Goal: Information Seeking & Learning: Compare options

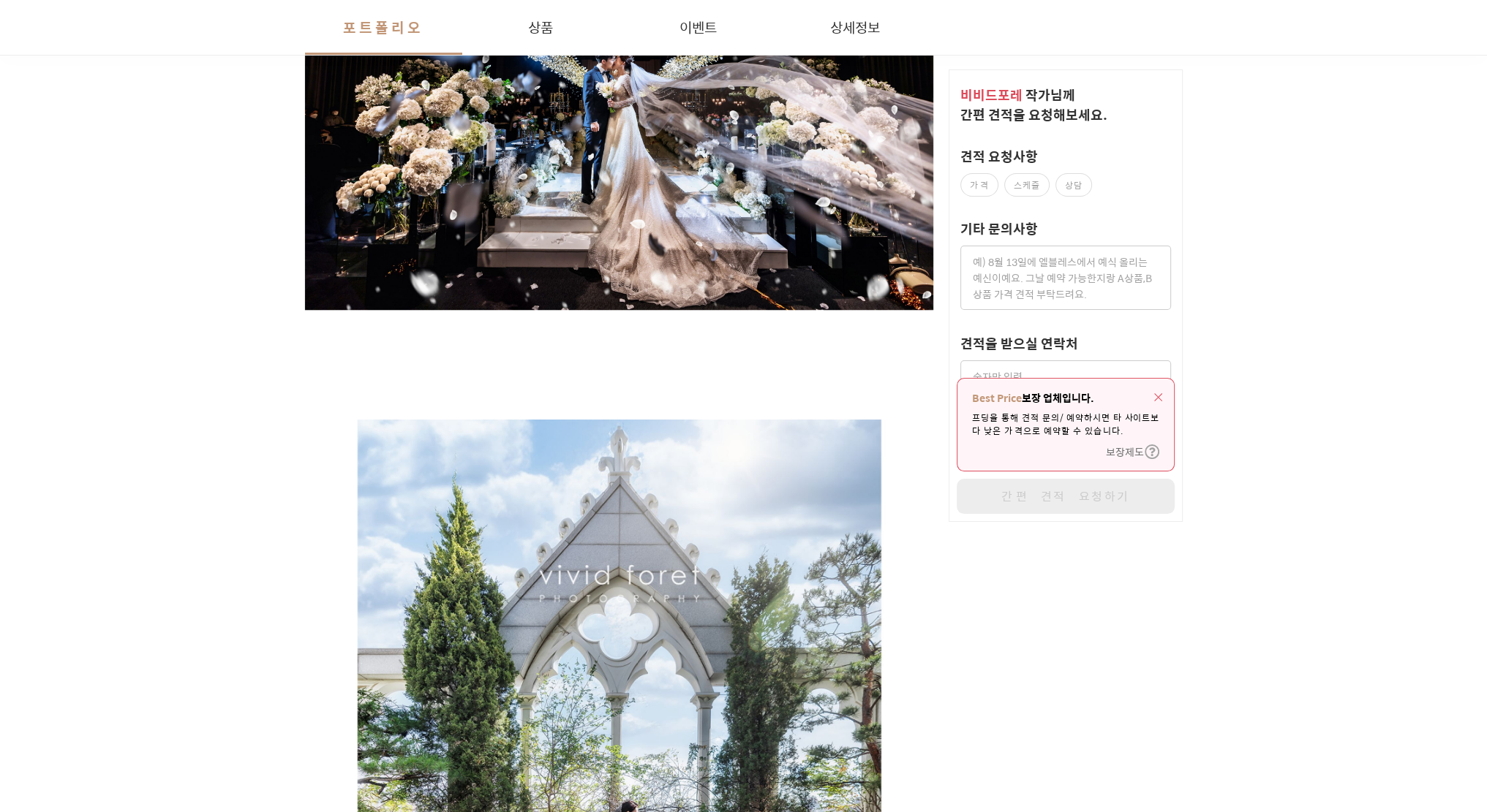
scroll to position [2132, 0]
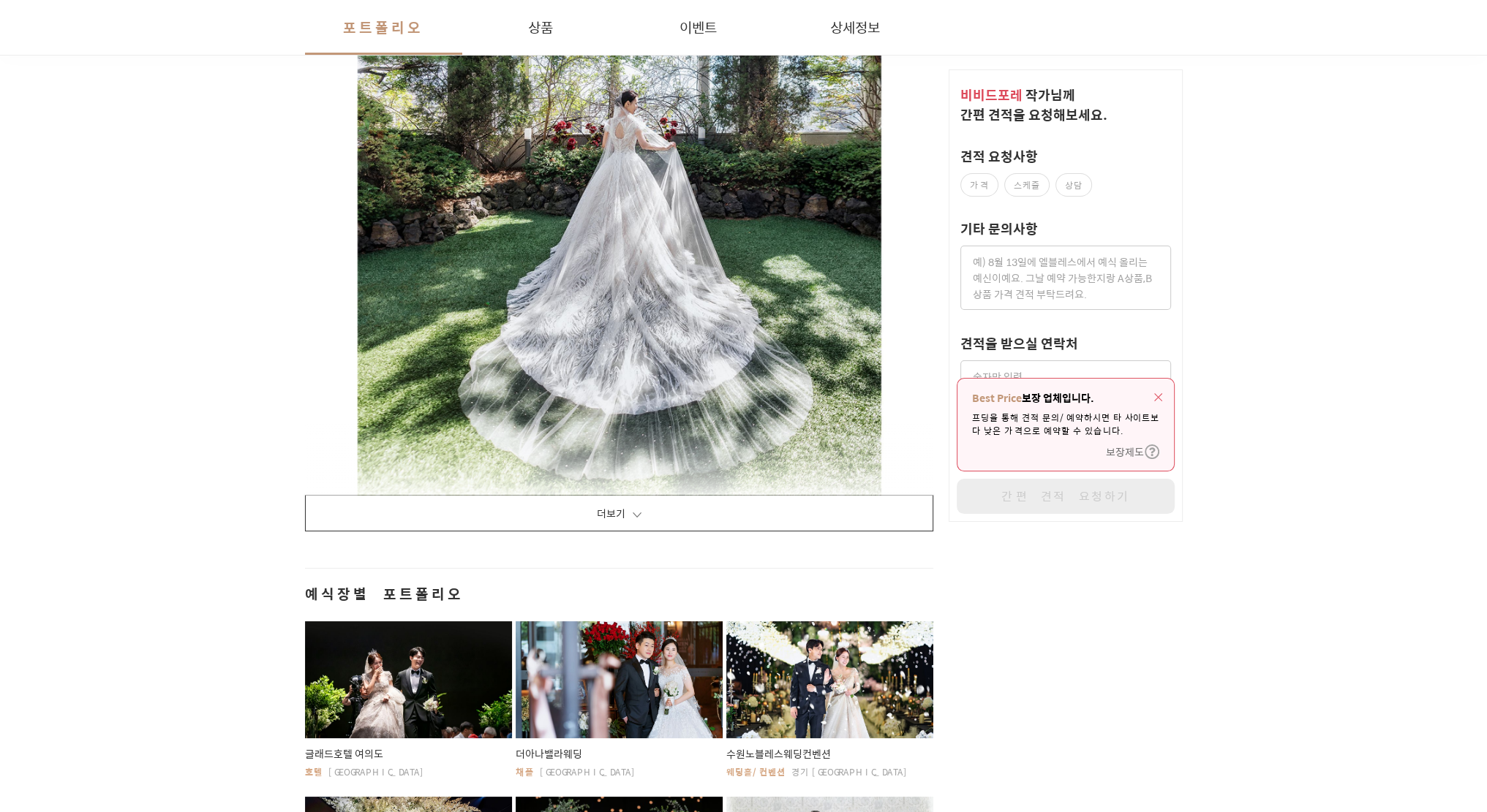
click at [641, 516] on button "더보기" at bounding box center [619, 513] width 629 height 36
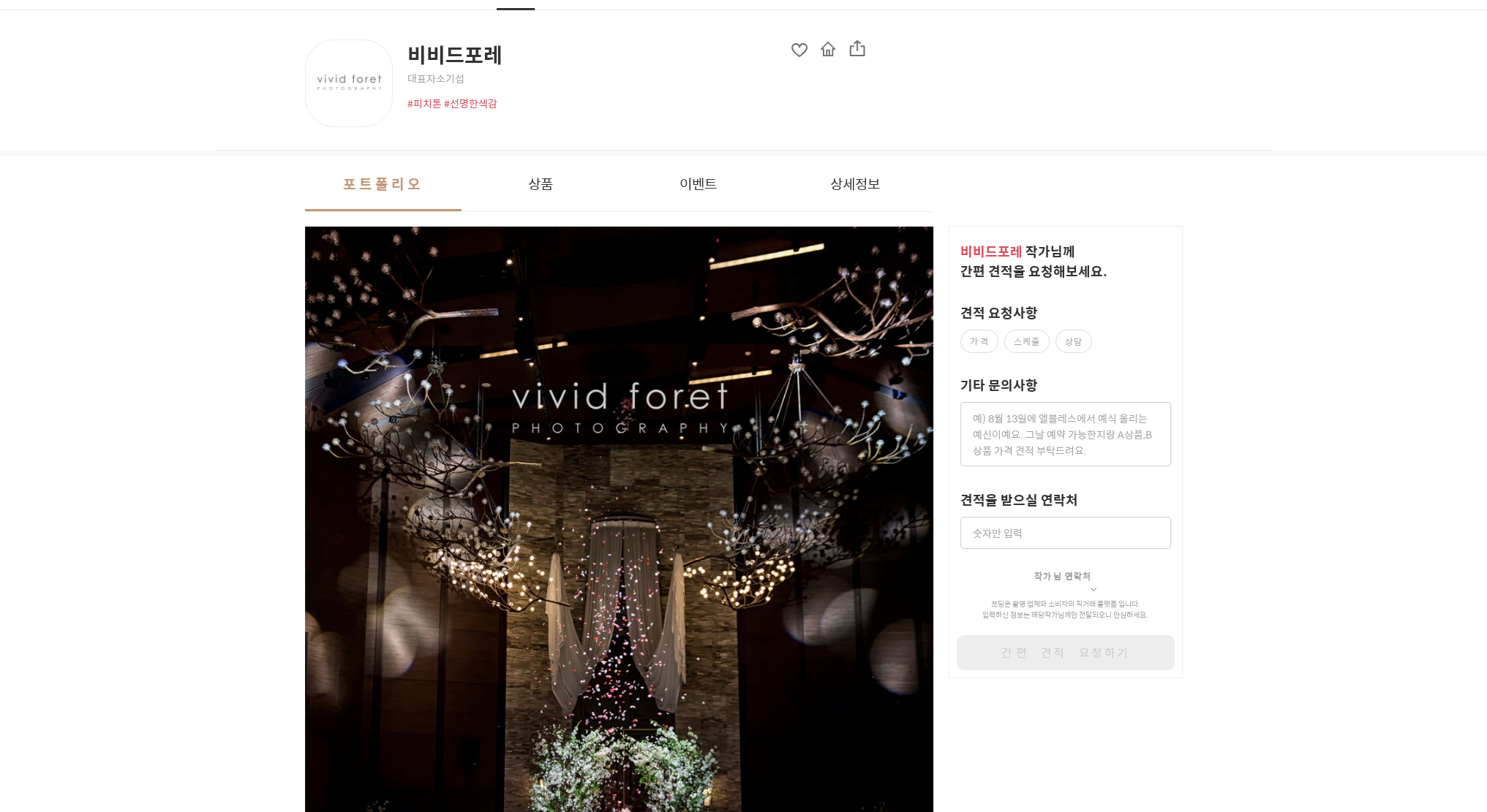
scroll to position [0, 0]
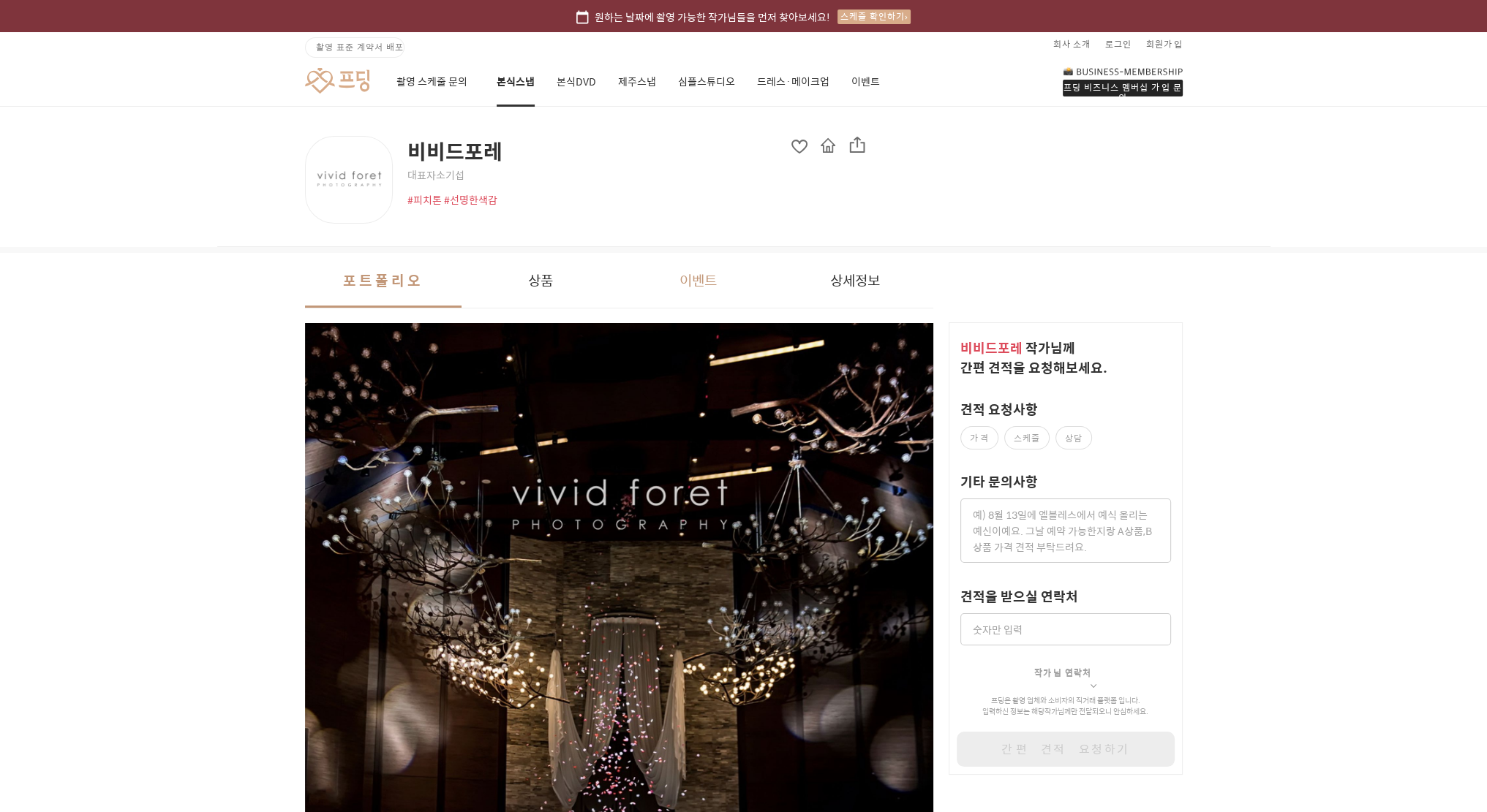
click at [693, 272] on button "이벤트" at bounding box center [697, 280] width 157 height 55
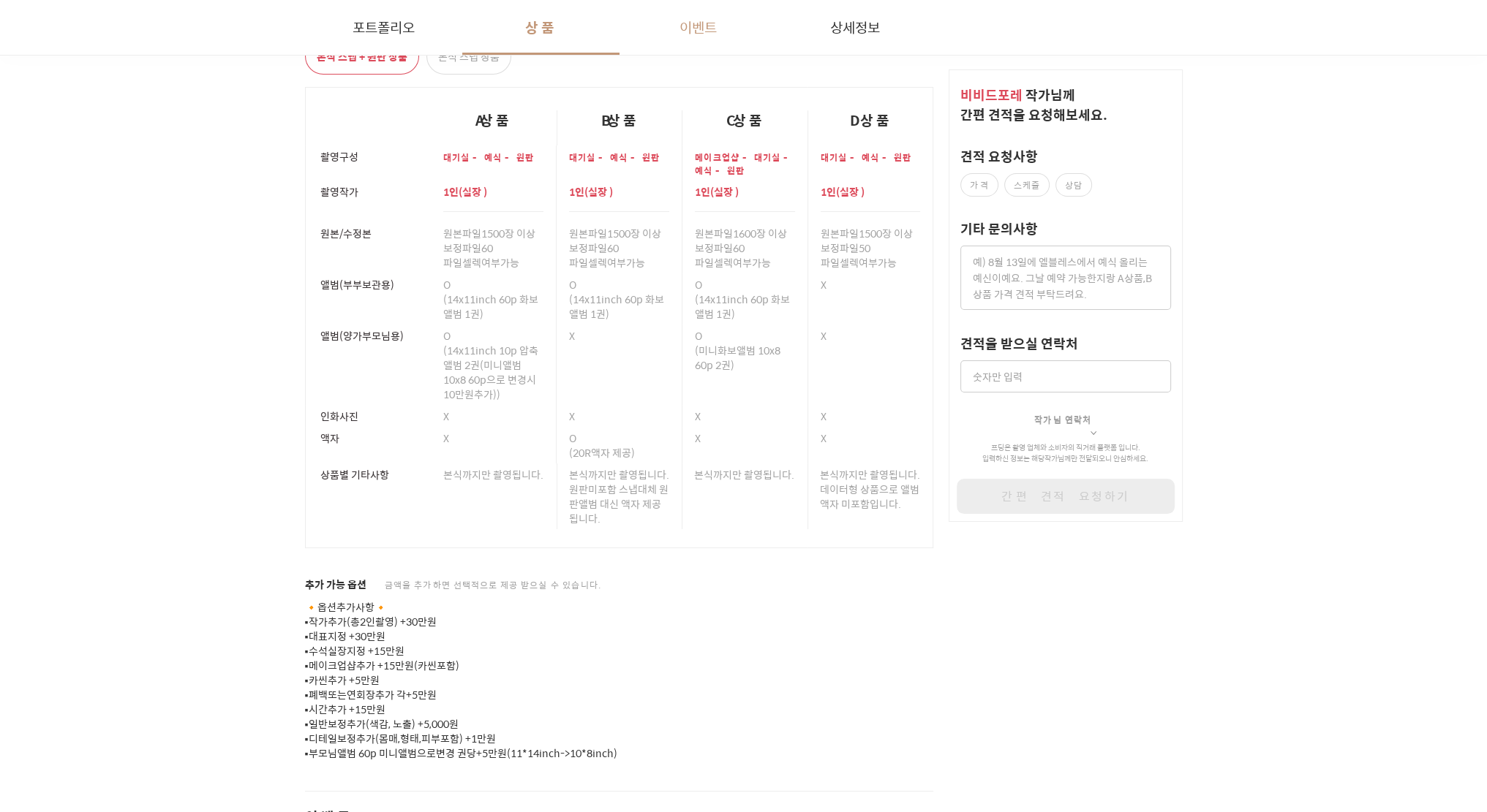
scroll to position [23267, 0]
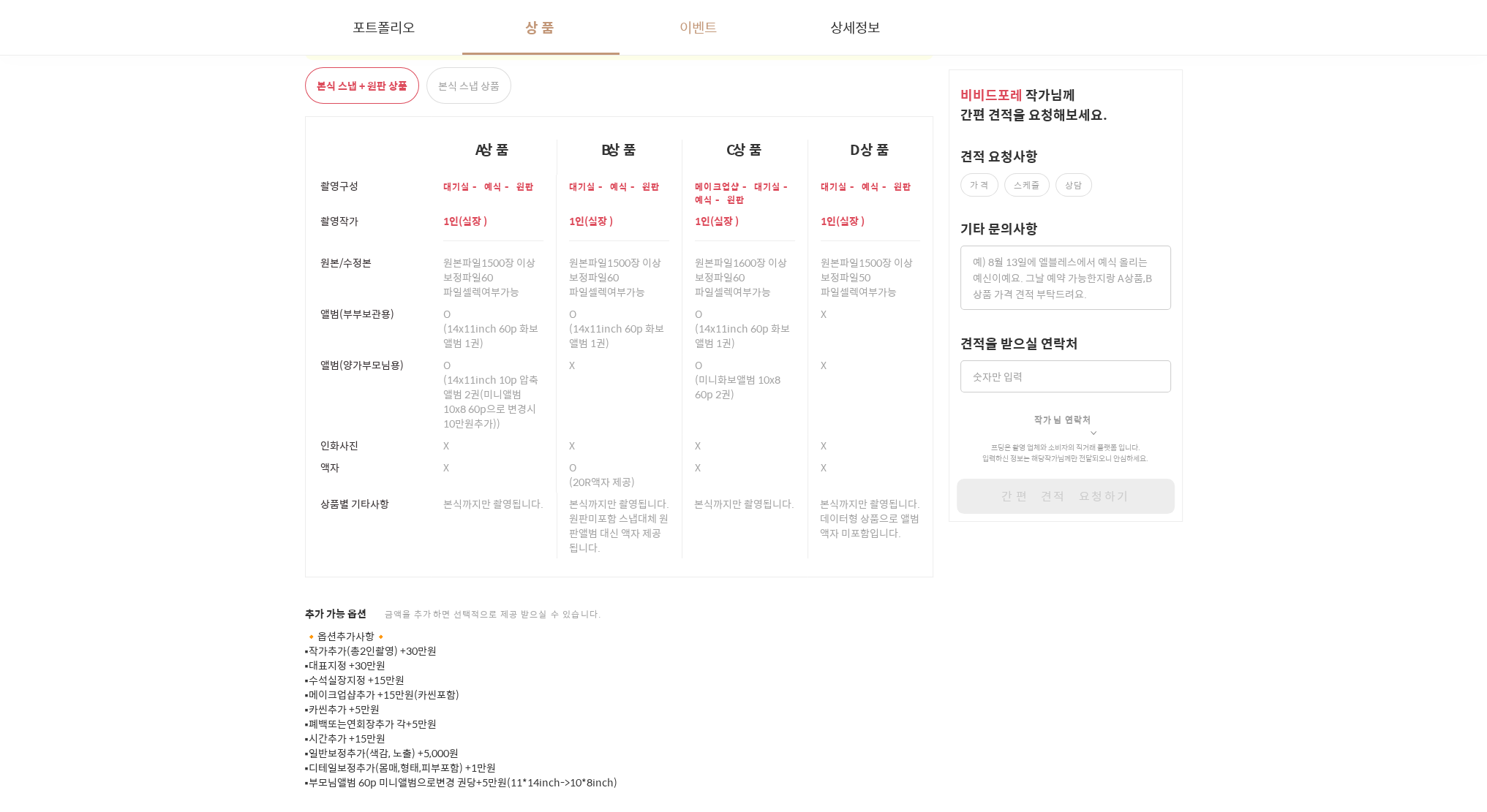
click at [693, 272] on td "원본파일 1600장 이상 보정파일 60 파일셀렉여부 가능" at bounding box center [744, 277] width 126 height 51
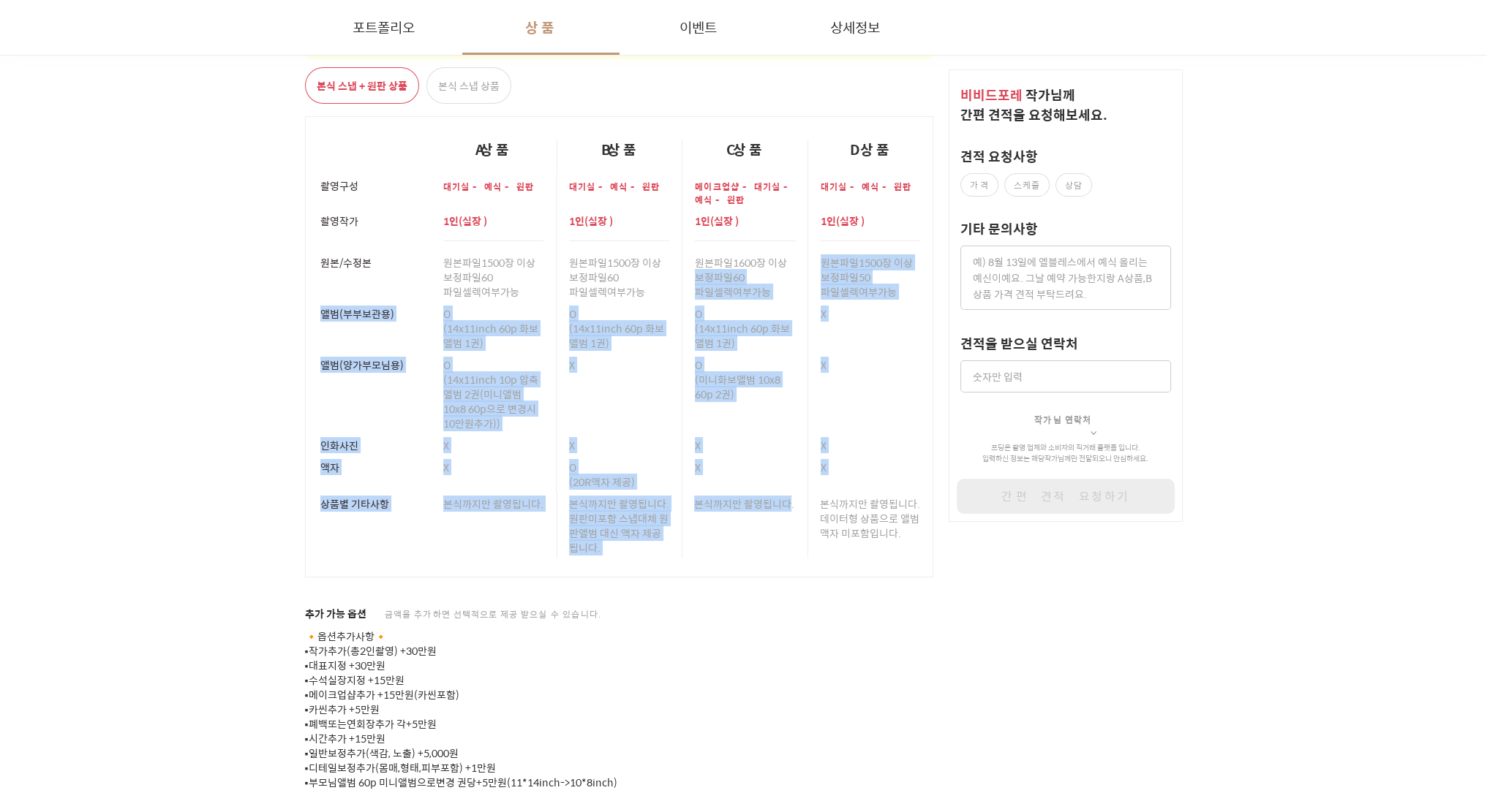
drag, startPoint x: 693, startPoint y: 272, endPoint x: 766, endPoint y: 617, distance: 352.6
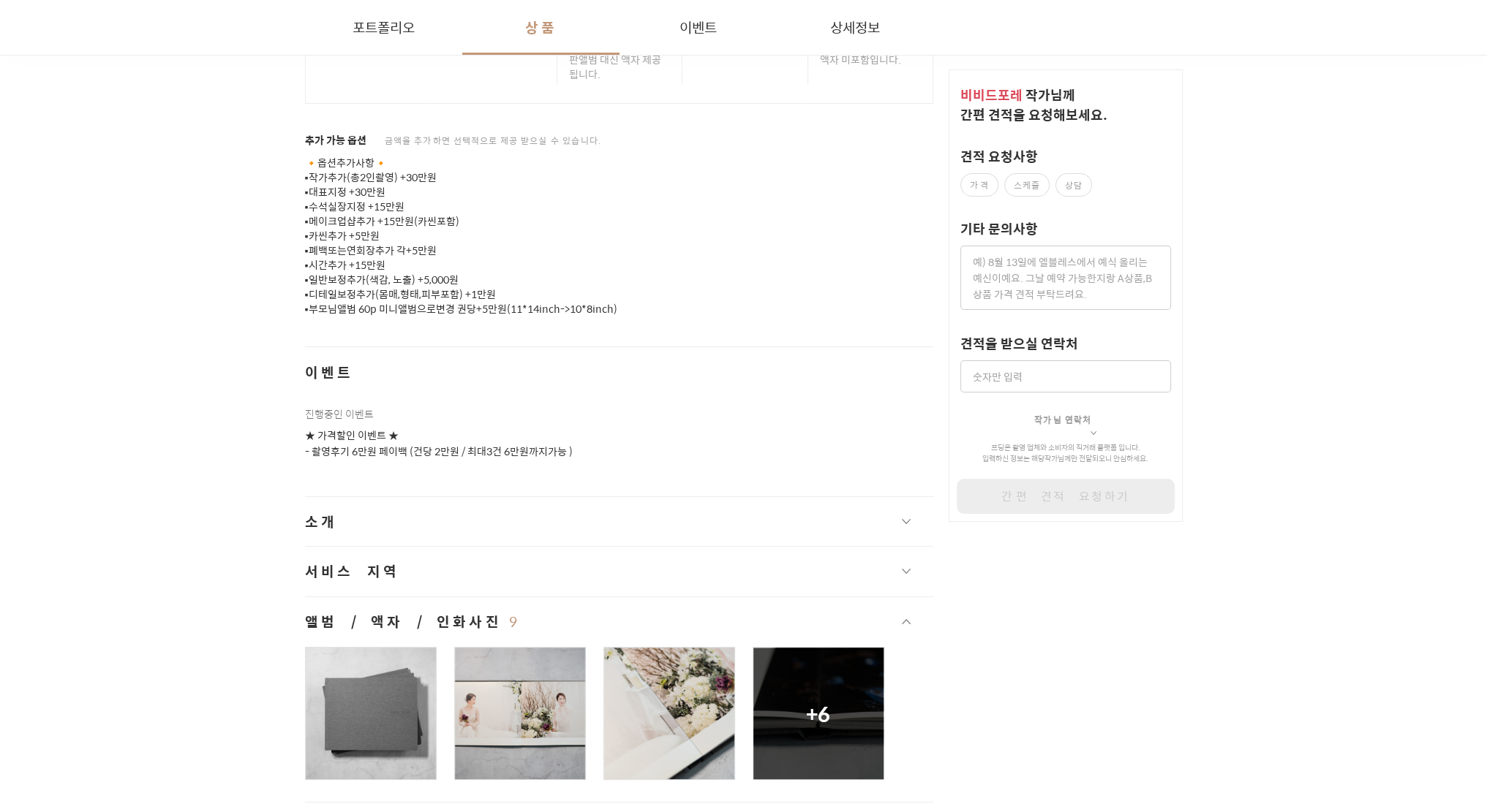
scroll to position [23722, 0]
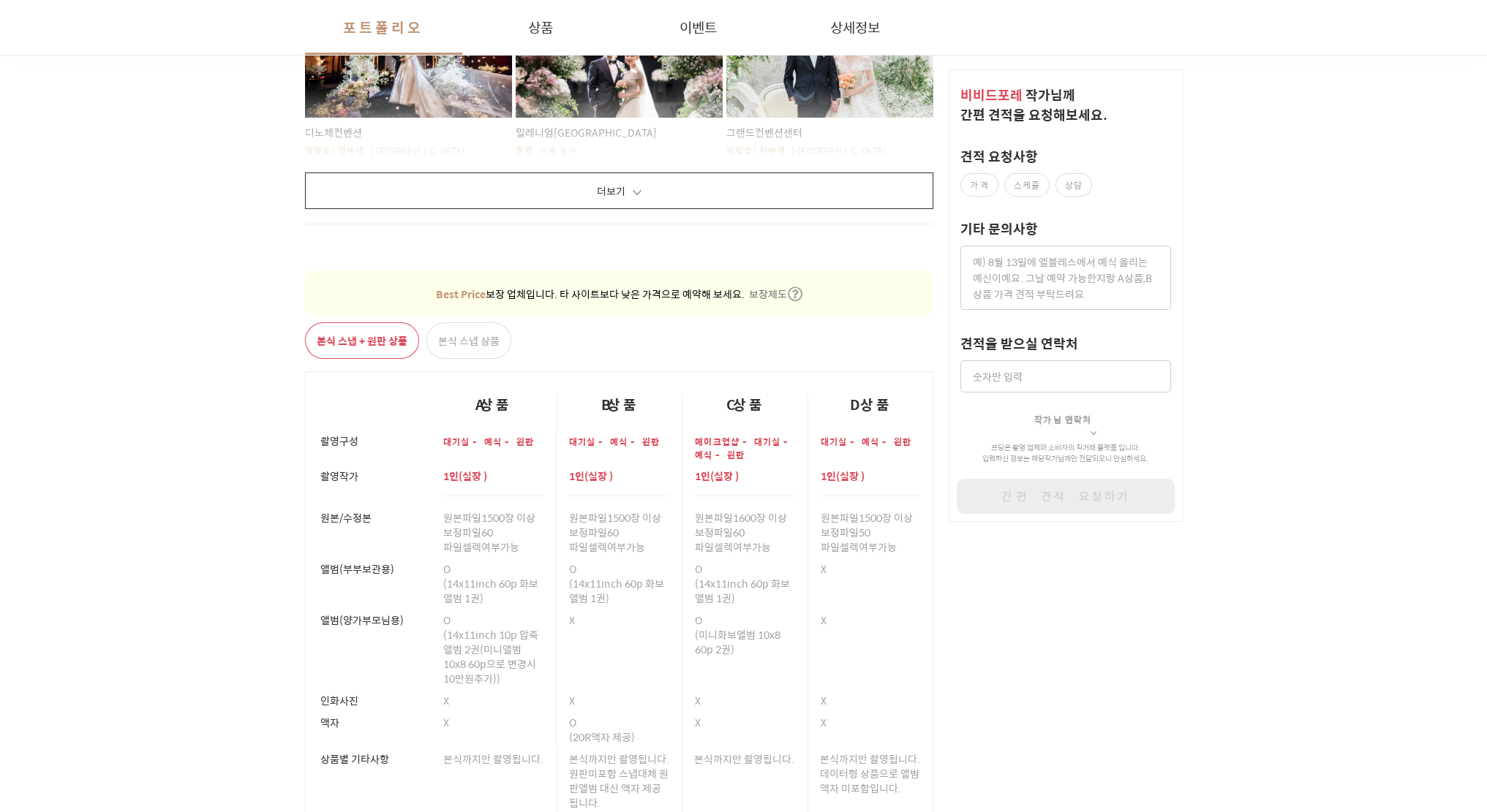
scroll to position [22301, 0]
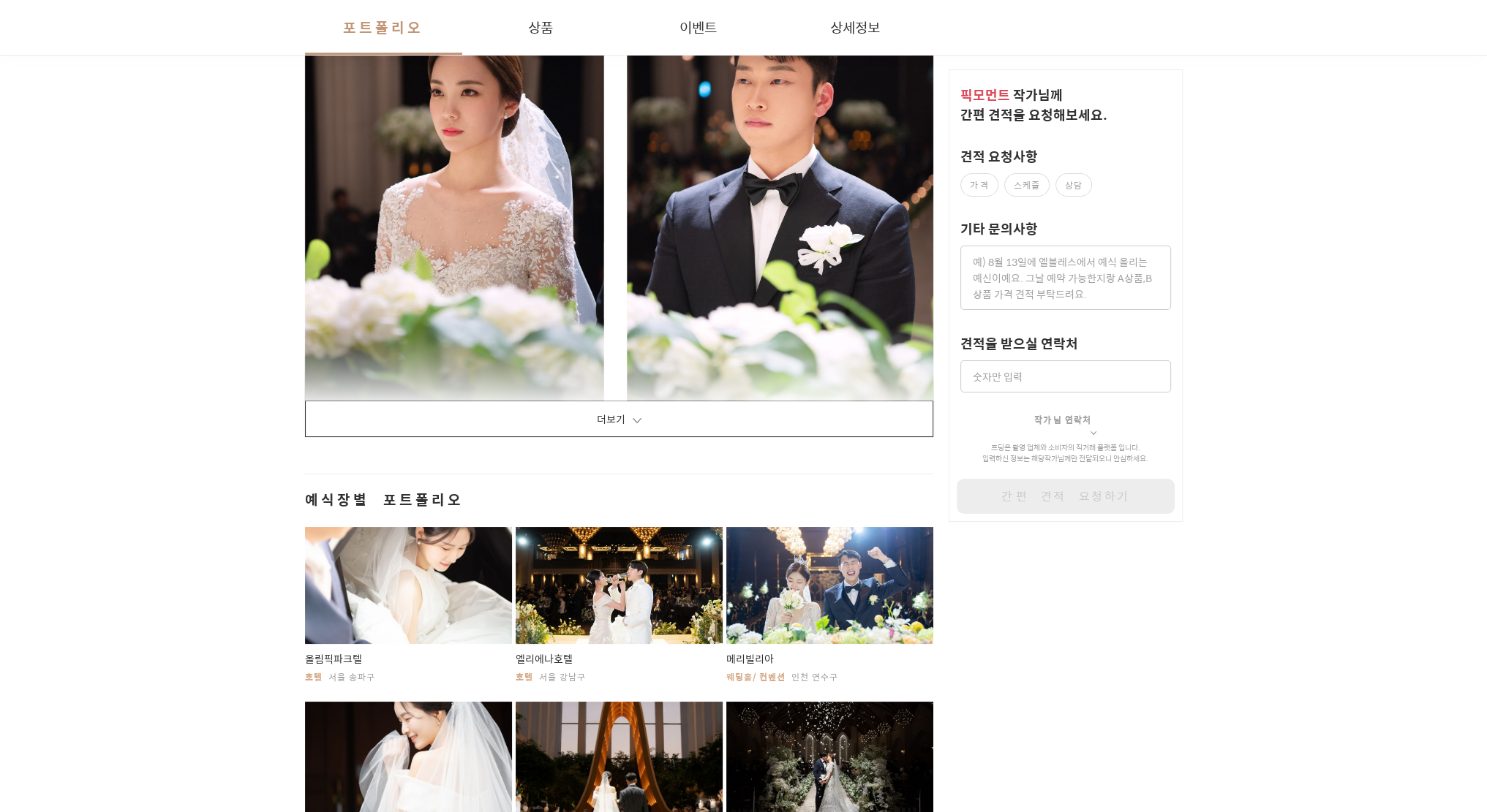
scroll to position [2334, 0]
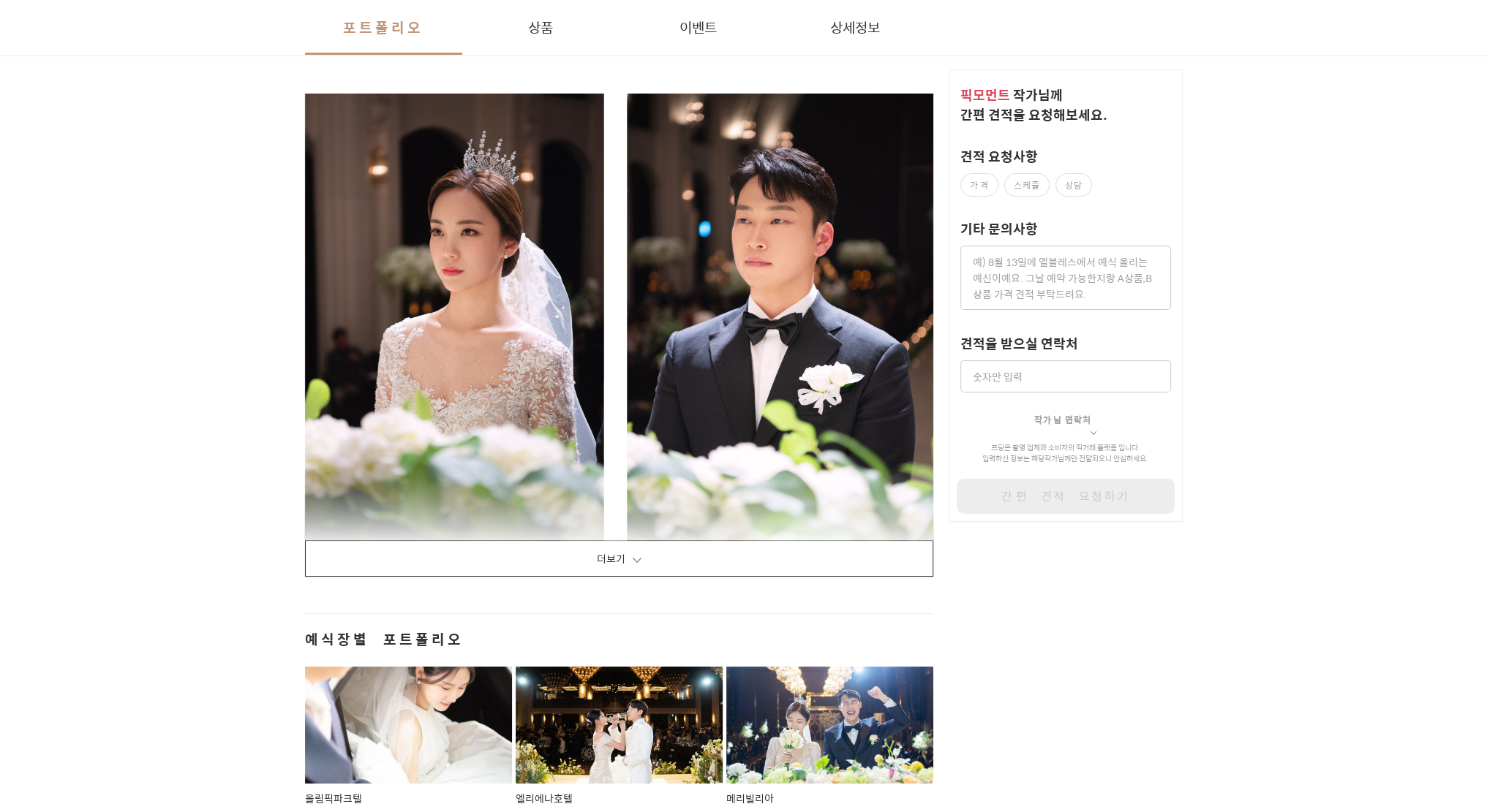
click at [735, 564] on button "더보기" at bounding box center [619, 558] width 629 height 36
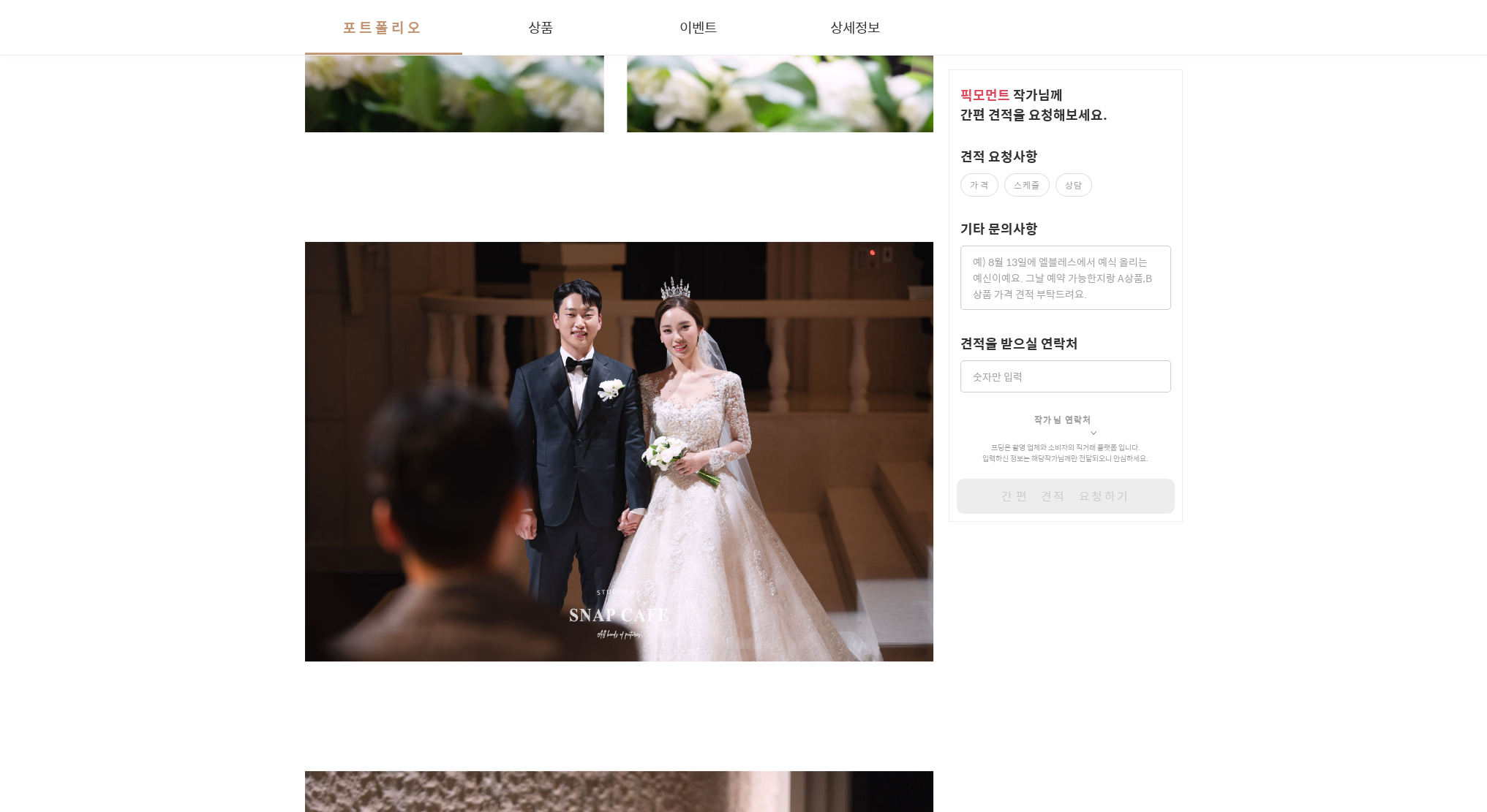
scroll to position [0, 0]
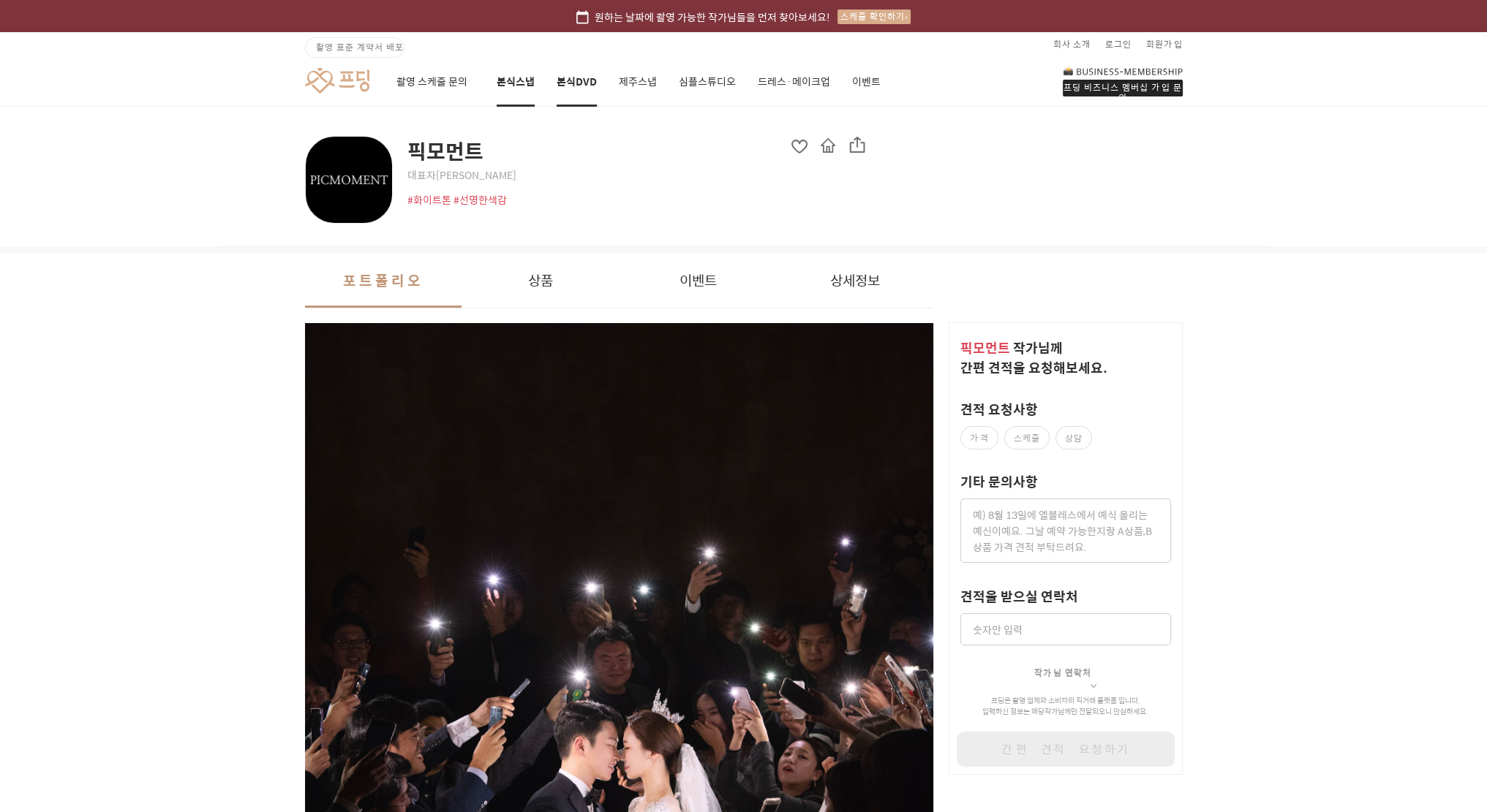
click at [571, 81] on link "본식DVD" at bounding box center [577, 81] width 41 height 50
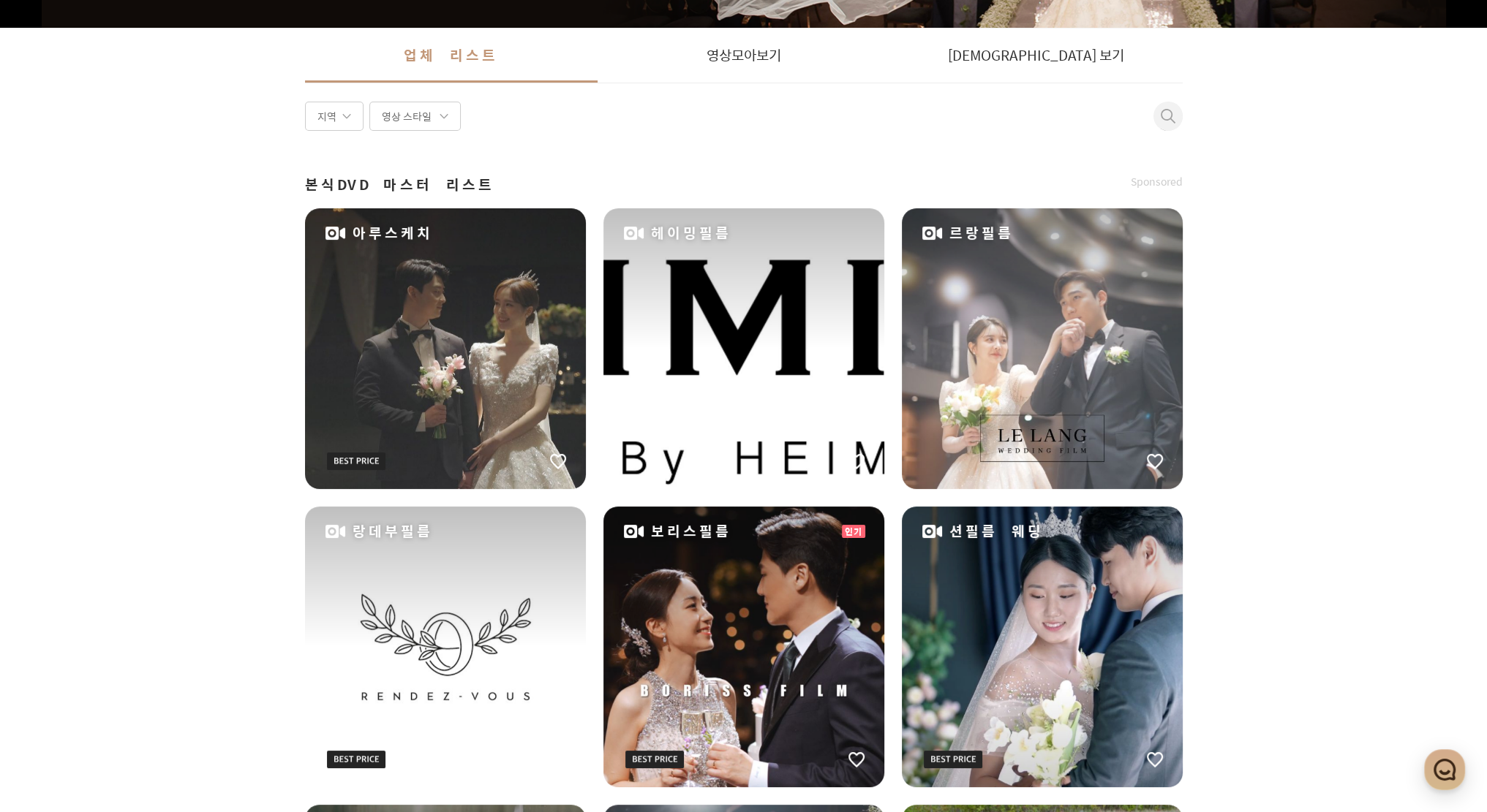
scroll to position [266, 0]
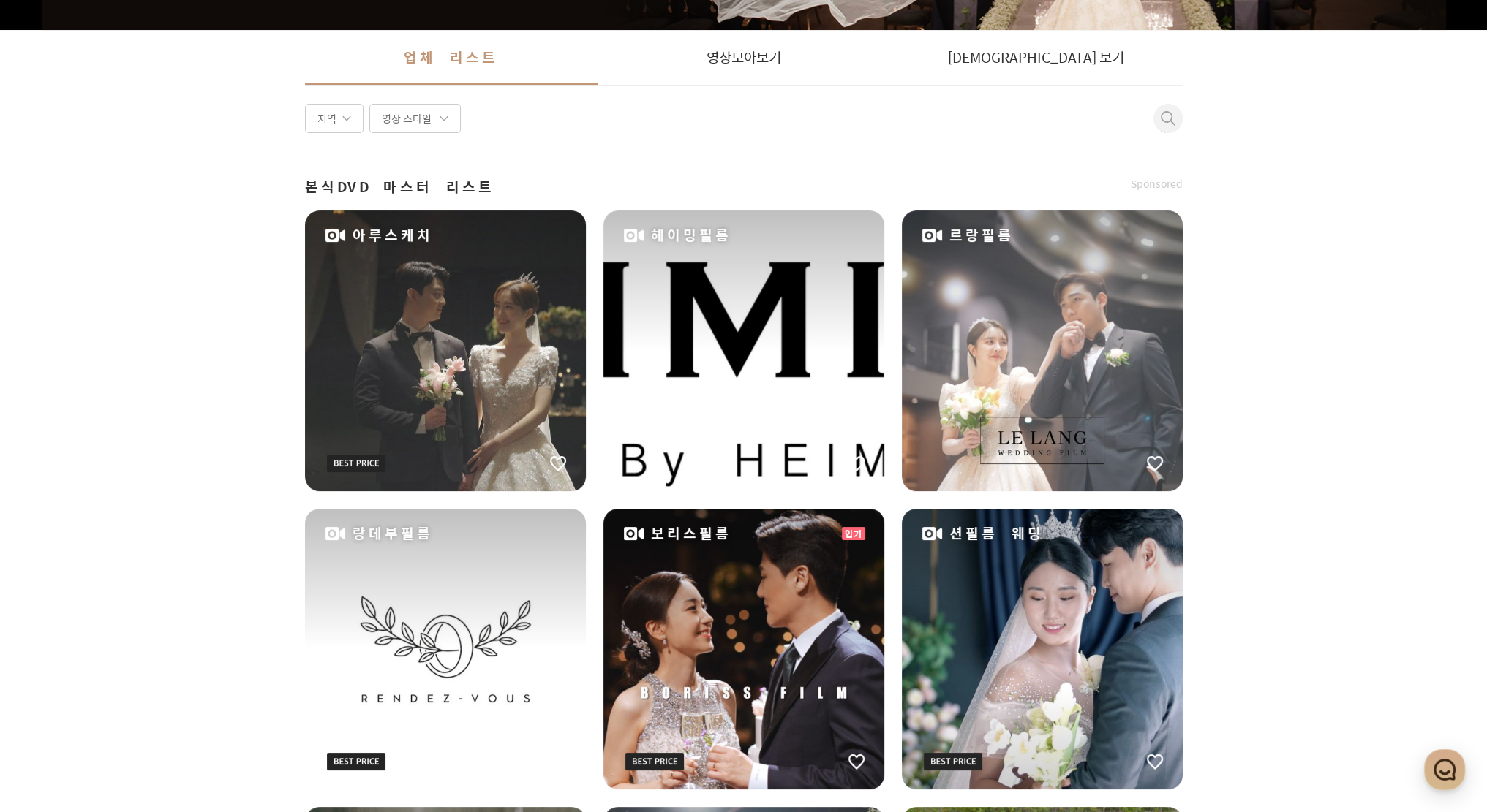
click at [1155, 118] on button at bounding box center [1168, 118] width 30 height 30
click at [1094, 113] on input at bounding box center [963, 118] width 438 height 16
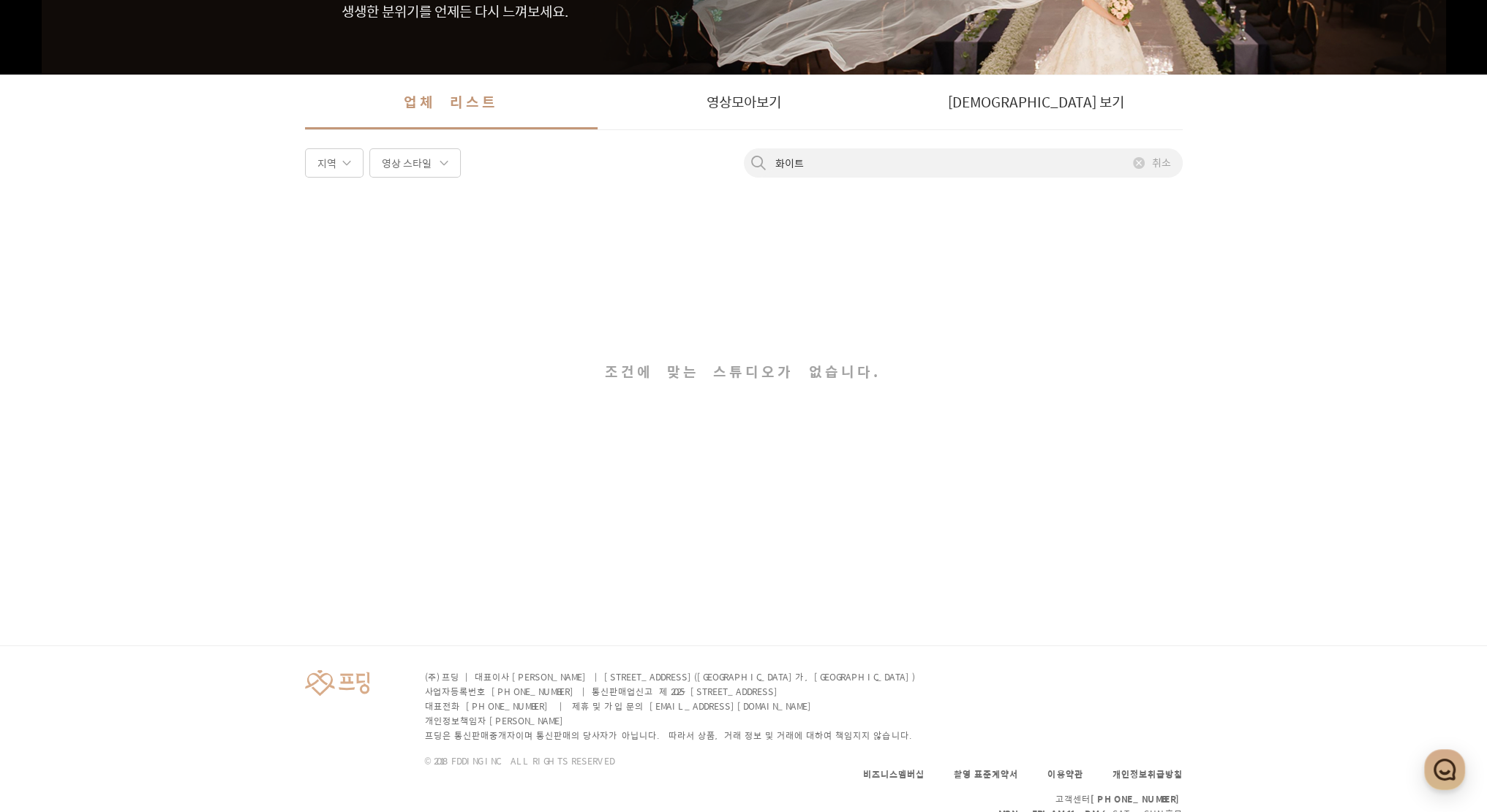
type input "화이트"
click at [1094, 113] on link "예식장별 보기" at bounding box center [1037, 102] width 293 height 55
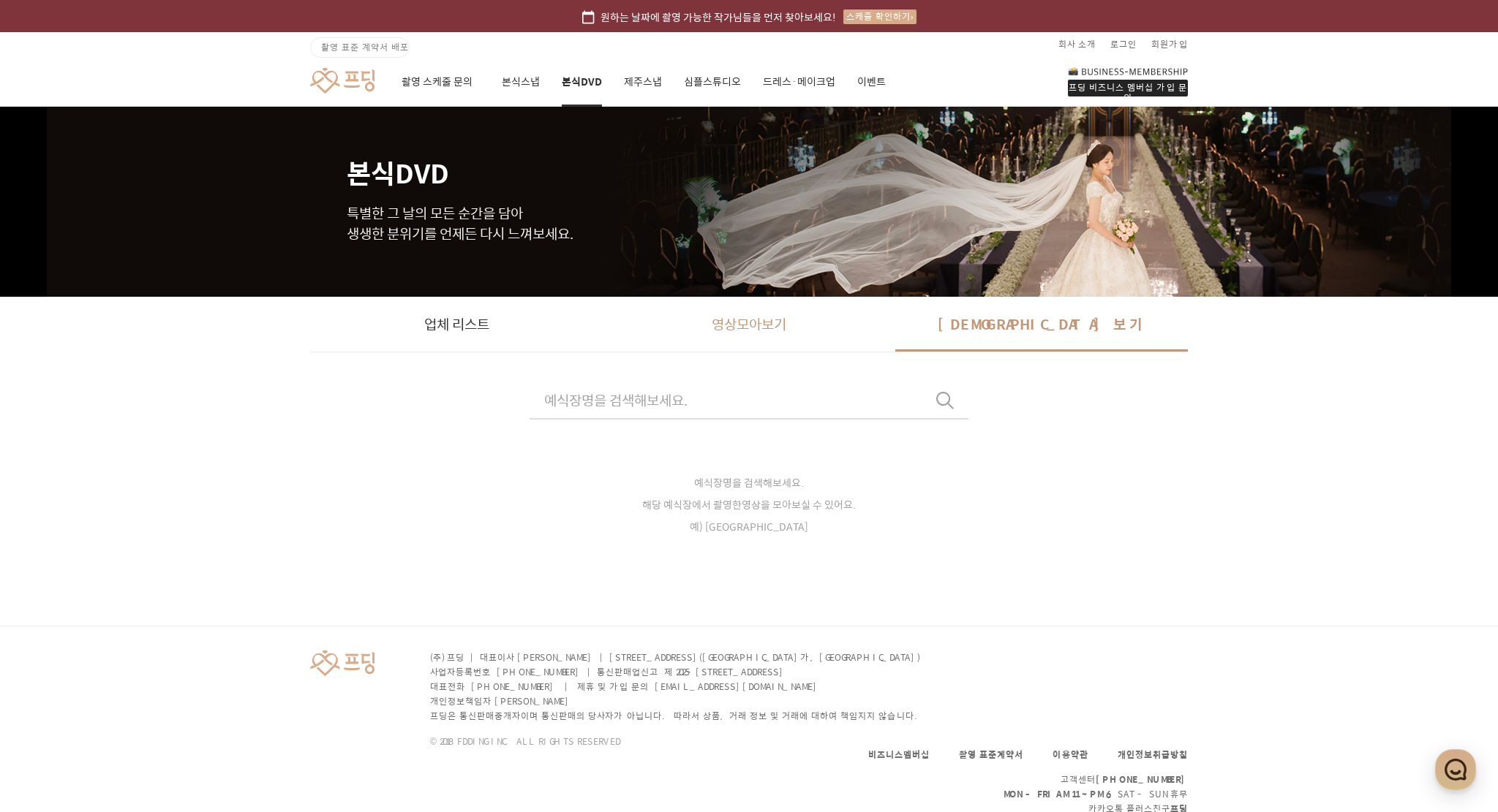
click at [759, 330] on link "영상 모아보기" at bounding box center [749, 324] width 293 height 55
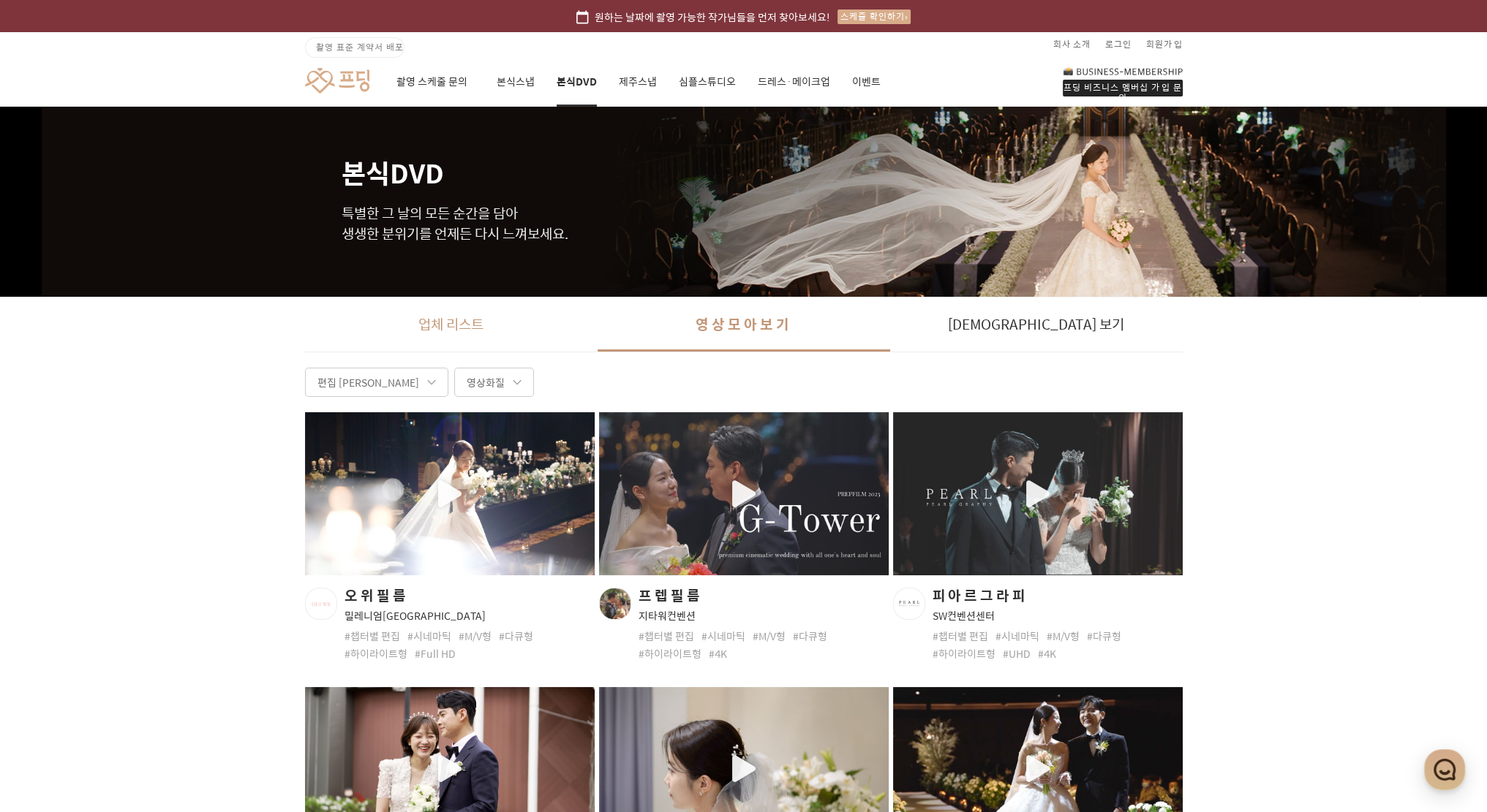
click at [436, 318] on link "업체 리스트" at bounding box center [451, 324] width 293 height 55
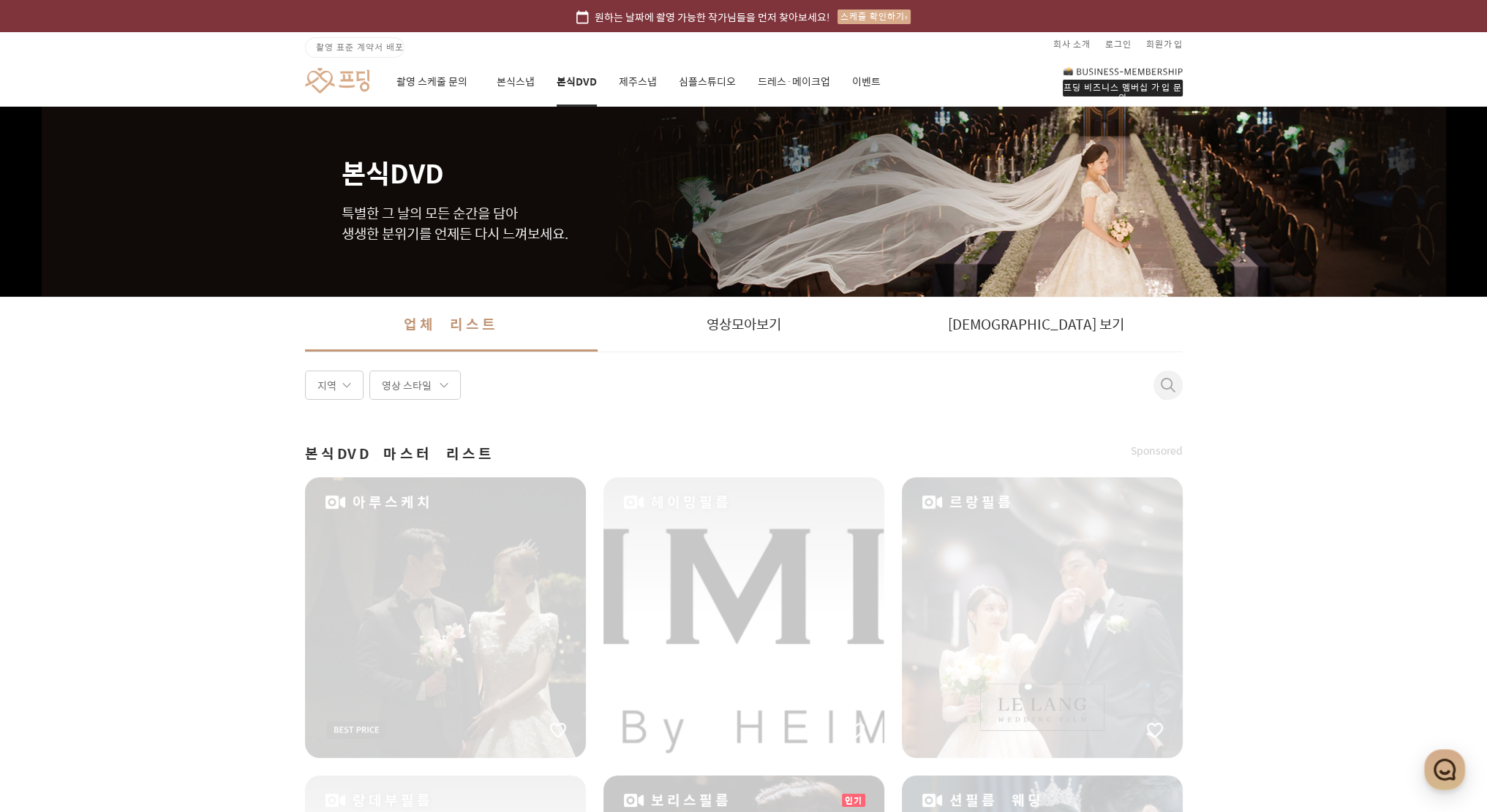
click at [1167, 382] on span at bounding box center [1167, 385] width 14 height 14
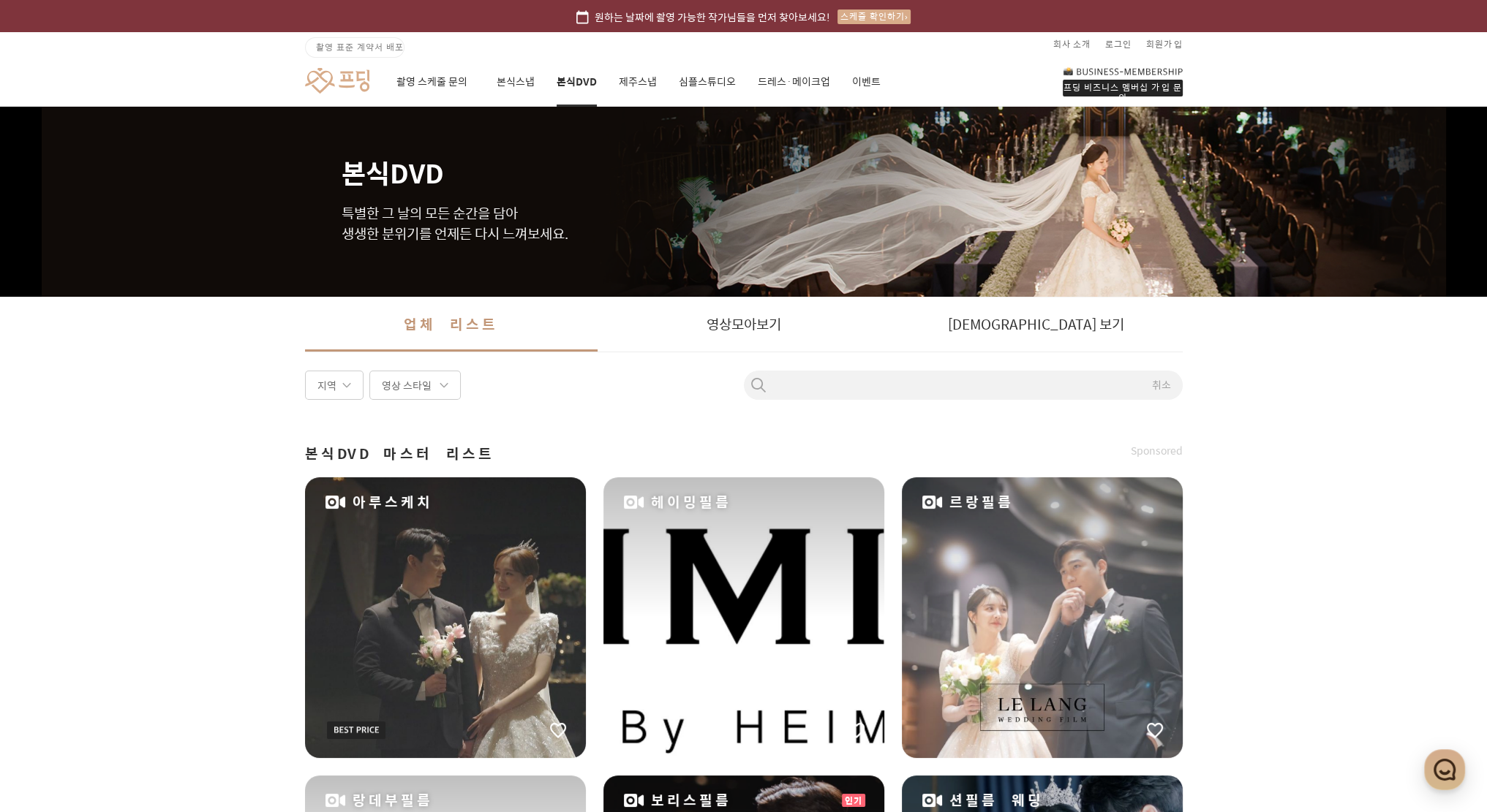
click at [962, 379] on input at bounding box center [963, 385] width 438 height 16
click at [500, 80] on link "본식스냅" at bounding box center [515, 81] width 38 height 50
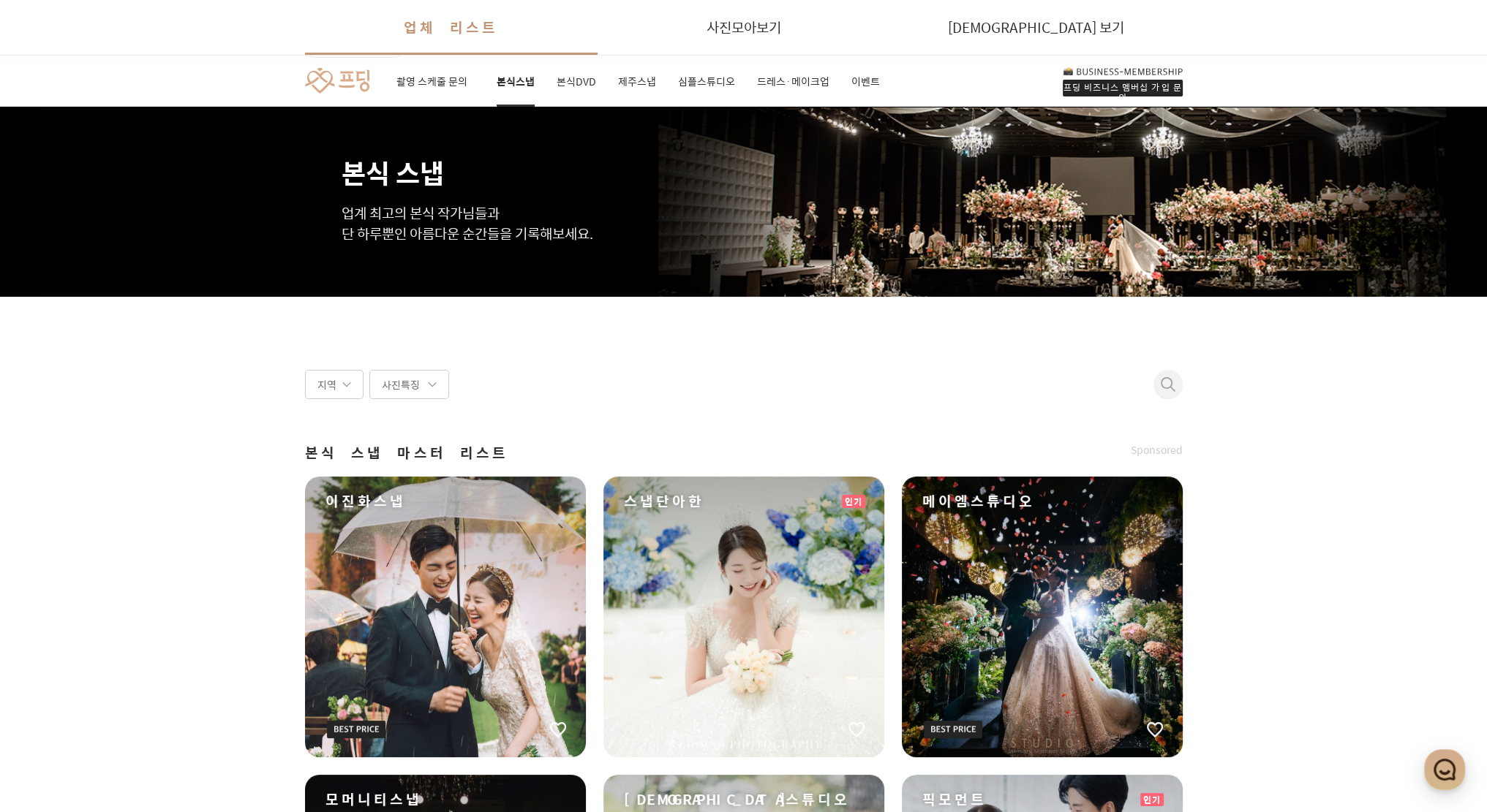
scroll to position [710, 0]
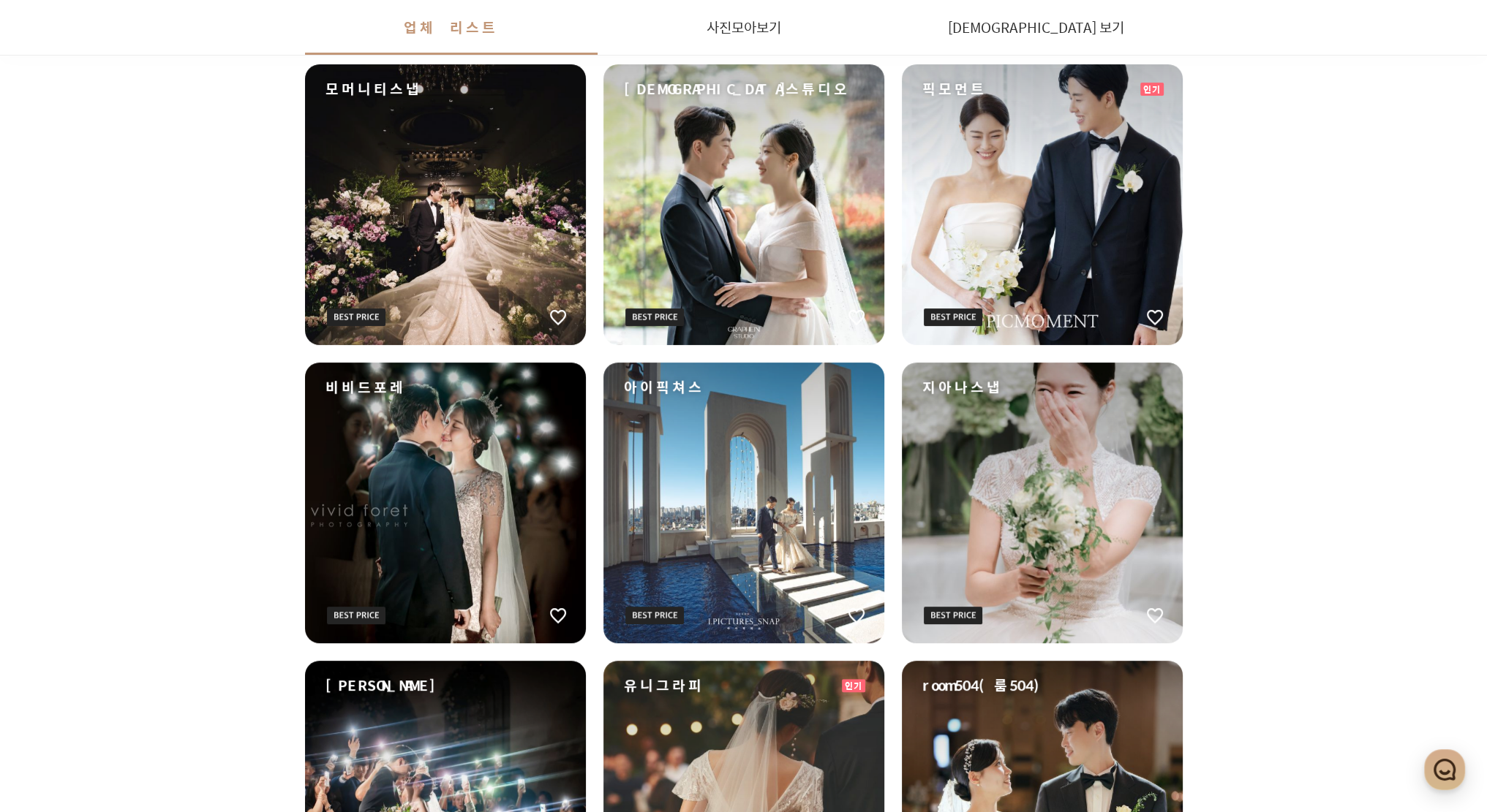
click at [1021, 745] on div "room504(룸504)" at bounding box center [1043, 801] width 281 height 281
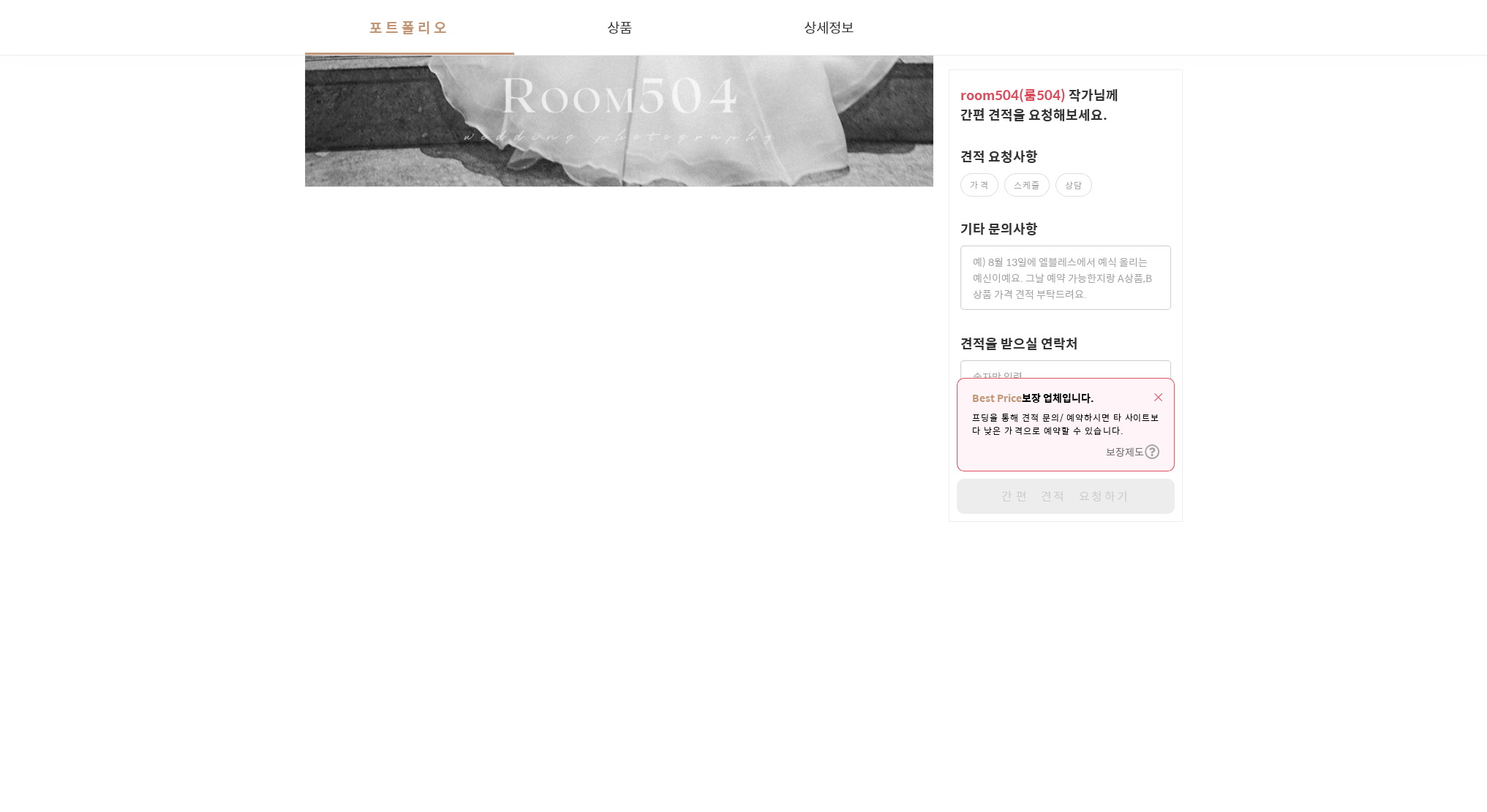
scroll to position [2842, 0]
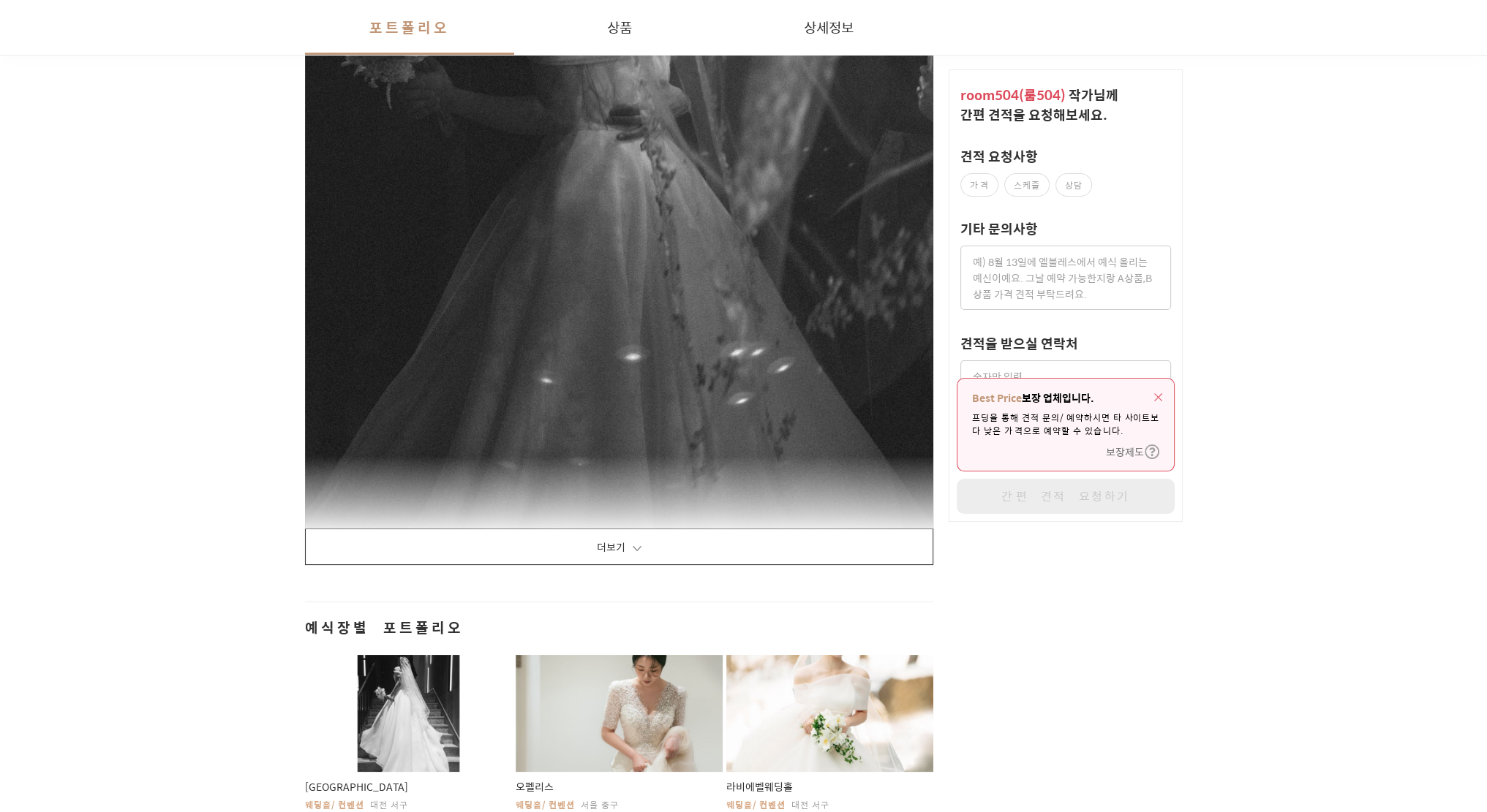
click at [1155, 393] on img "button" at bounding box center [1159, 398] width 8 height 8
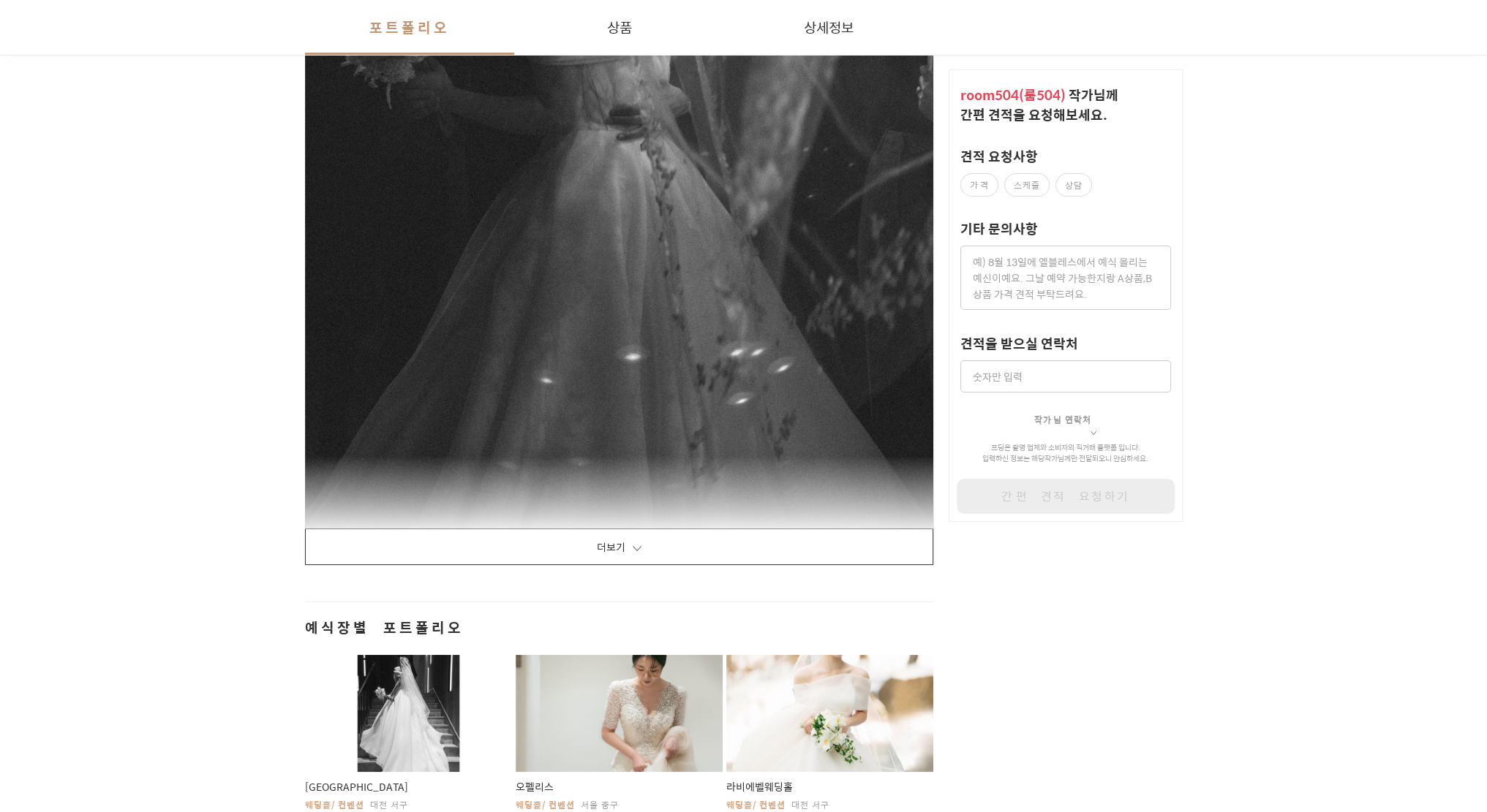
scroll to position [3552, 0]
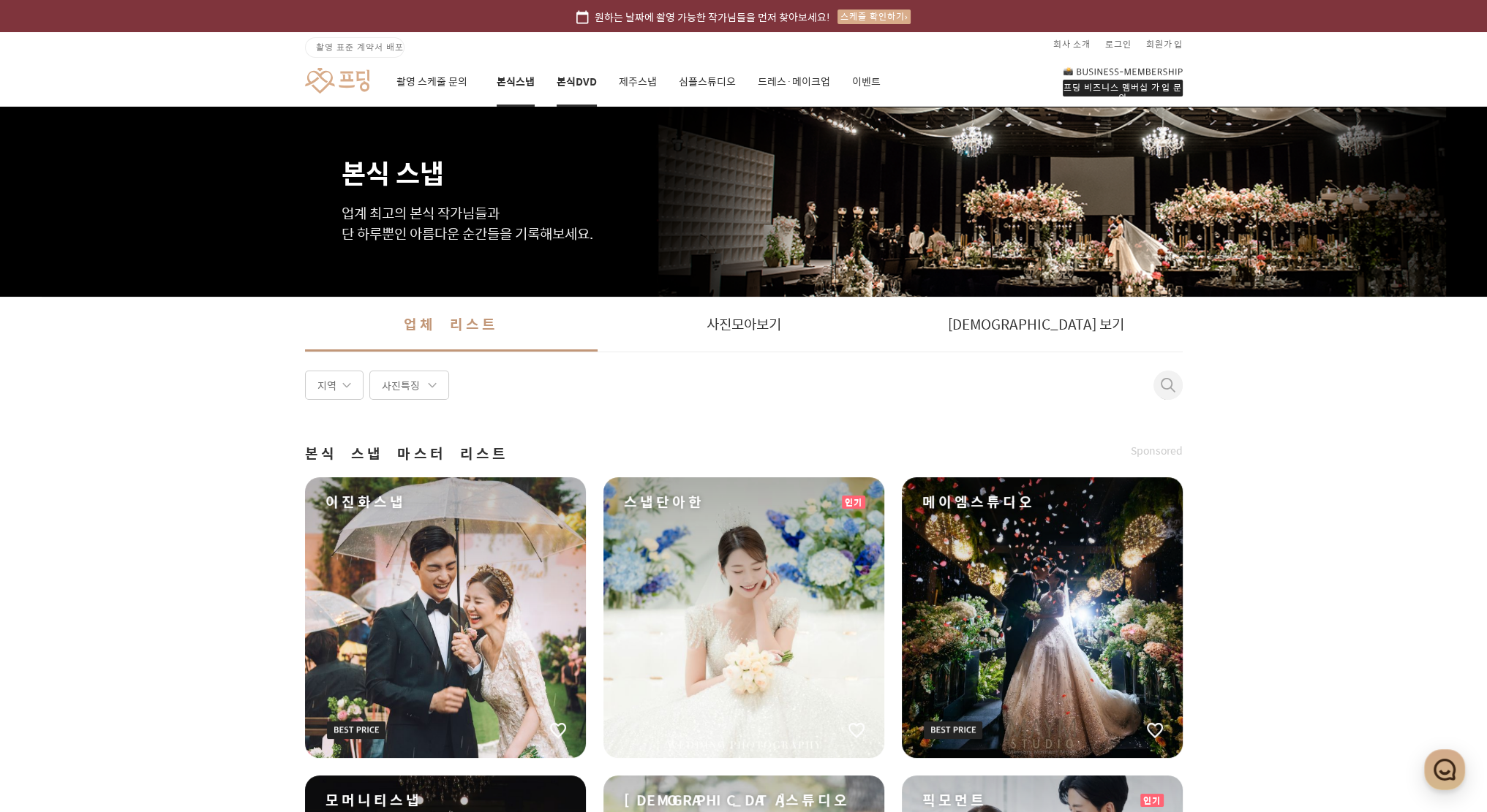
click at [587, 75] on link "본식DVD" at bounding box center [577, 81] width 41 height 50
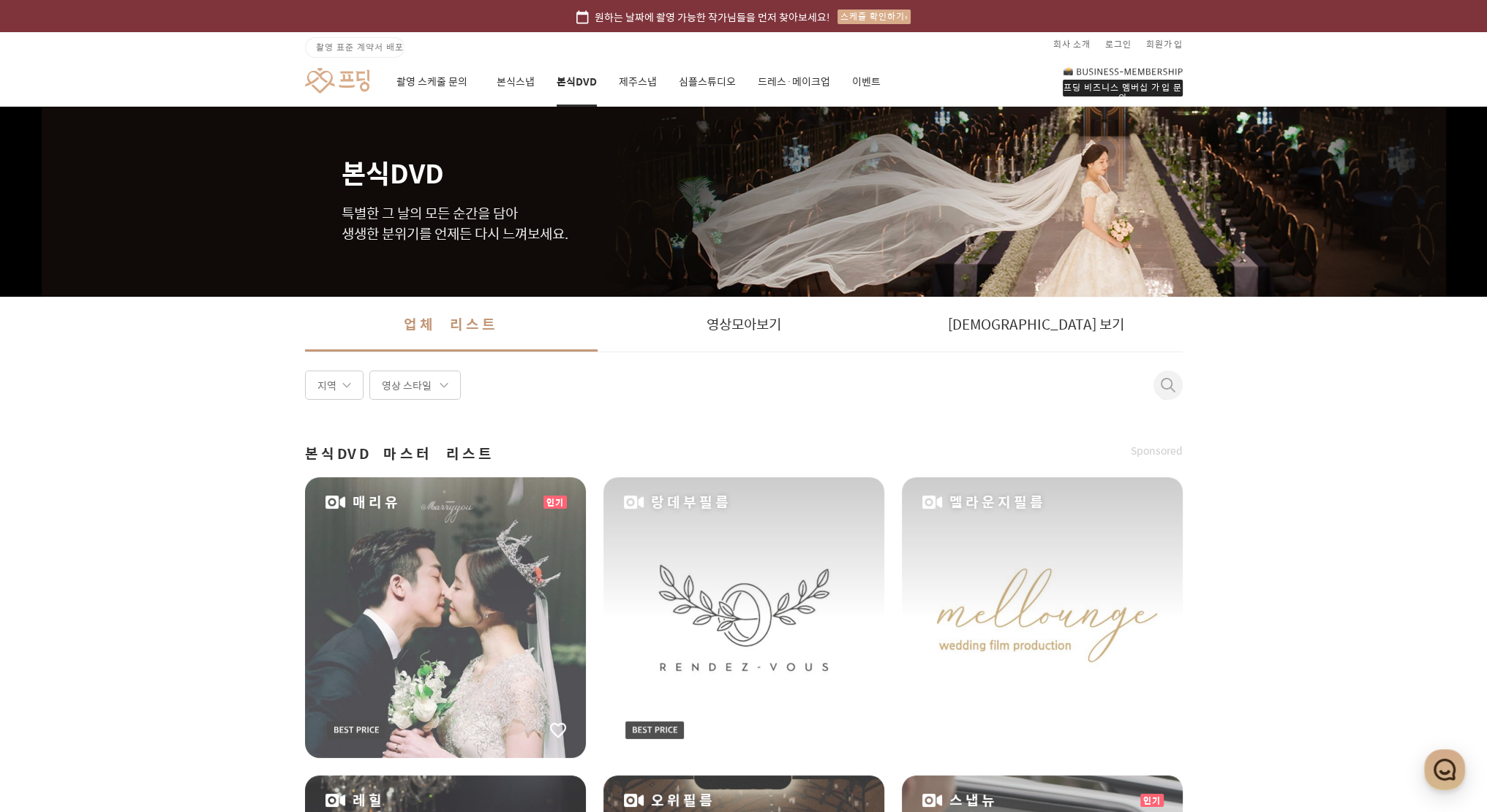
click at [1166, 383] on span at bounding box center [1167, 385] width 14 height 14
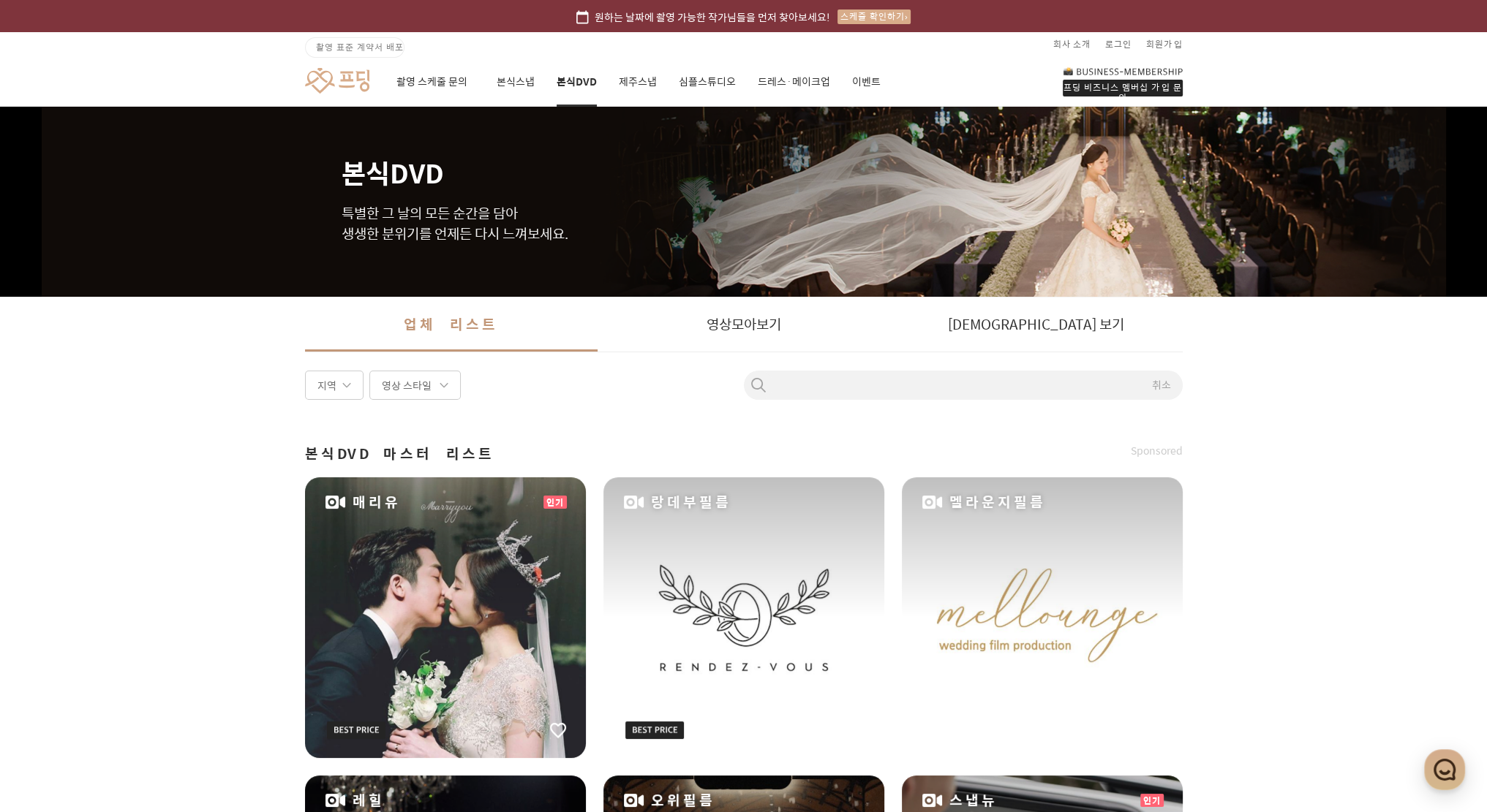
click at [1052, 386] on input at bounding box center [963, 385] width 438 height 16
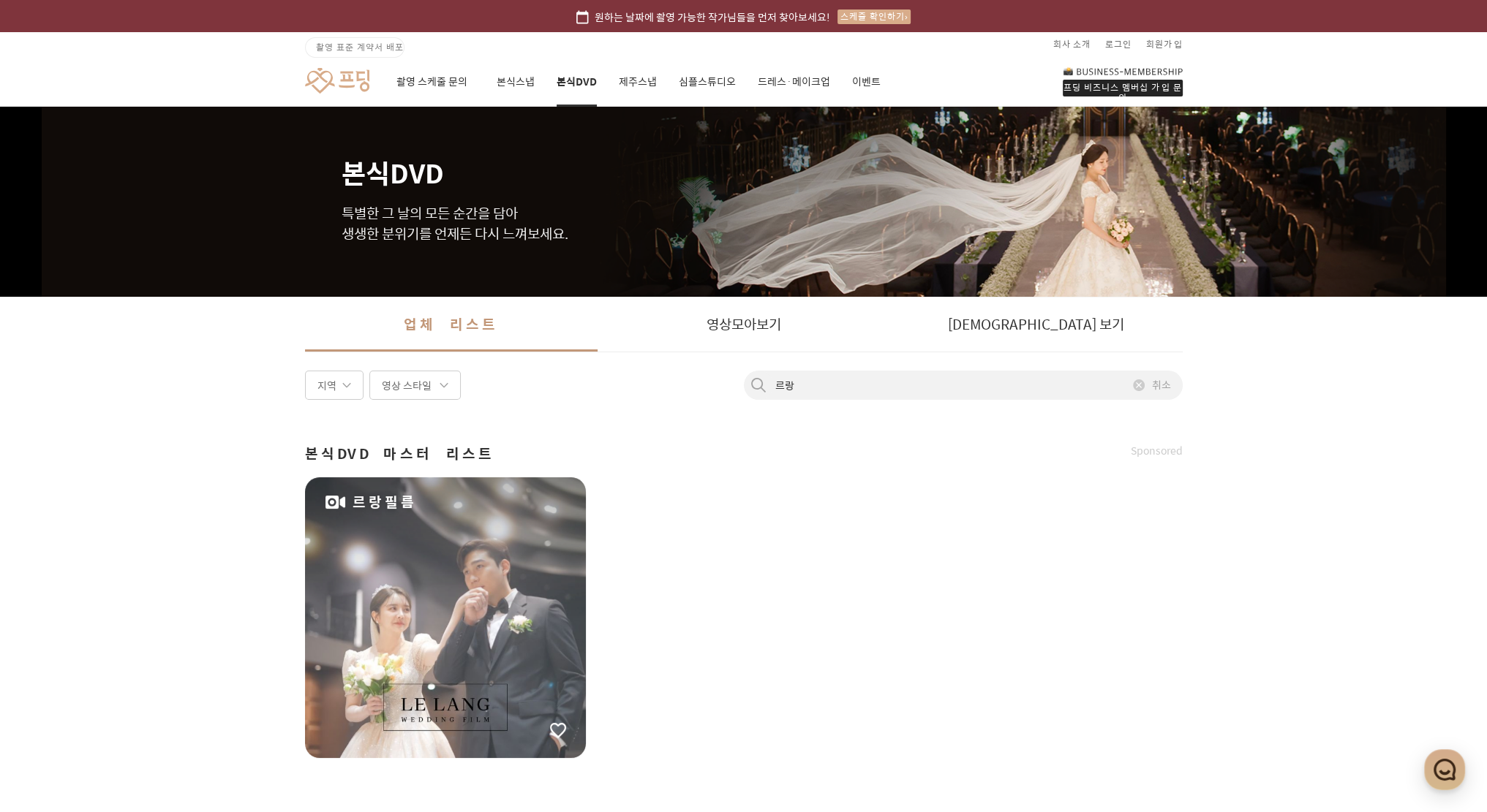
type input "르랑"
click at [449, 606] on div "르랑필름" at bounding box center [445, 617] width 281 height 281
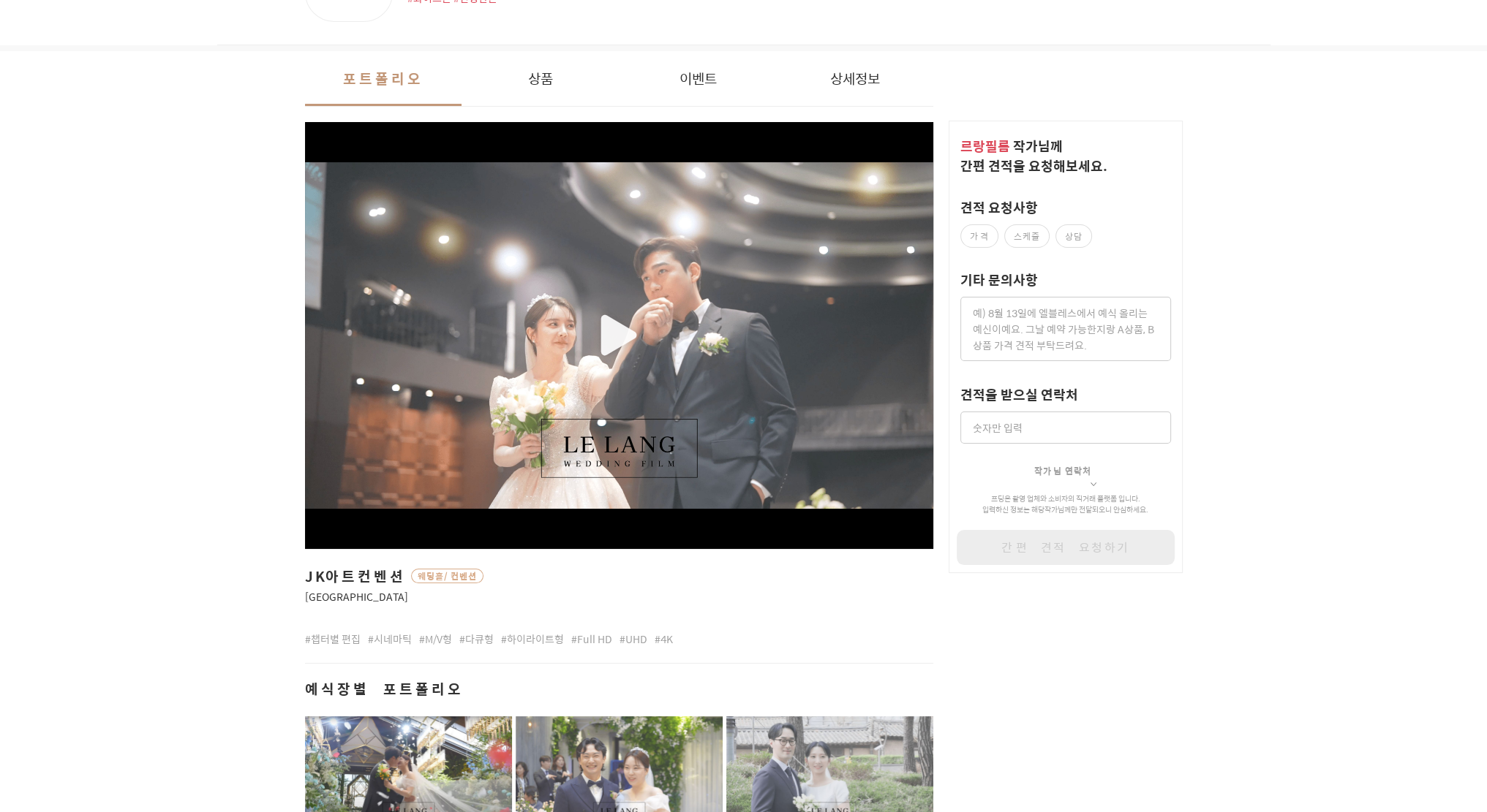
scroll to position [164, 0]
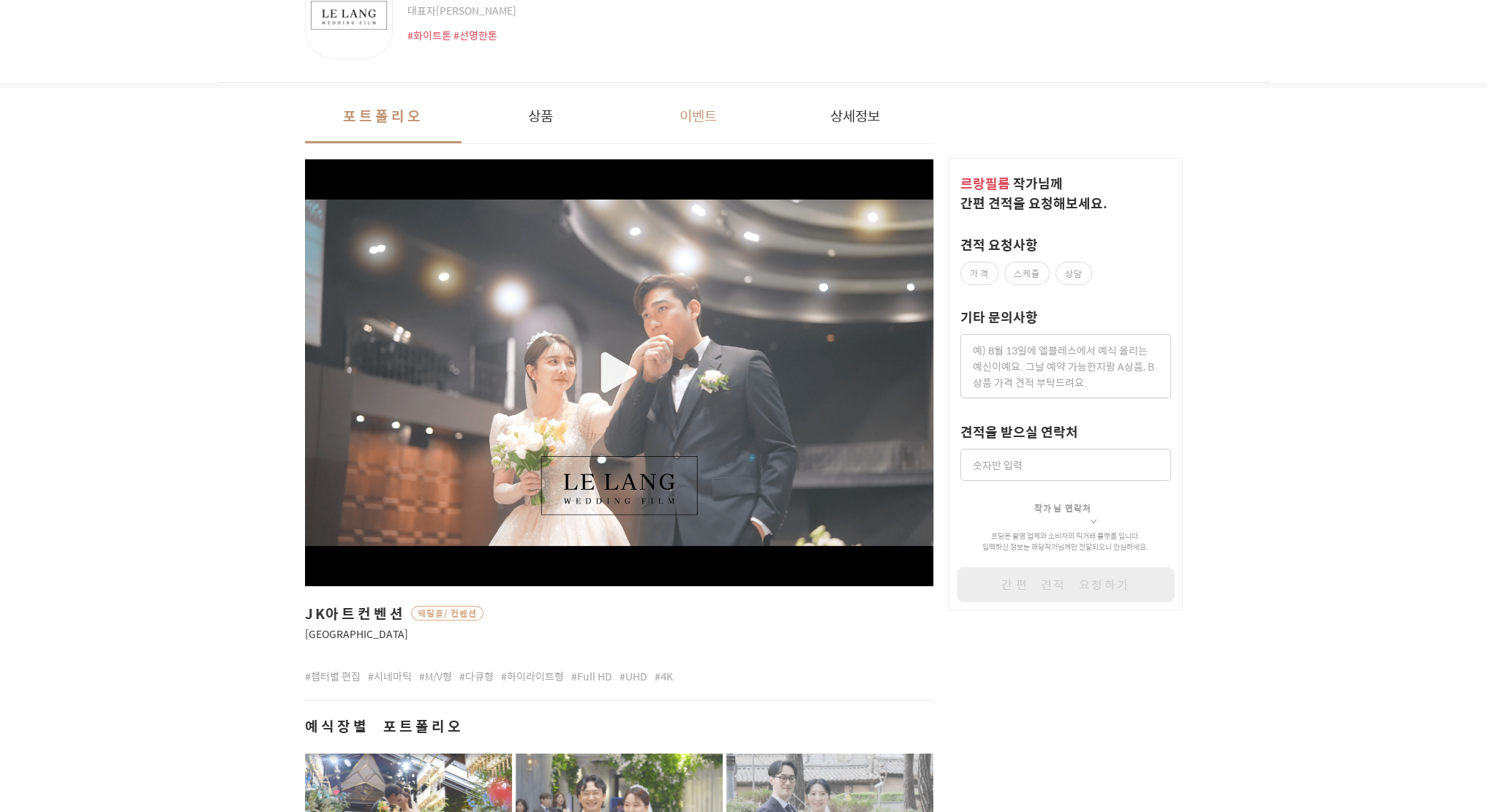
click at [705, 124] on button "이벤트" at bounding box center [697, 116] width 157 height 55
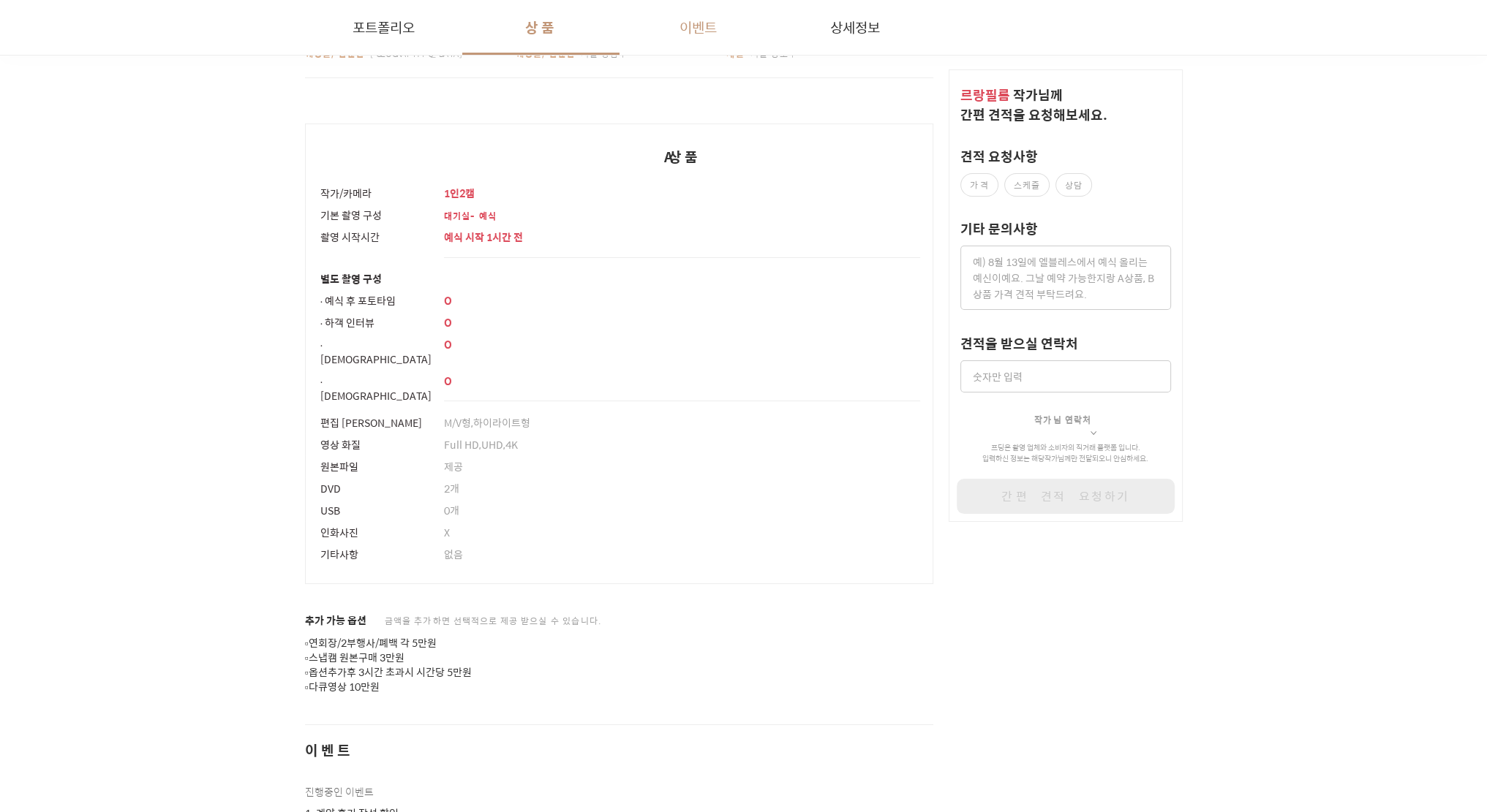
scroll to position [1664, 0]
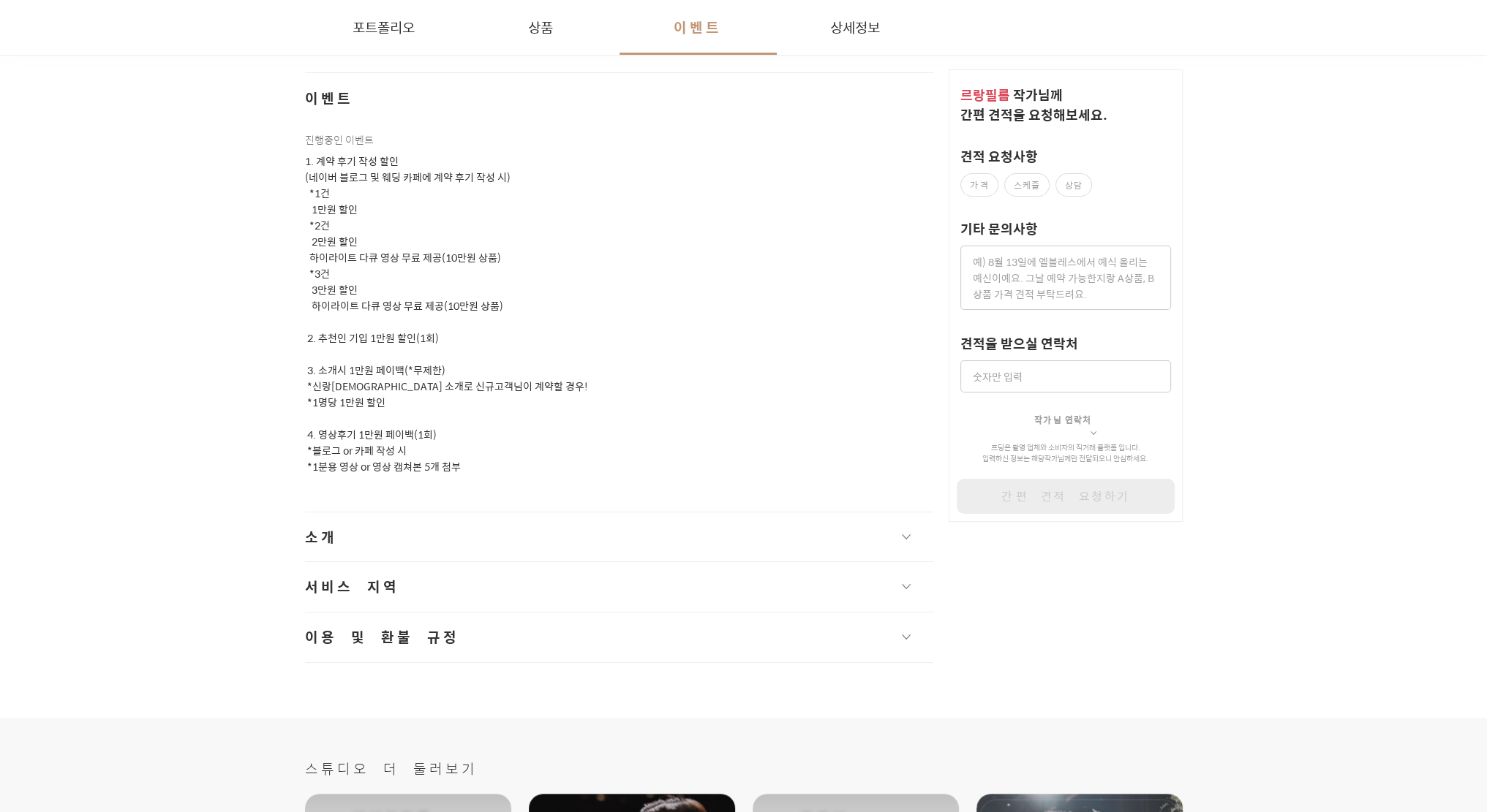
click at [901, 522] on button "소개" at bounding box center [619, 537] width 629 height 50
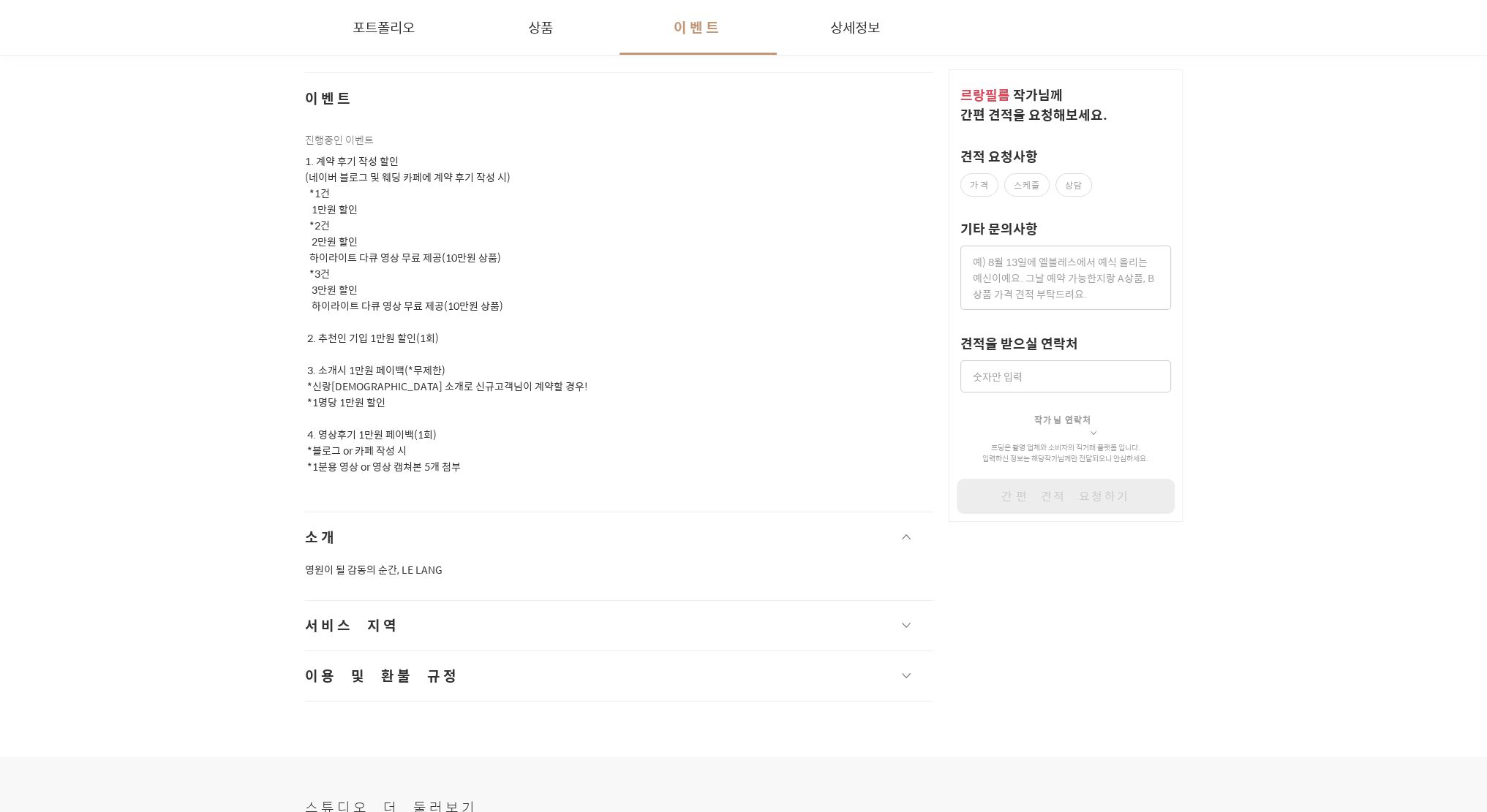
click at [902, 623] on span "button" at bounding box center [906, 625] width 8 height 5
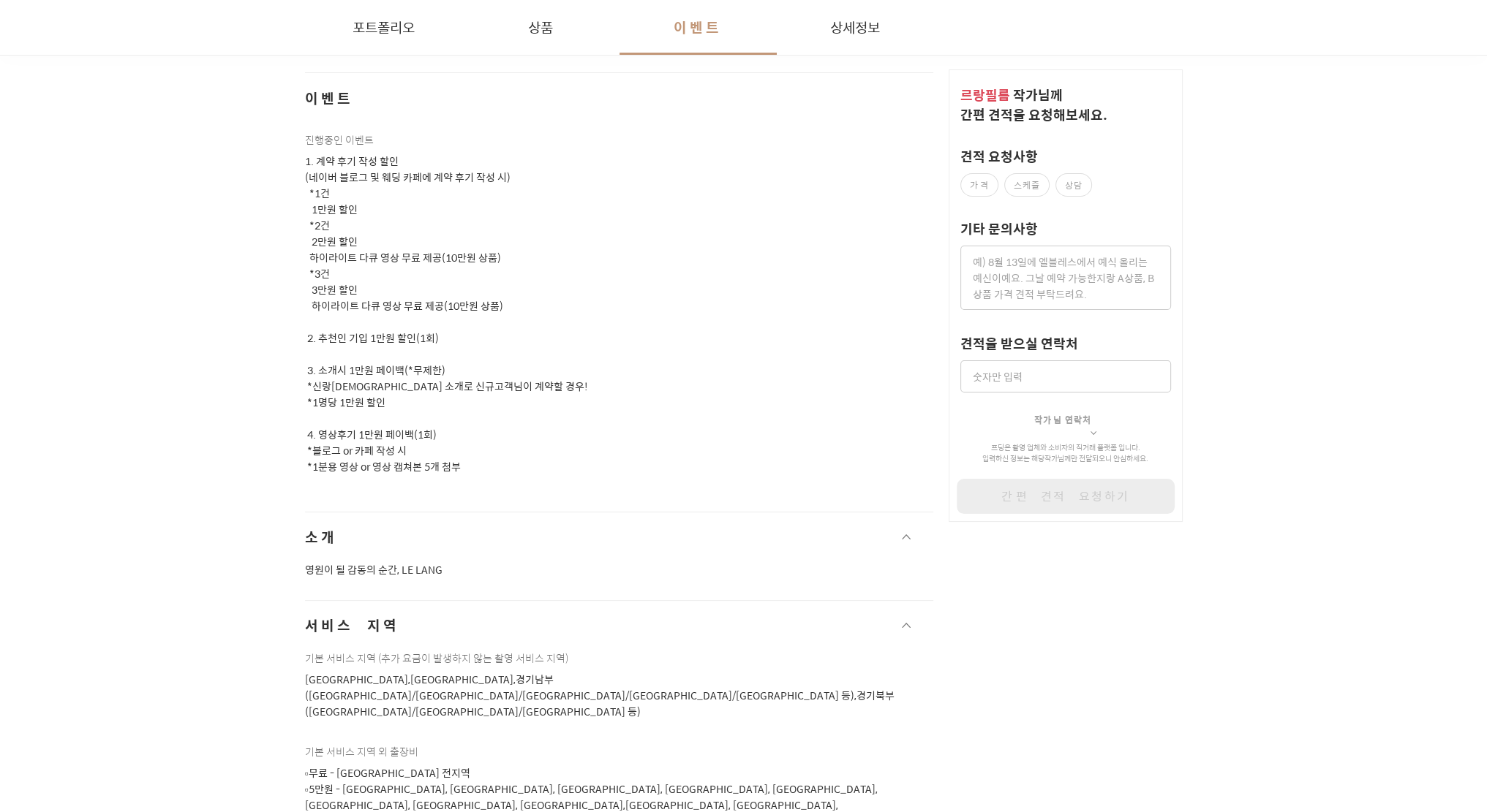
click at [902, 623] on span "button" at bounding box center [906, 625] width 8 height 5
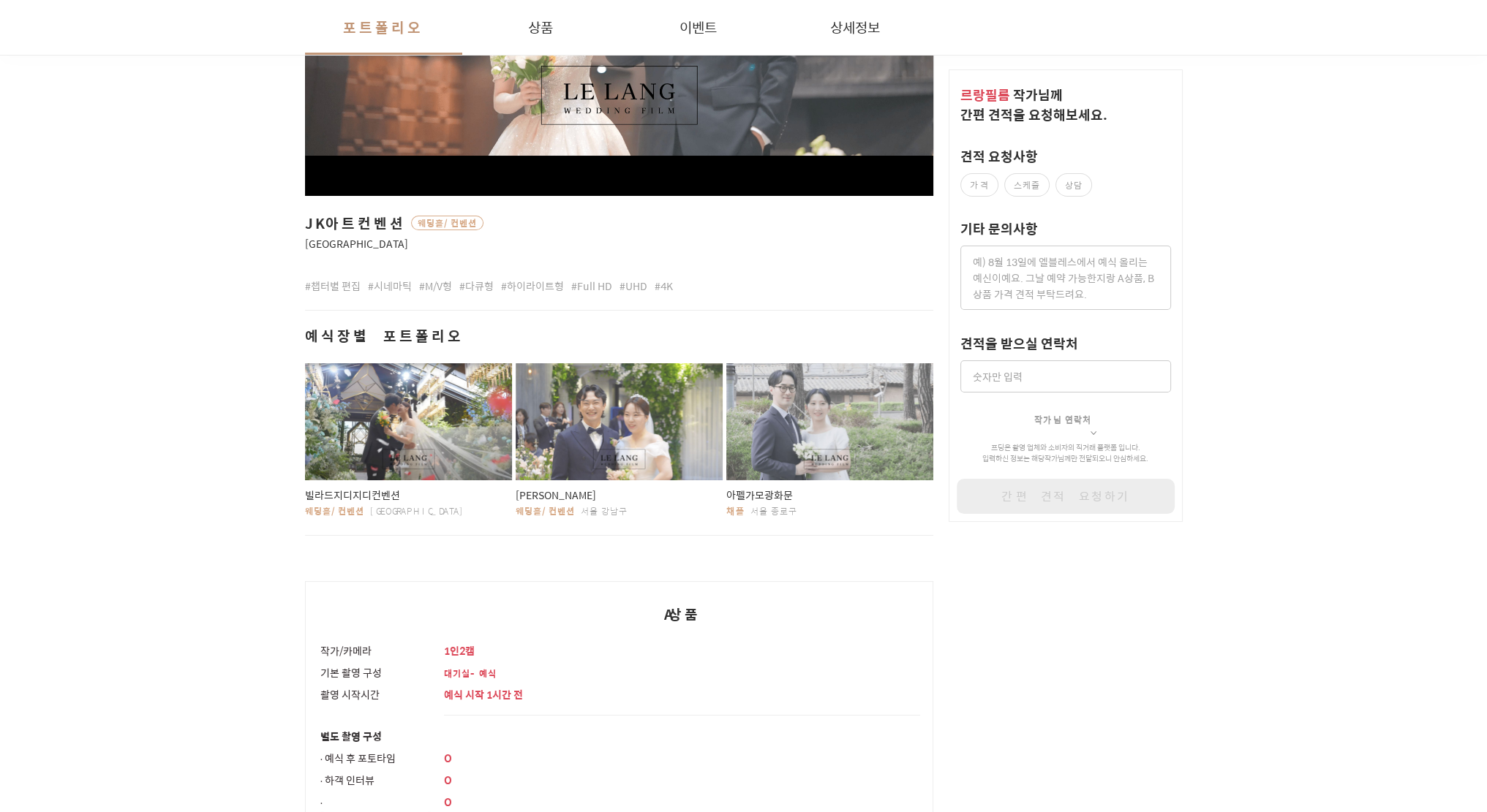
scroll to position [547, 0]
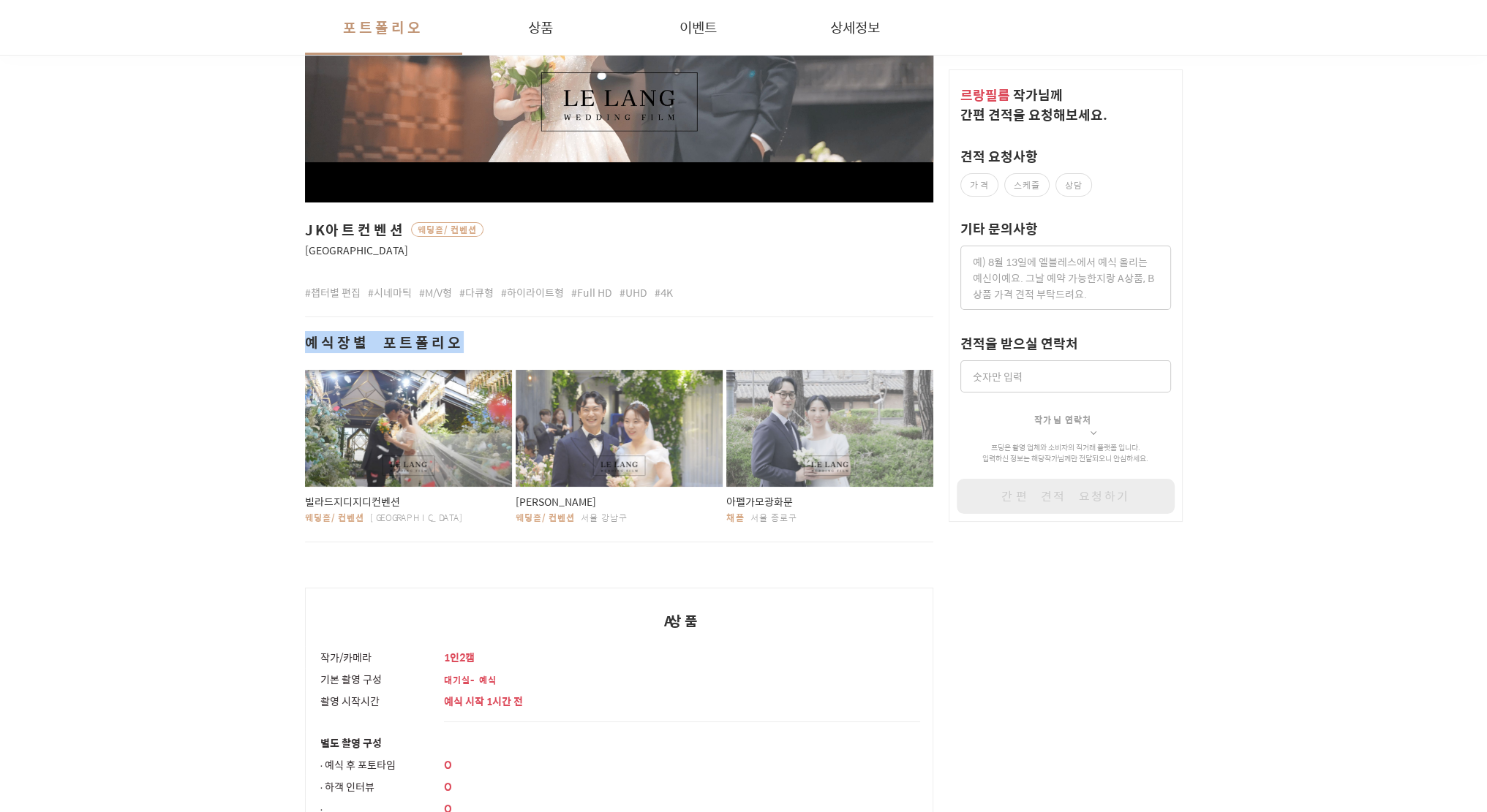
drag, startPoint x: 1480, startPoint y: 292, endPoint x: 1497, endPoint y: 398, distance: 107.4
click at [1350, 491] on div "포트폴리오 상품 이벤트 상세정보 JK아트컨벤션 웨딩홀/컨벤션 서울 영등포구 #챕터별 편집 #시네마틱 #M/V형 #다큐형 #하이라이트형 #Ful…" at bounding box center [743, 789] width 1487 height 2167
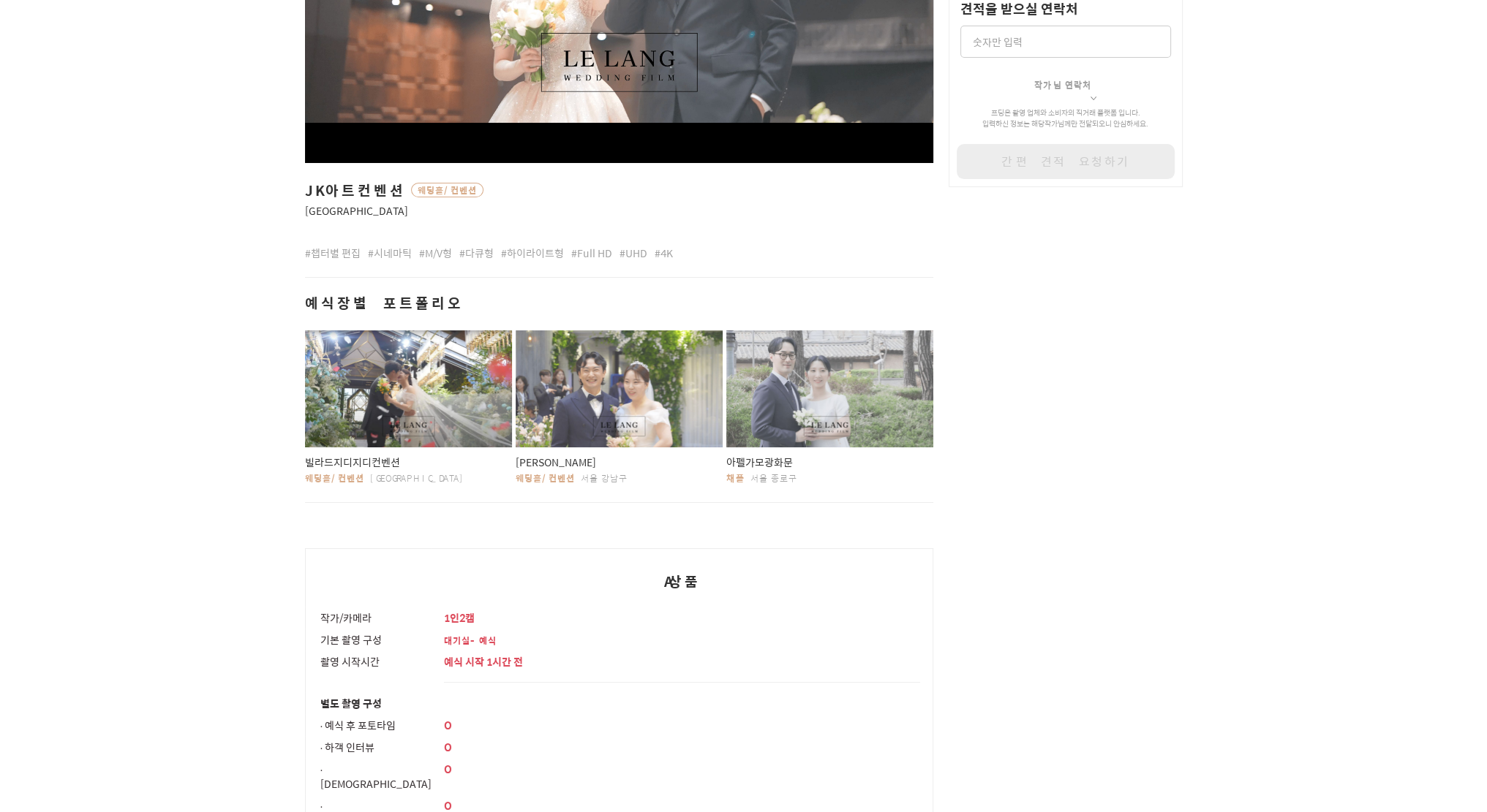
scroll to position [53, 0]
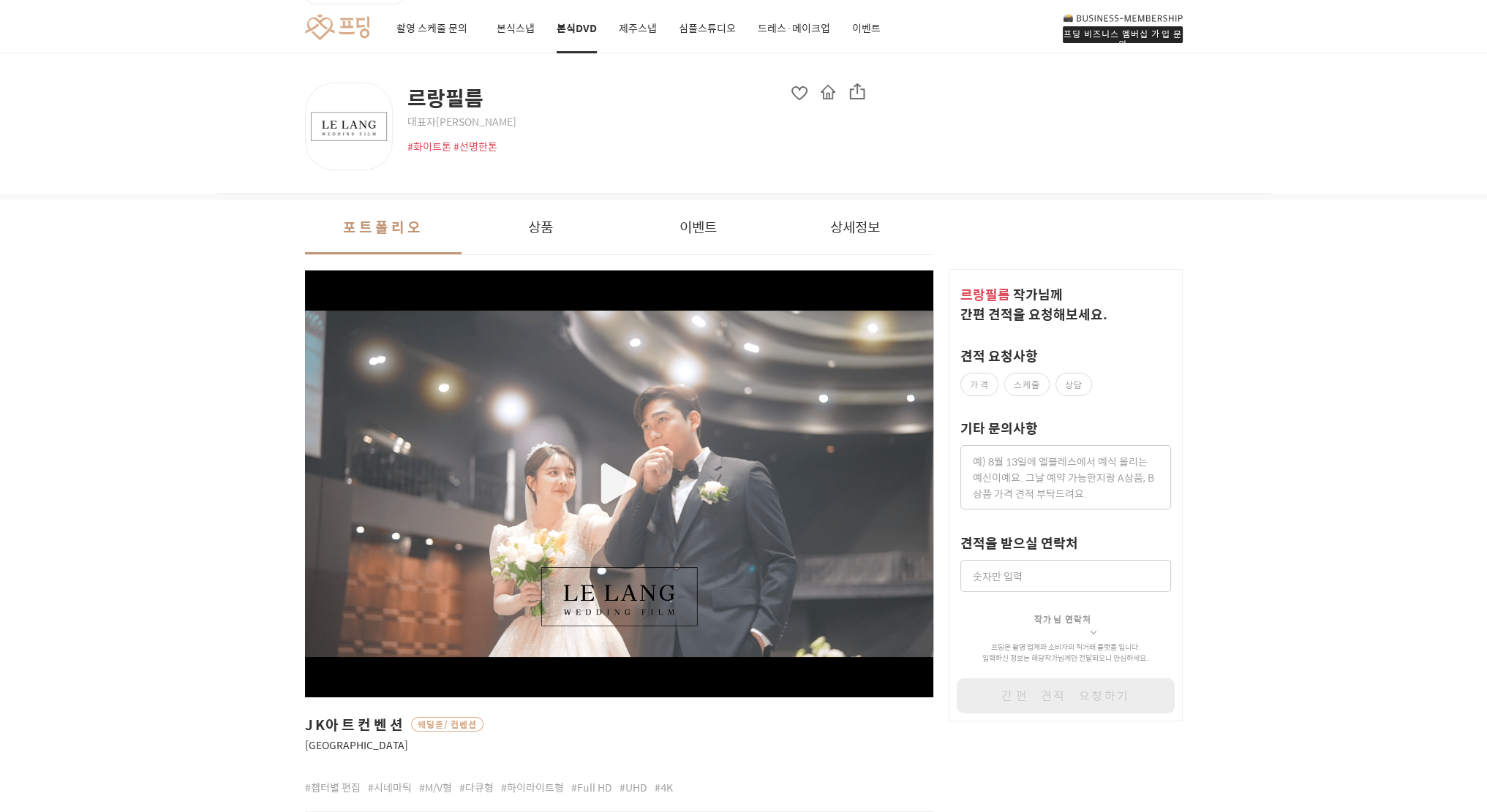
click at [626, 481] on div "button" at bounding box center [619, 484] width 629 height 347
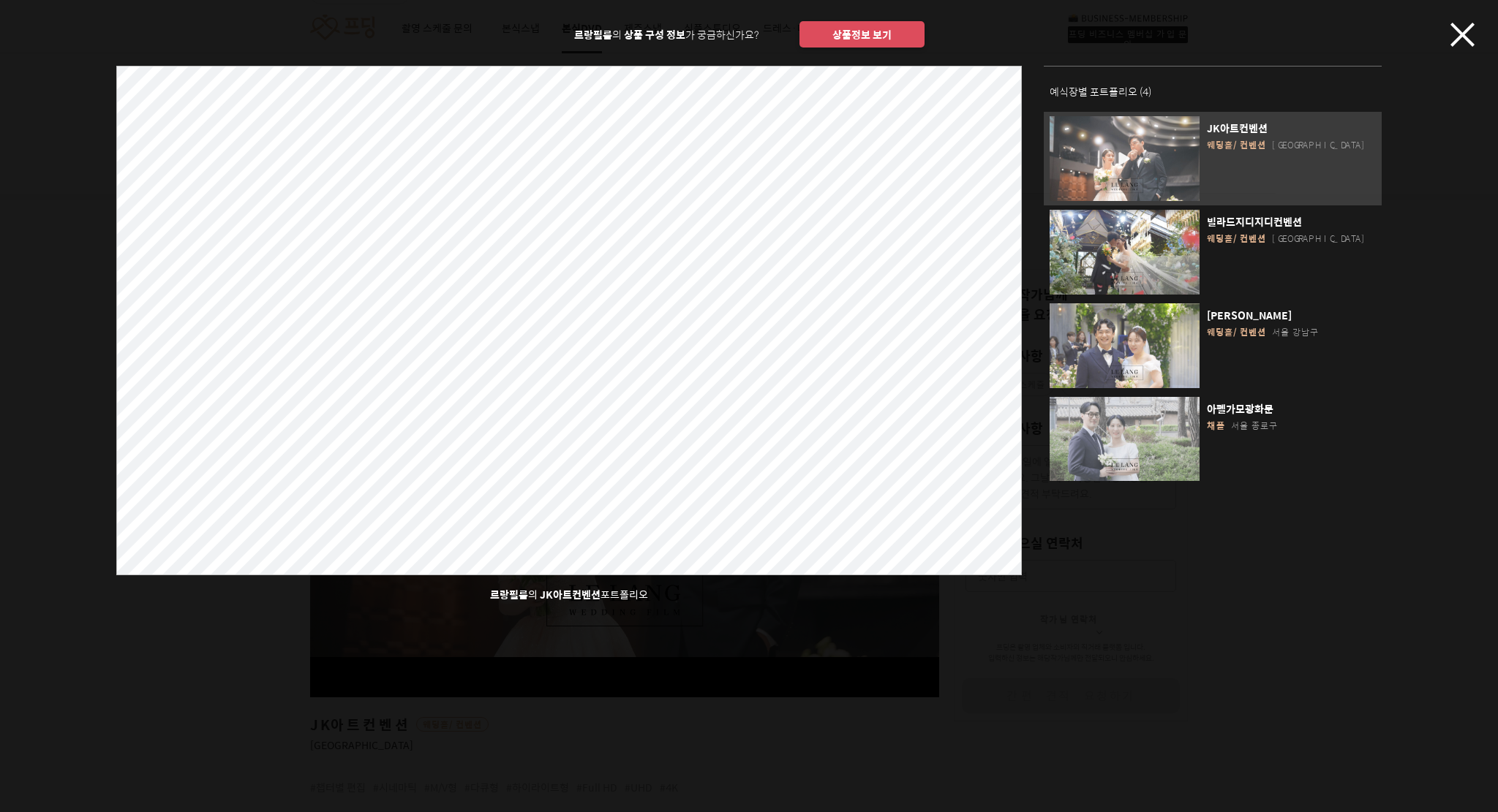
click at [1451, 35] on icon "button" at bounding box center [1462, 35] width 25 height 25
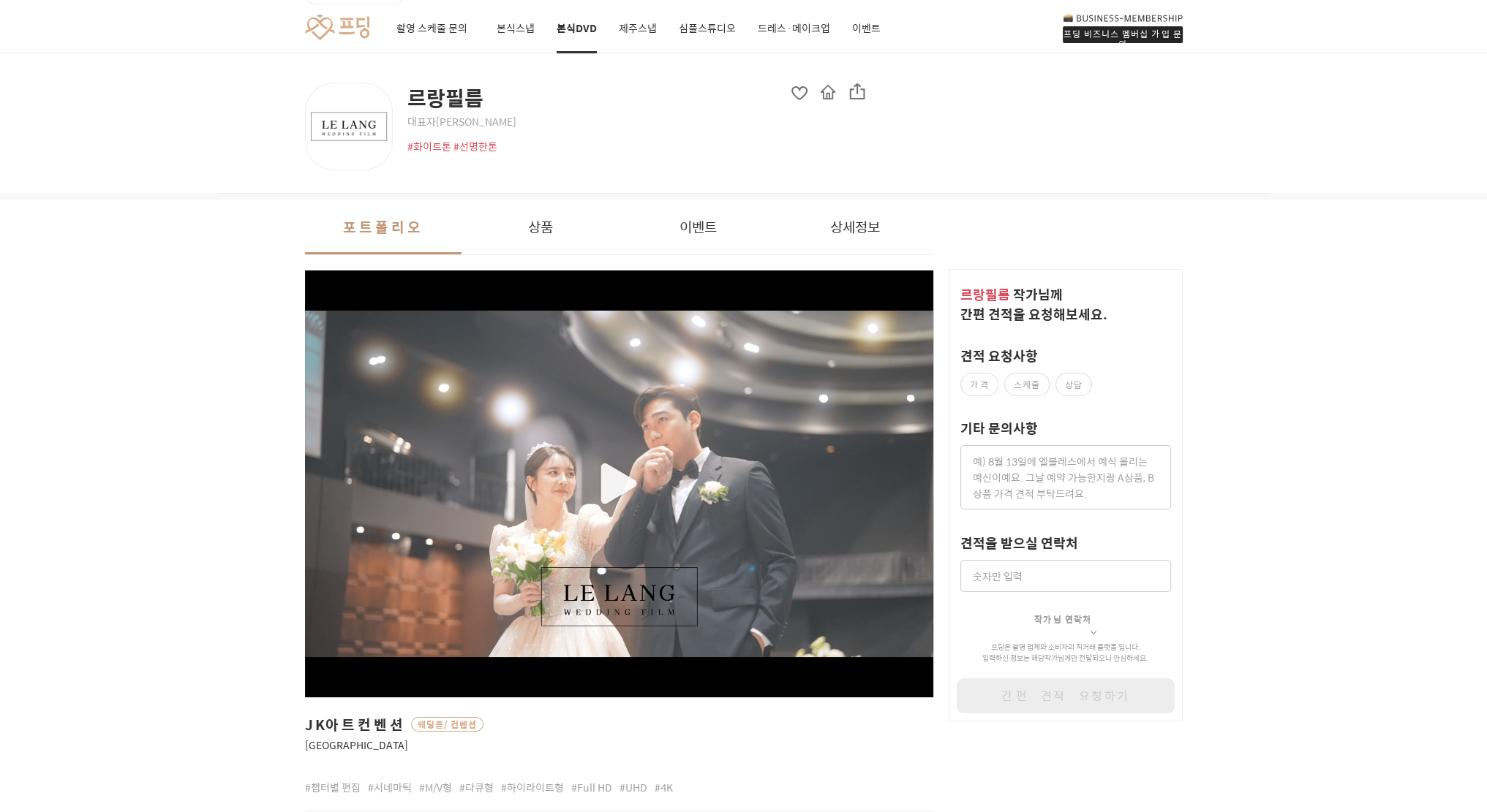
click at [1451, 35] on div "프딩 비즈니스 멤버십 가입 문의 촬영 스케줄 문의 본식스냅 본식DVD 제주스냅 심플스튜디오 드레스·메이크업 이벤트" at bounding box center [743, 28] width 1487 height 51
click at [524, 31] on link "본식스냅" at bounding box center [515, 28] width 38 height 50
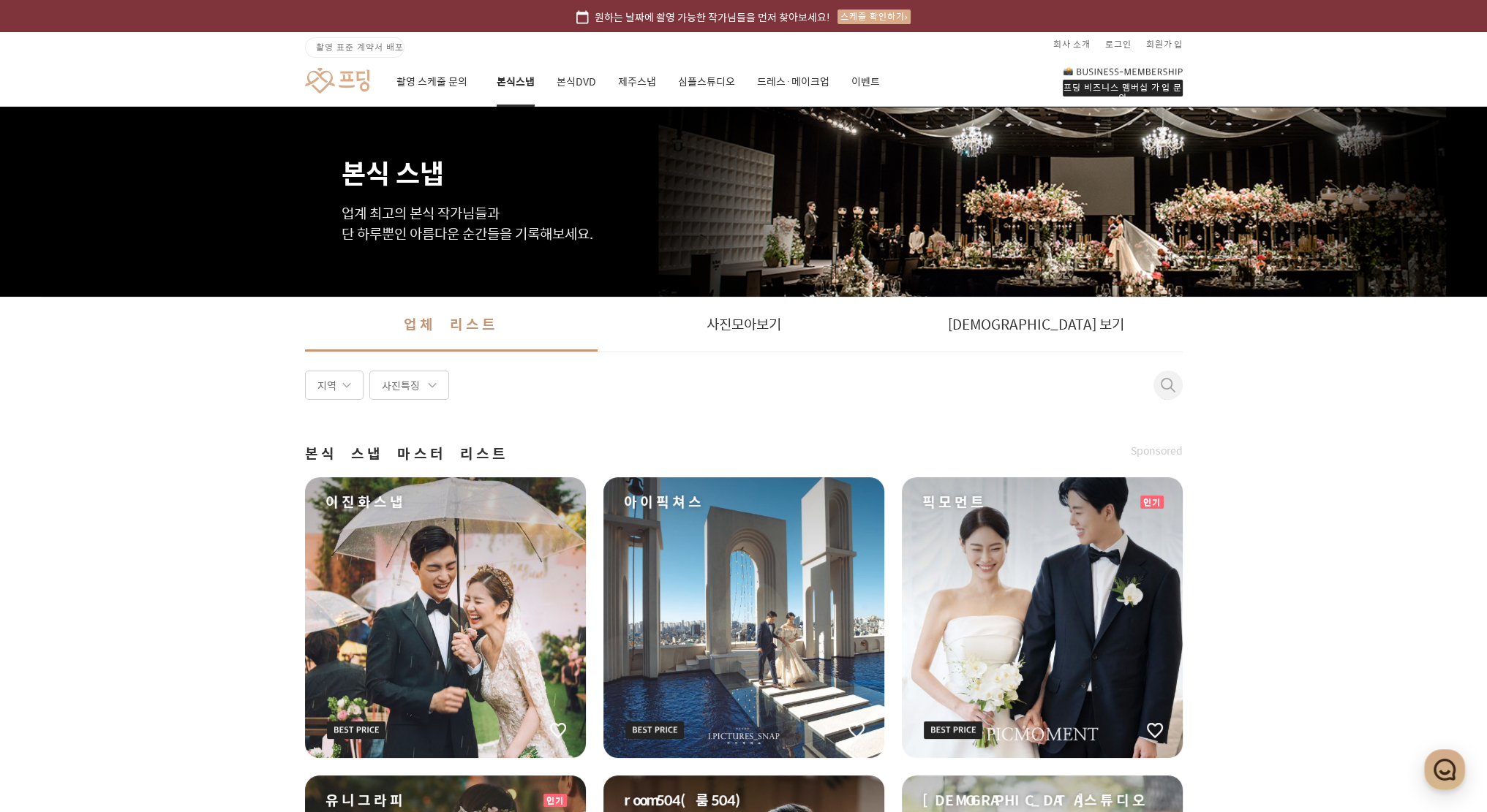
click at [574, 79] on link "본식DVD" at bounding box center [577, 81] width 41 height 50
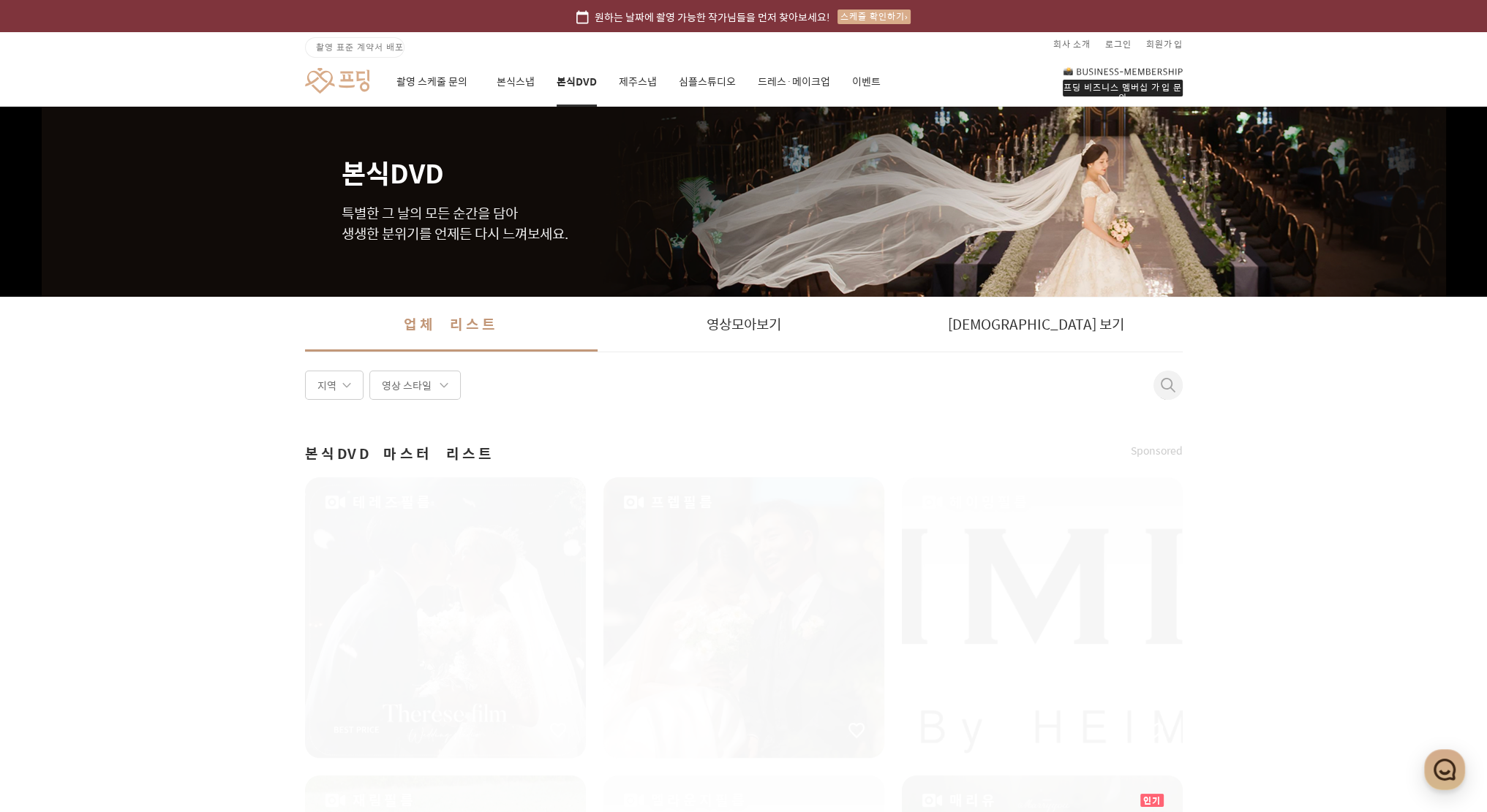
click at [1170, 378] on span at bounding box center [1167, 385] width 14 height 14
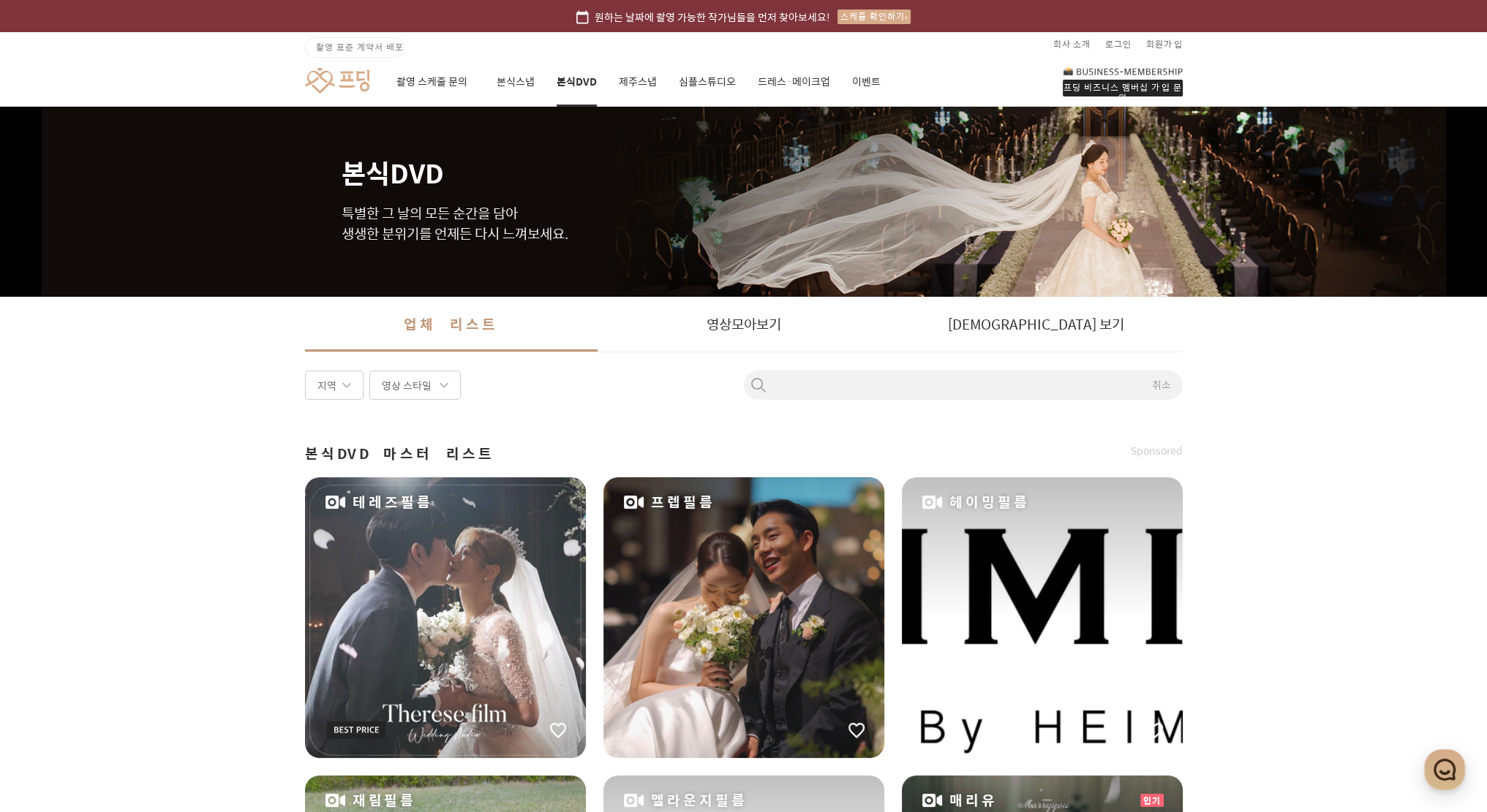
click at [1072, 377] on input at bounding box center [963, 385] width 438 height 16
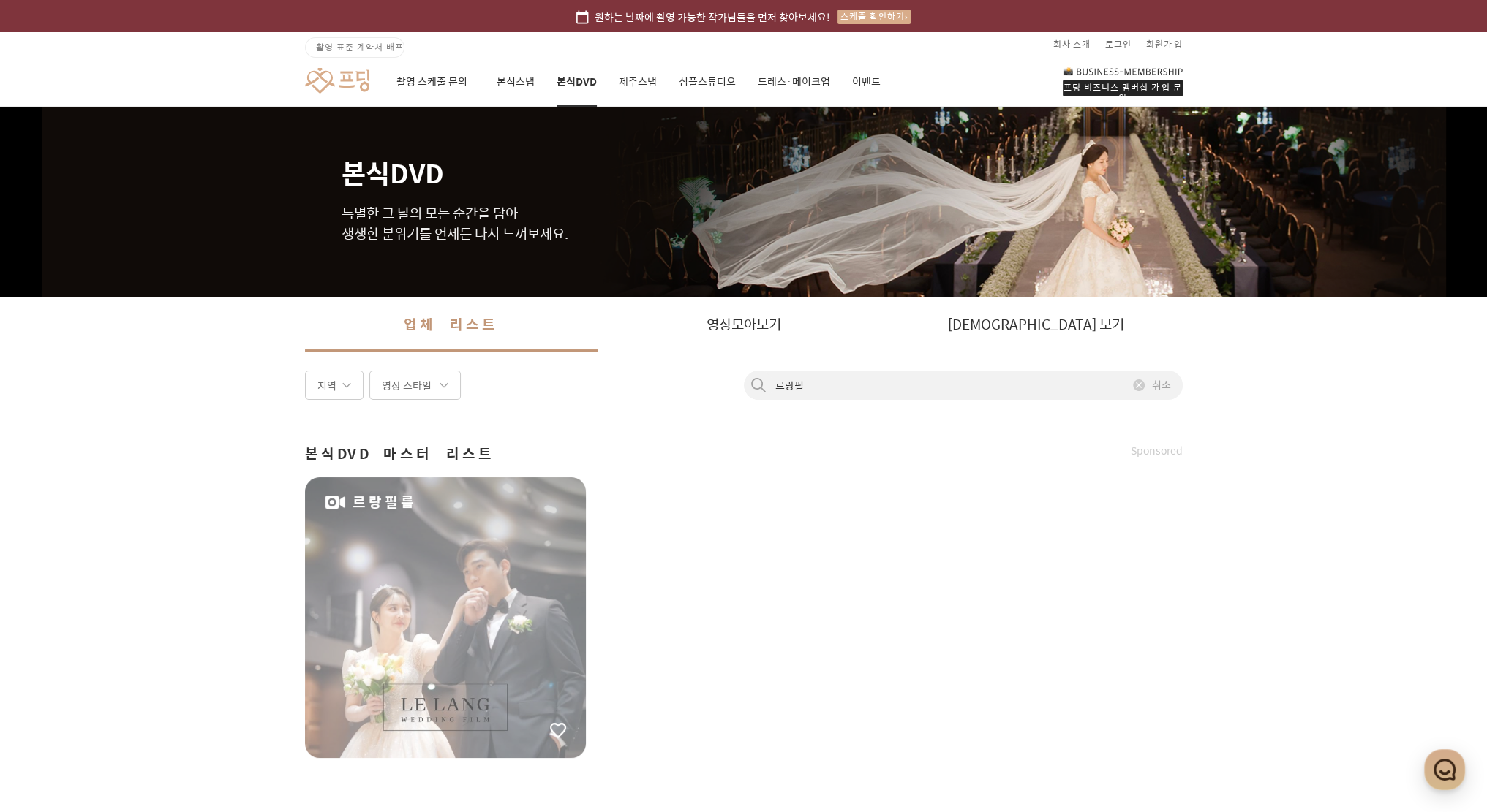
type input "르랑필"
click at [430, 638] on div "르랑필름" at bounding box center [445, 617] width 281 height 281
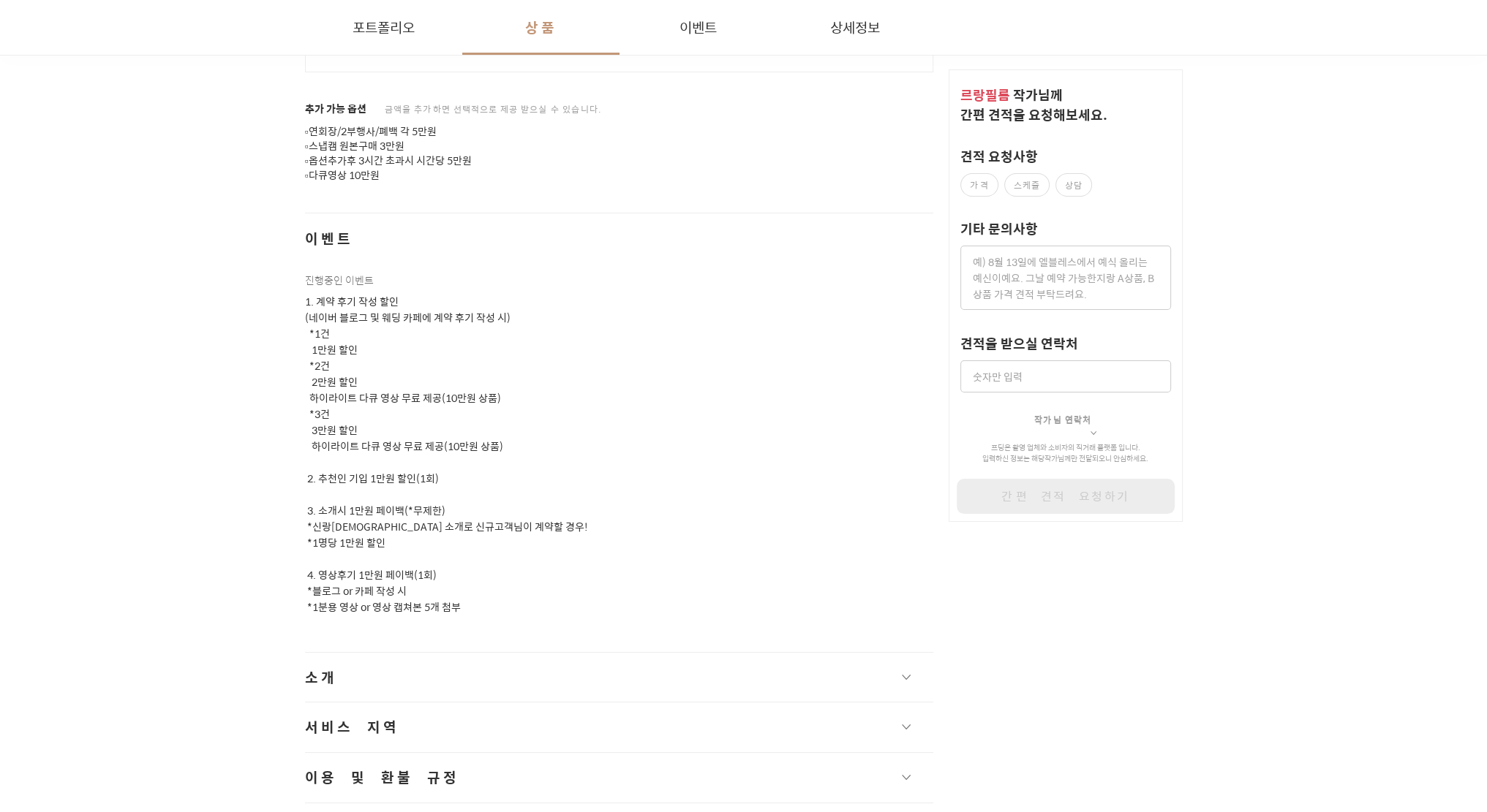
scroll to position [1458, 0]
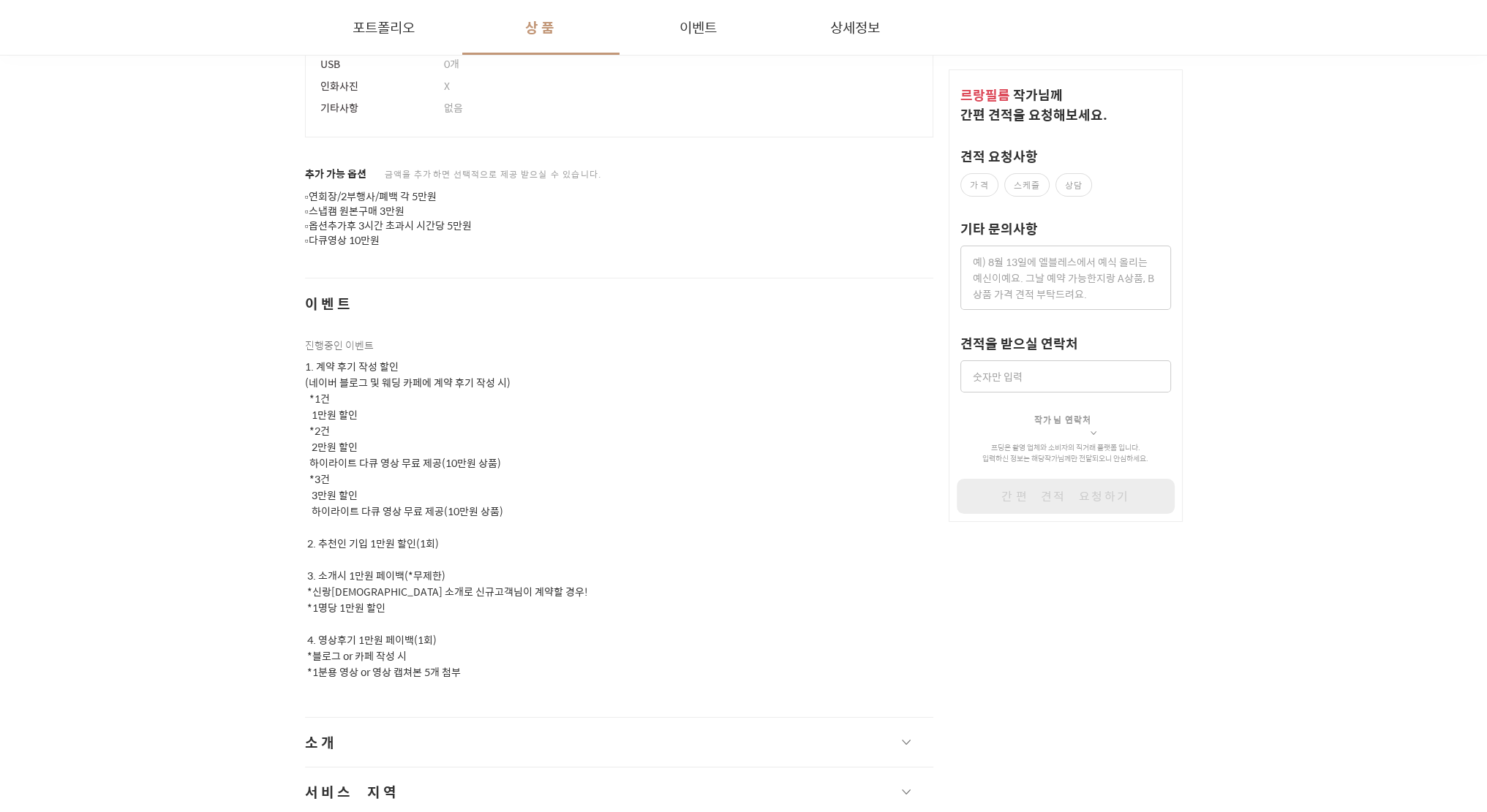
click at [382, 32] on button "포트폴리오" at bounding box center [383, 27] width 157 height 55
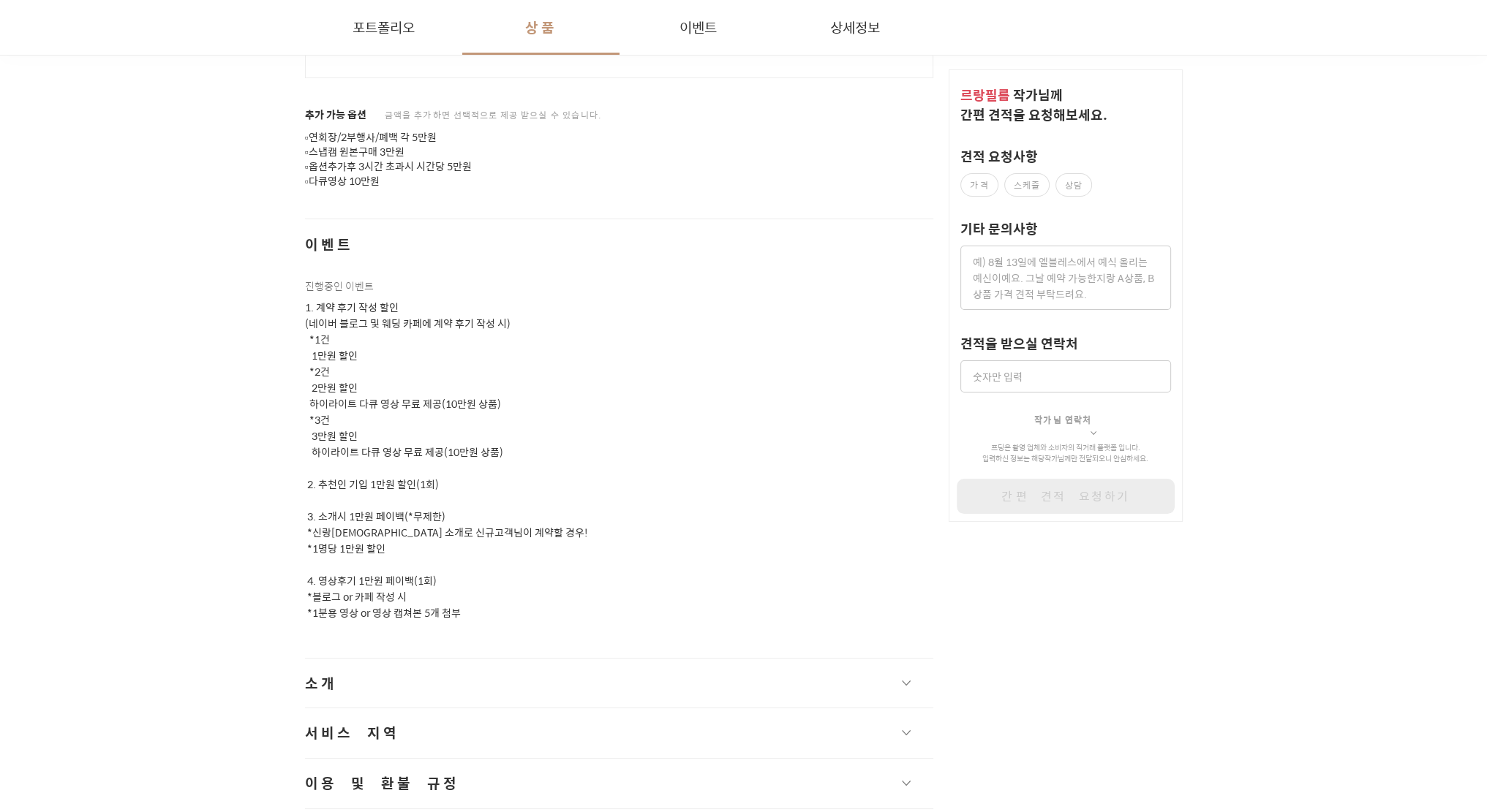
scroll to position [1520, 0]
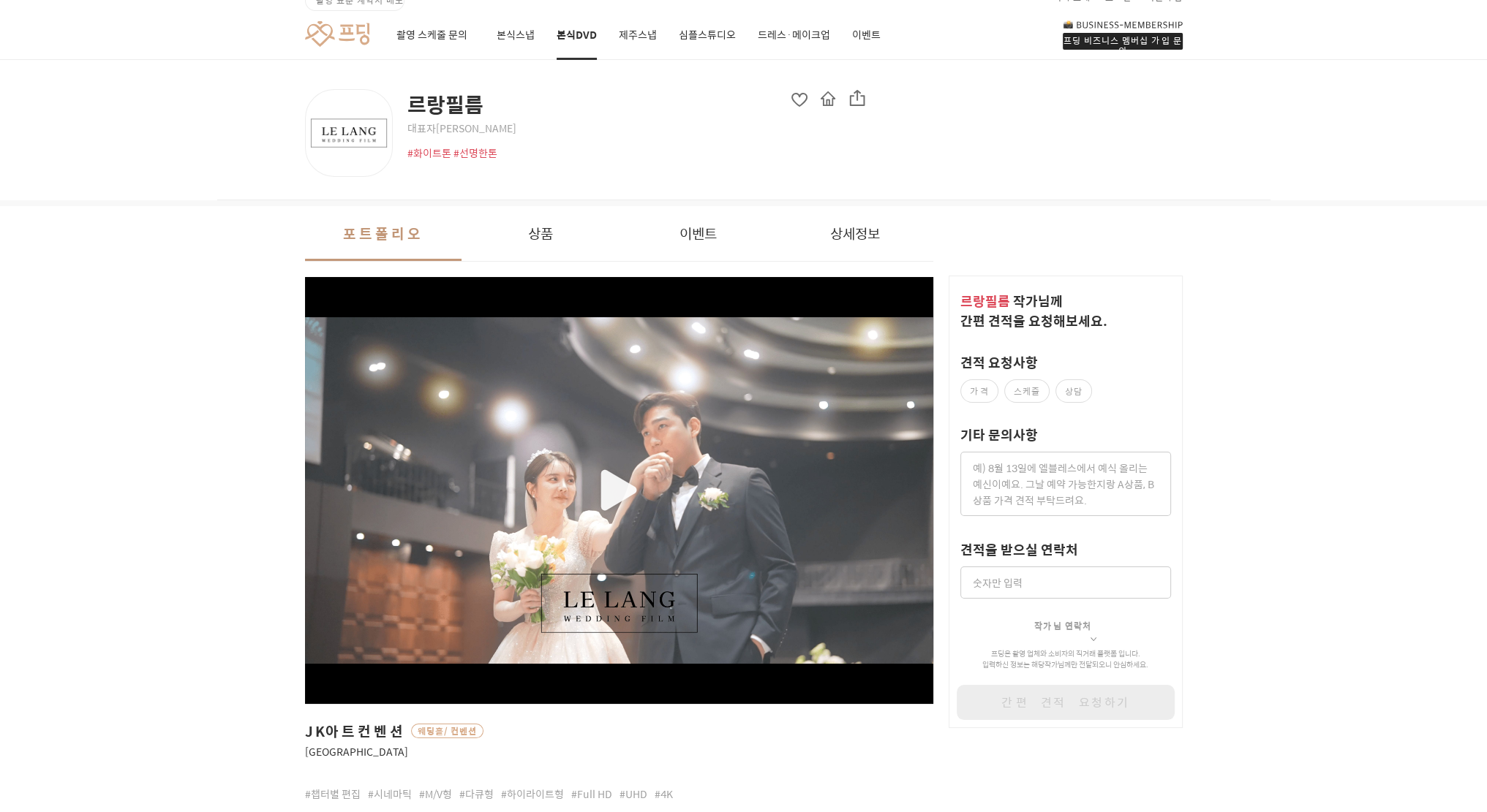
scroll to position [45, 0]
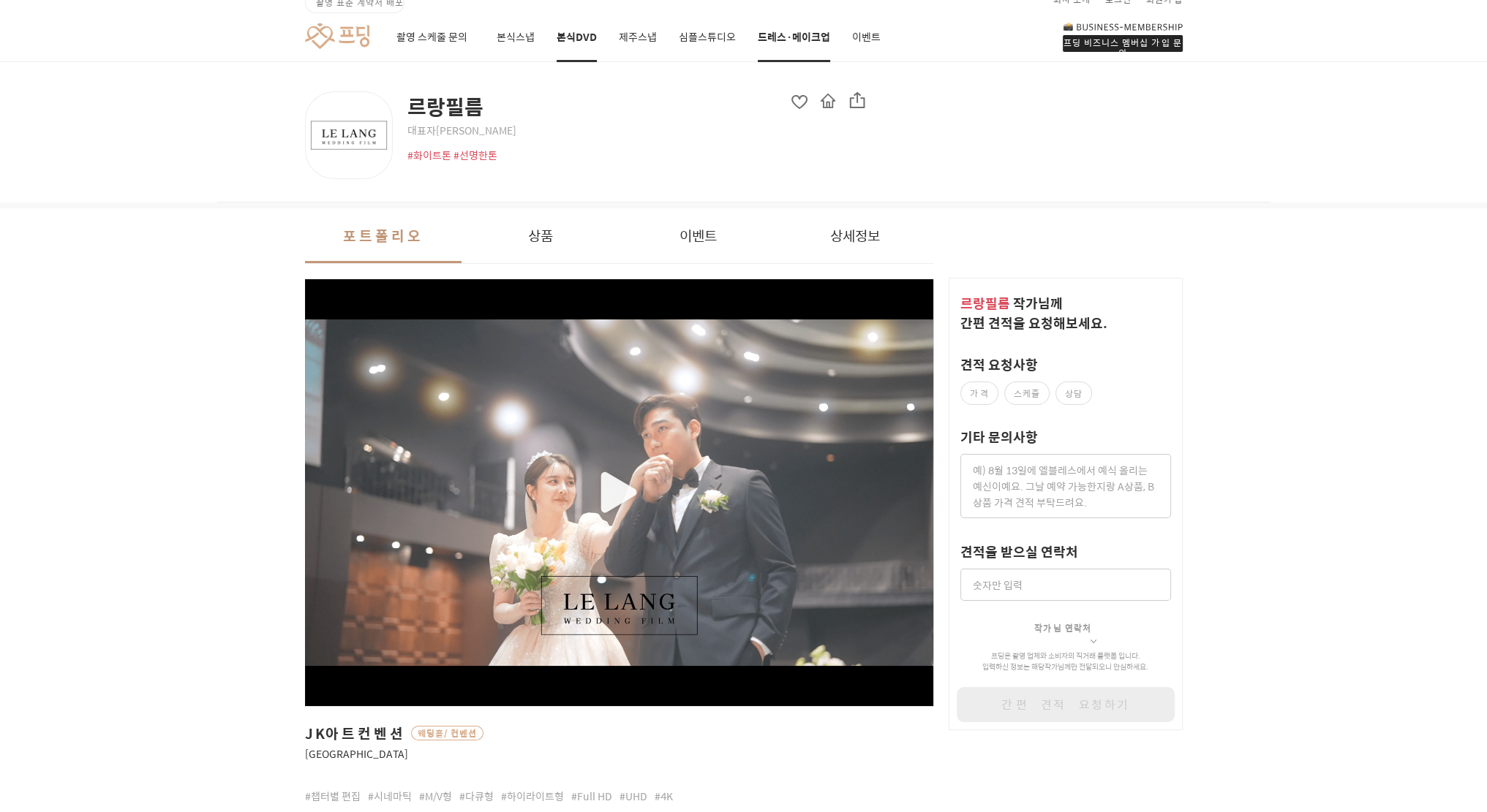
click at [801, 39] on link "드레스·메이크업" at bounding box center [794, 37] width 73 height 50
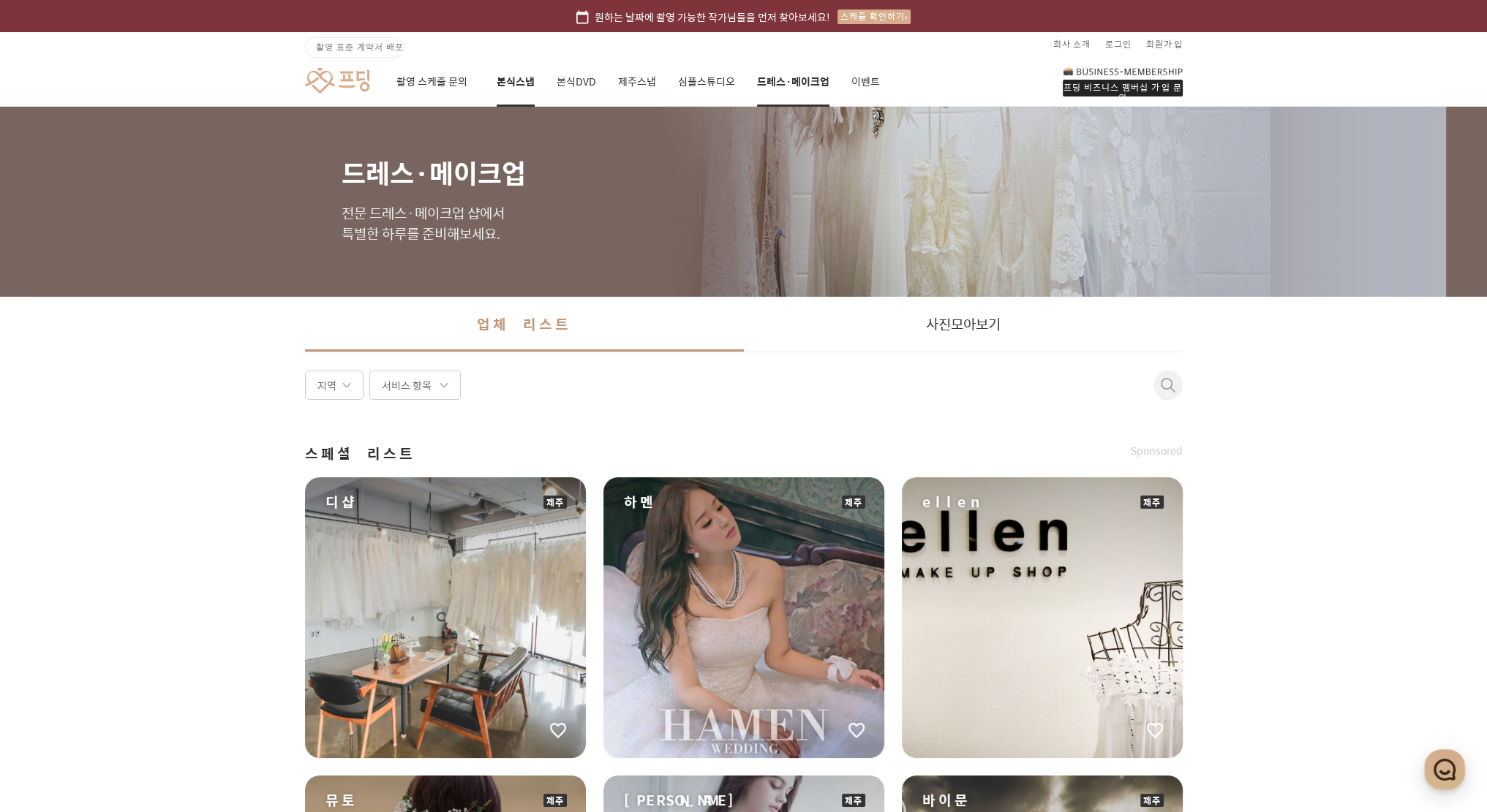
click at [530, 78] on link "본식스냅" at bounding box center [515, 81] width 38 height 50
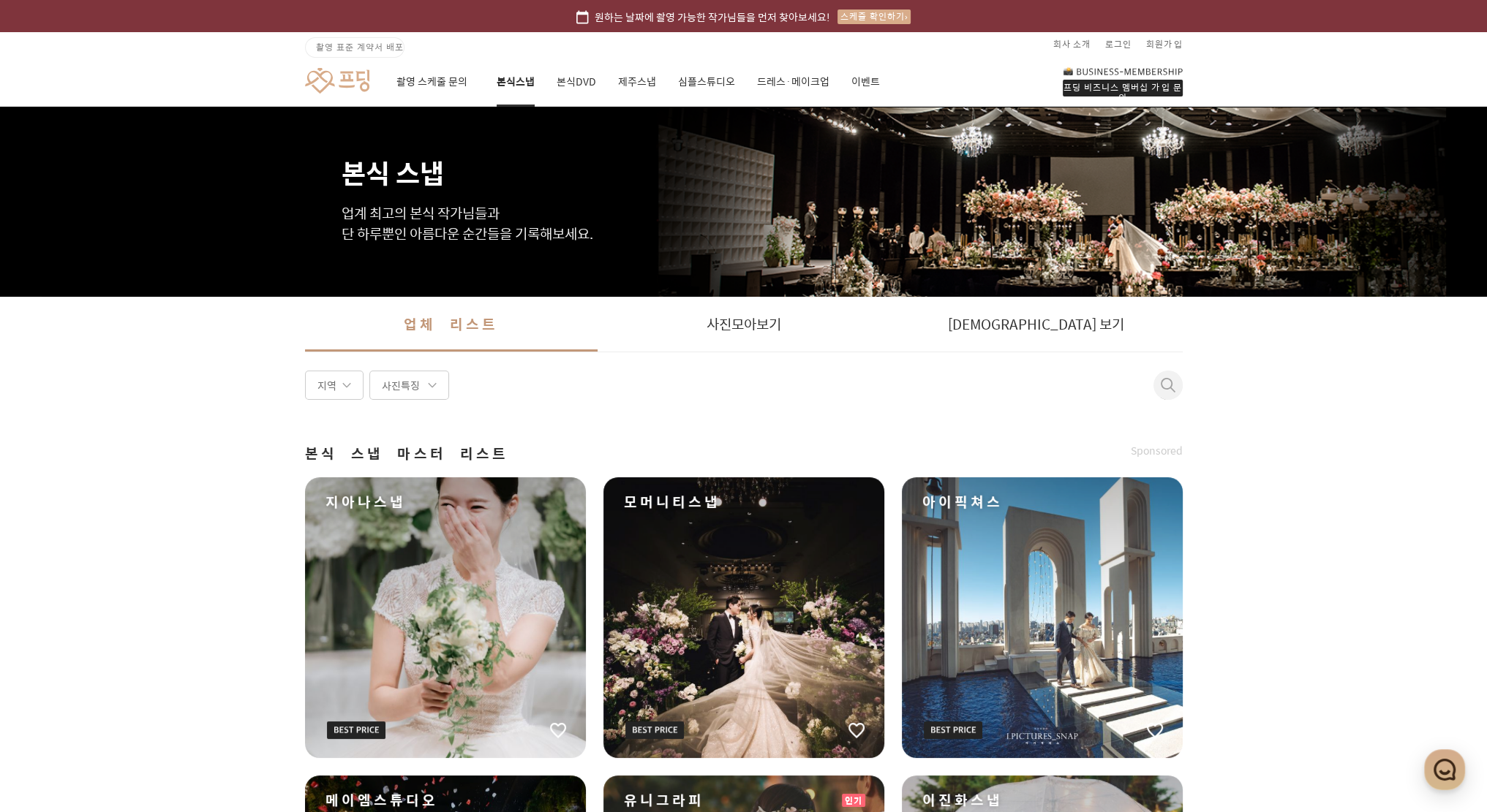
click at [530, 78] on link "본식스냅" at bounding box center [515, 81] width 38 height 50
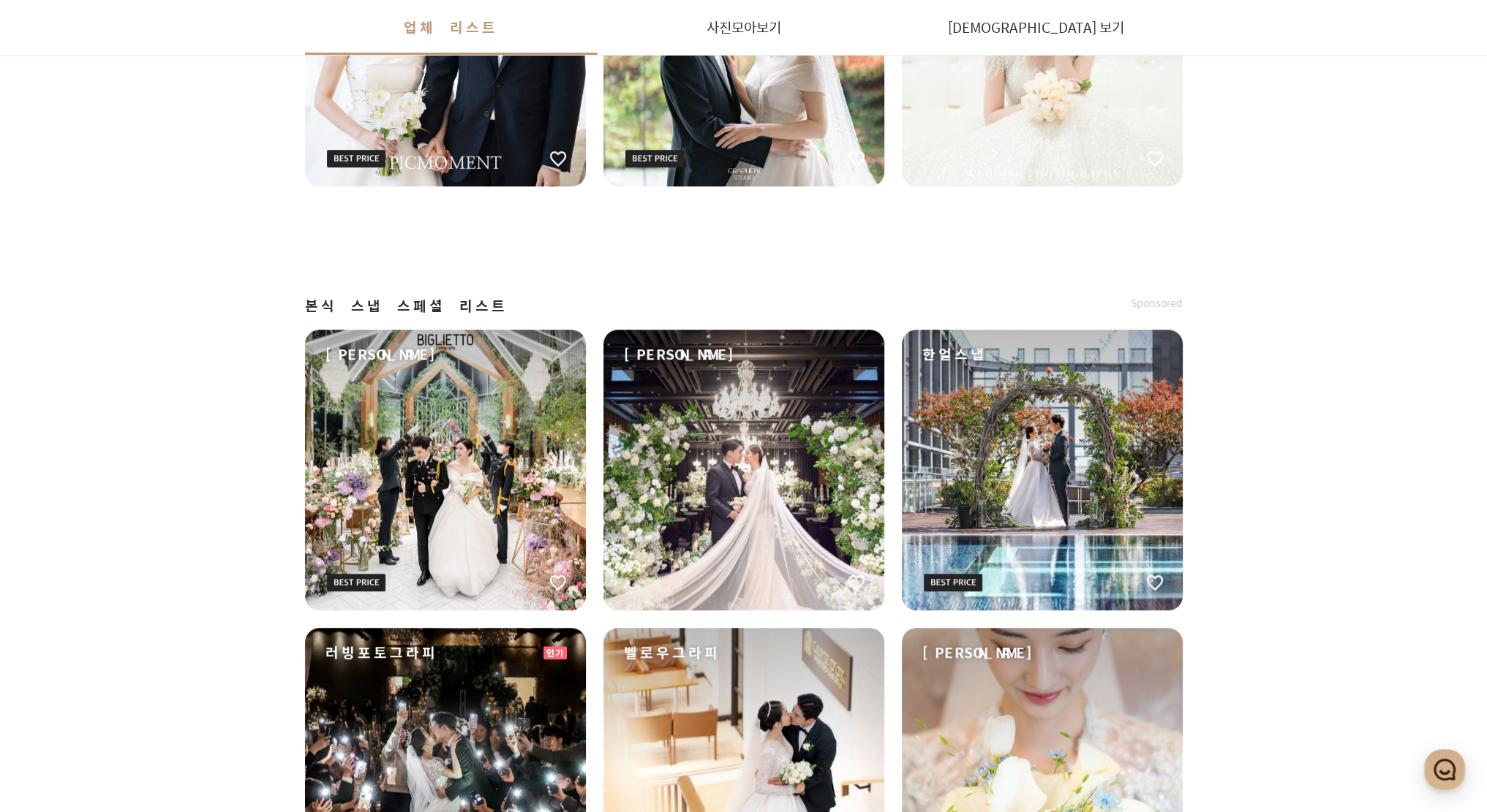
scroll to position [1456, 0]
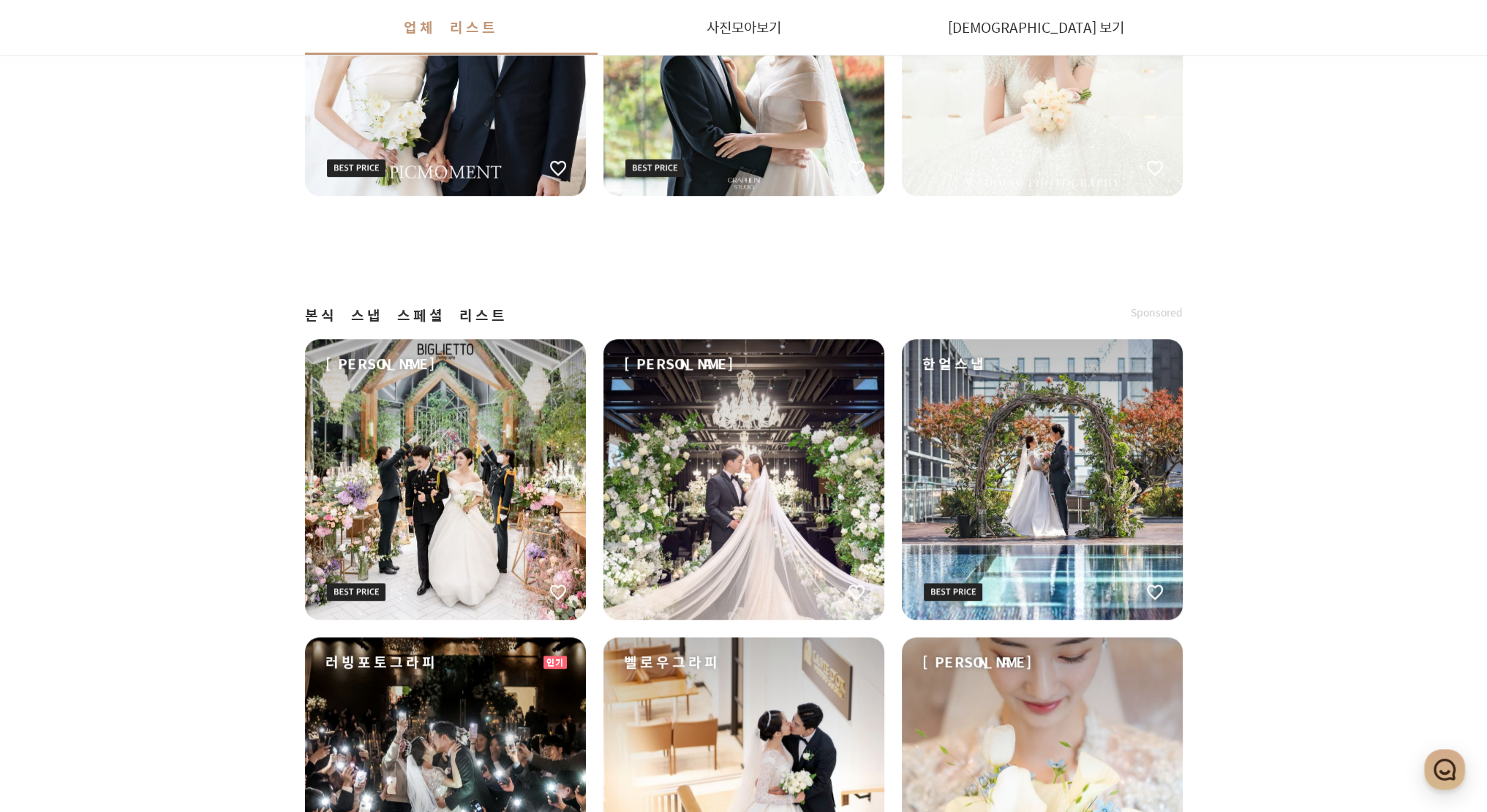
click at [1027, 502] on div "한얼스냅" at bounding box center [1043, 480] width 281 height 281
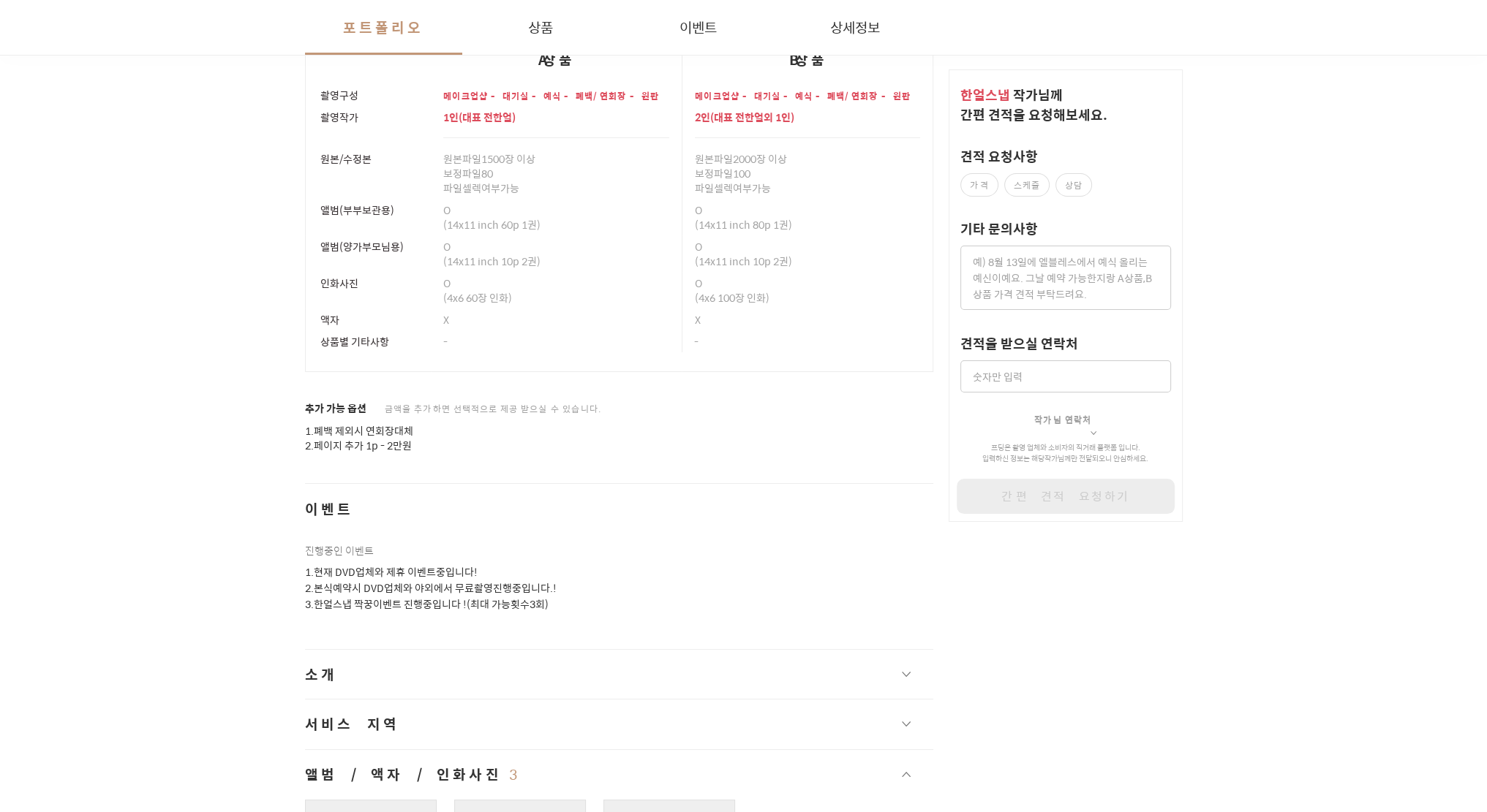
scroll to position [3292, 0]
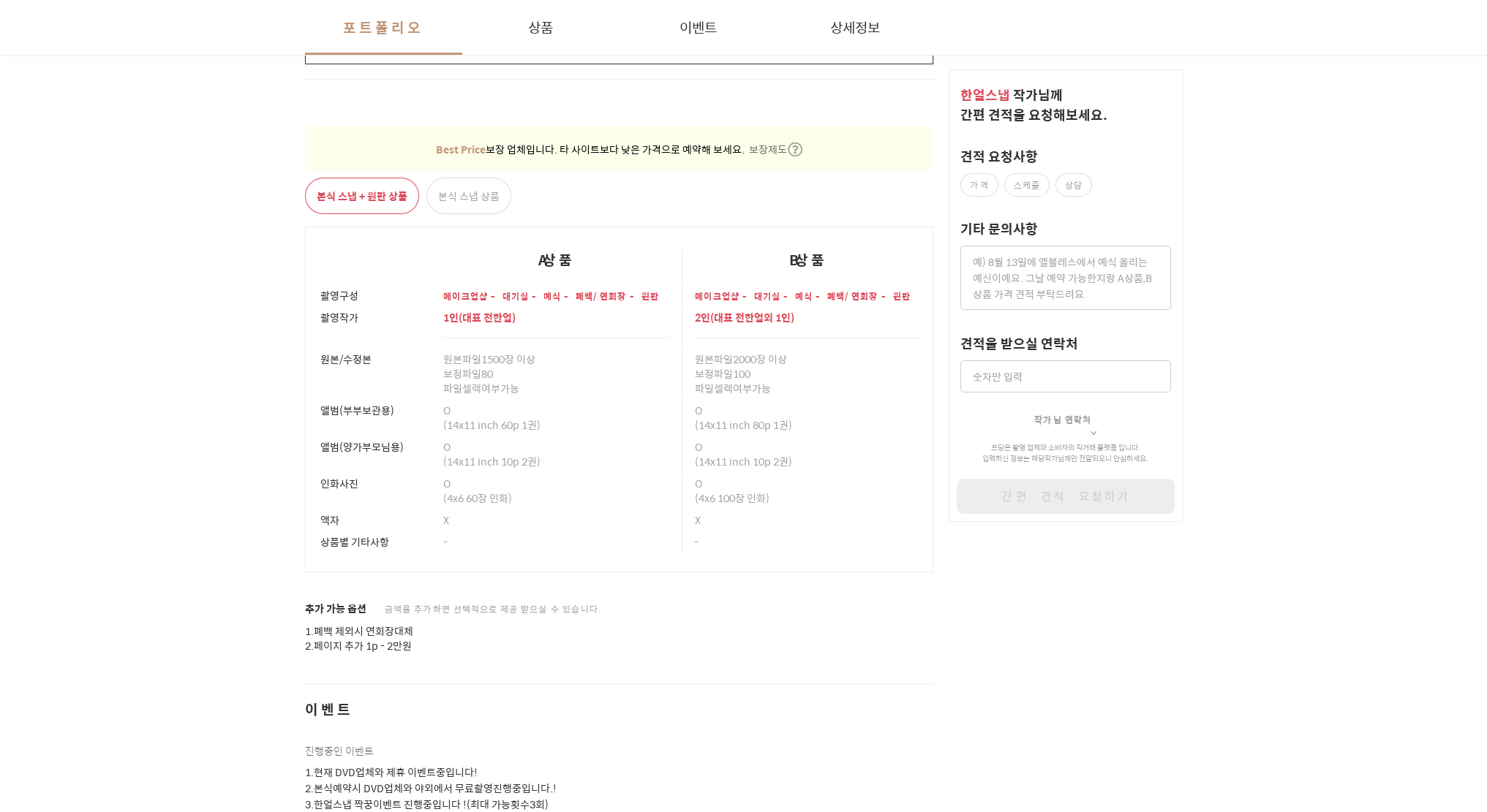
click at [474, 197] on button "본식 스냅 상품" at bounding box center [469, 195] width 85 height 36
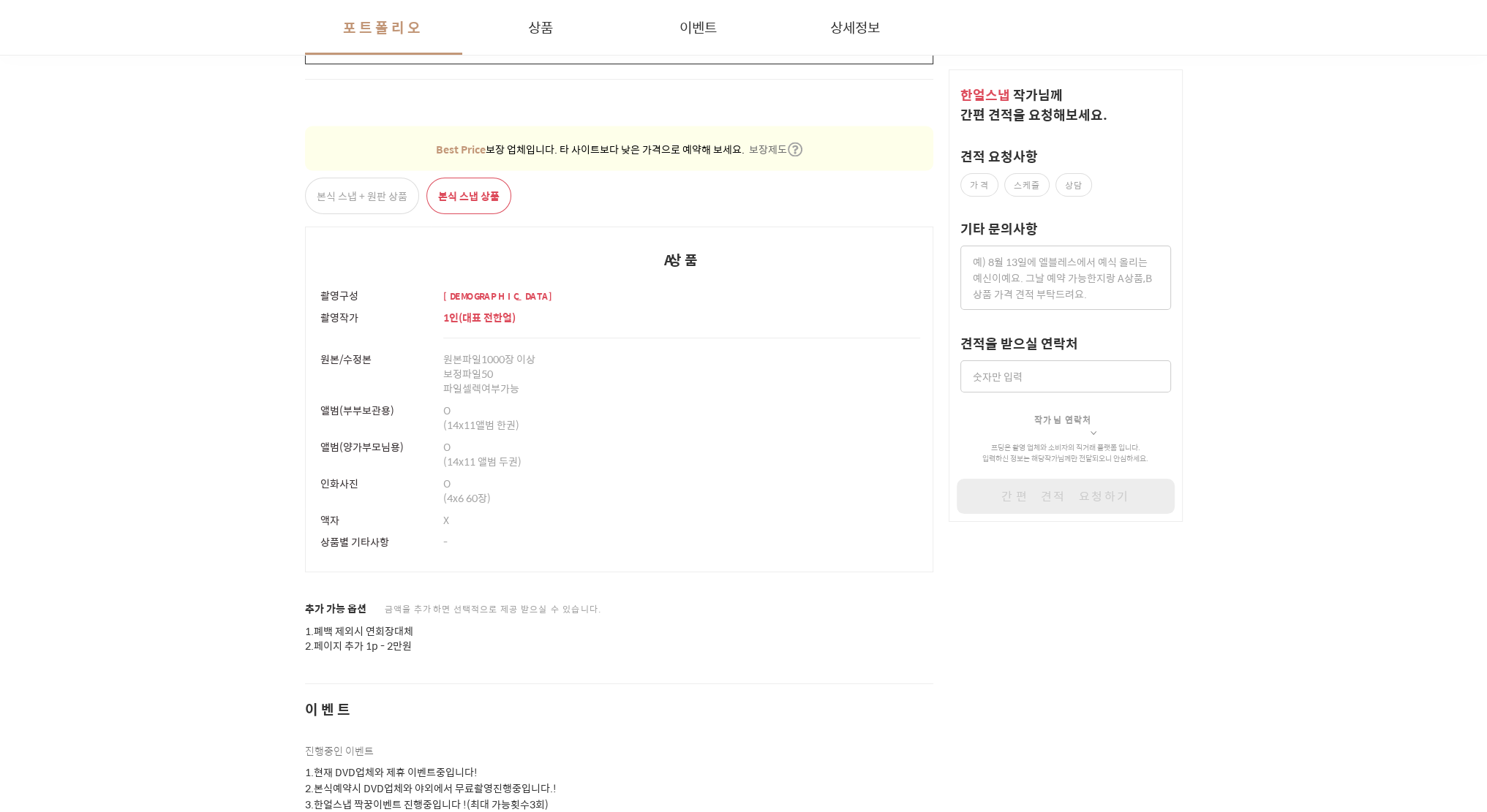
click at [400, 191] on button "본식 스냅 + 원판 상품" at bounding box center [361, 195] width 114 height 36
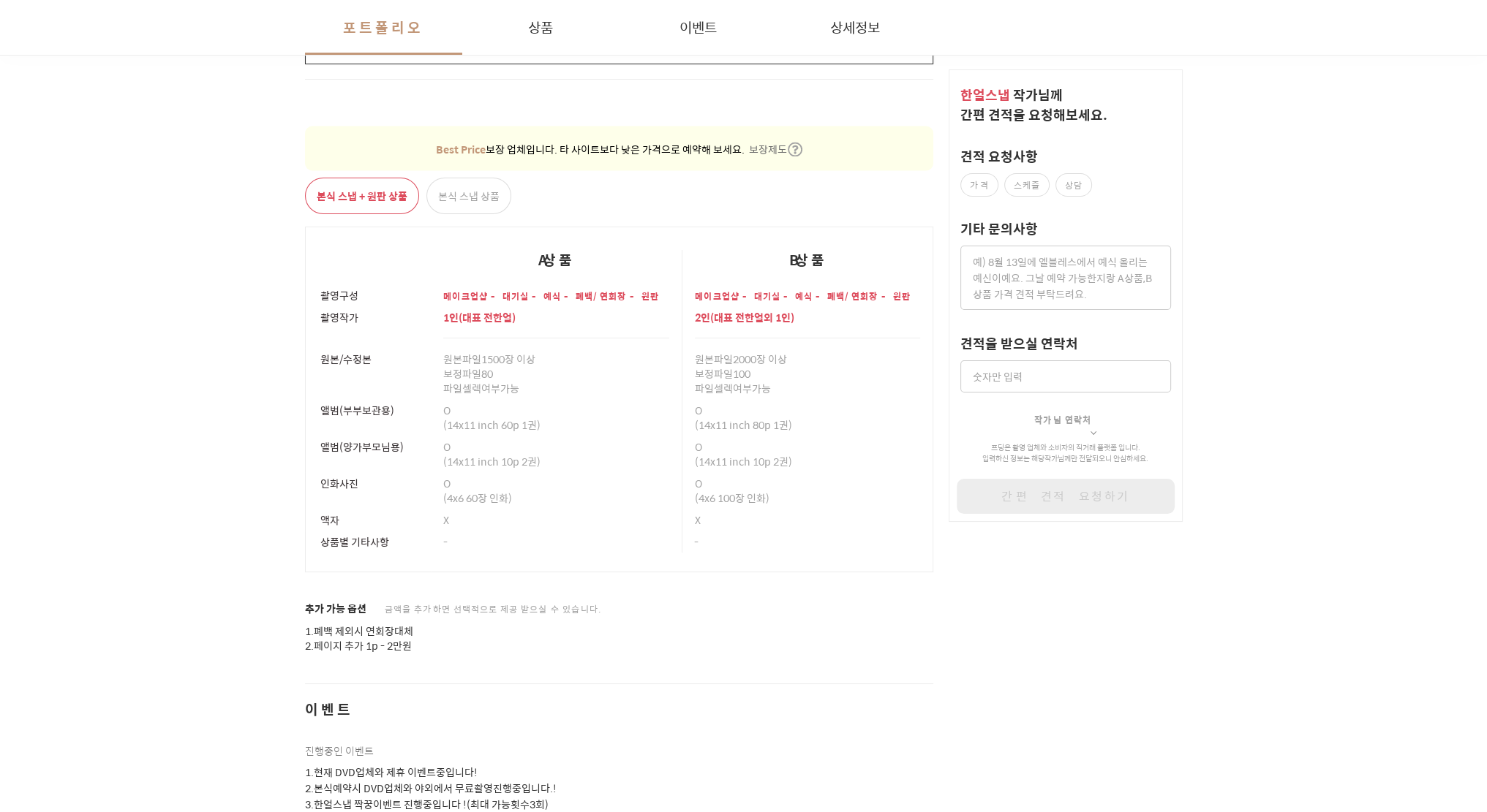
click at [492, 189] on button "본식 스냅 상품" at bounding box center [469, 195] width 85 height 36
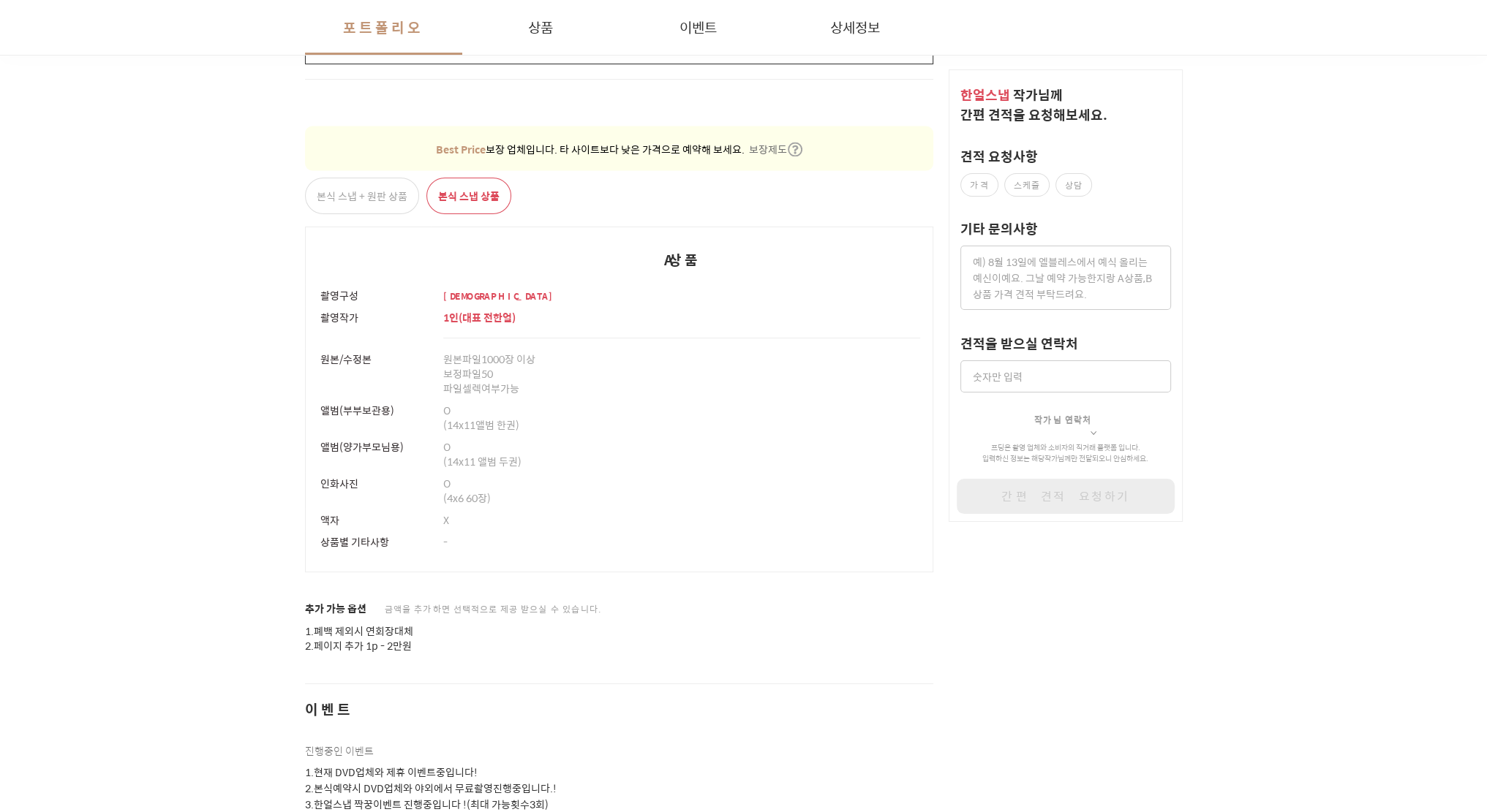
click at [403, 189] on button "본식 스냅 + 원판 상품" at bounding box center [361, 195] width 114 height 36
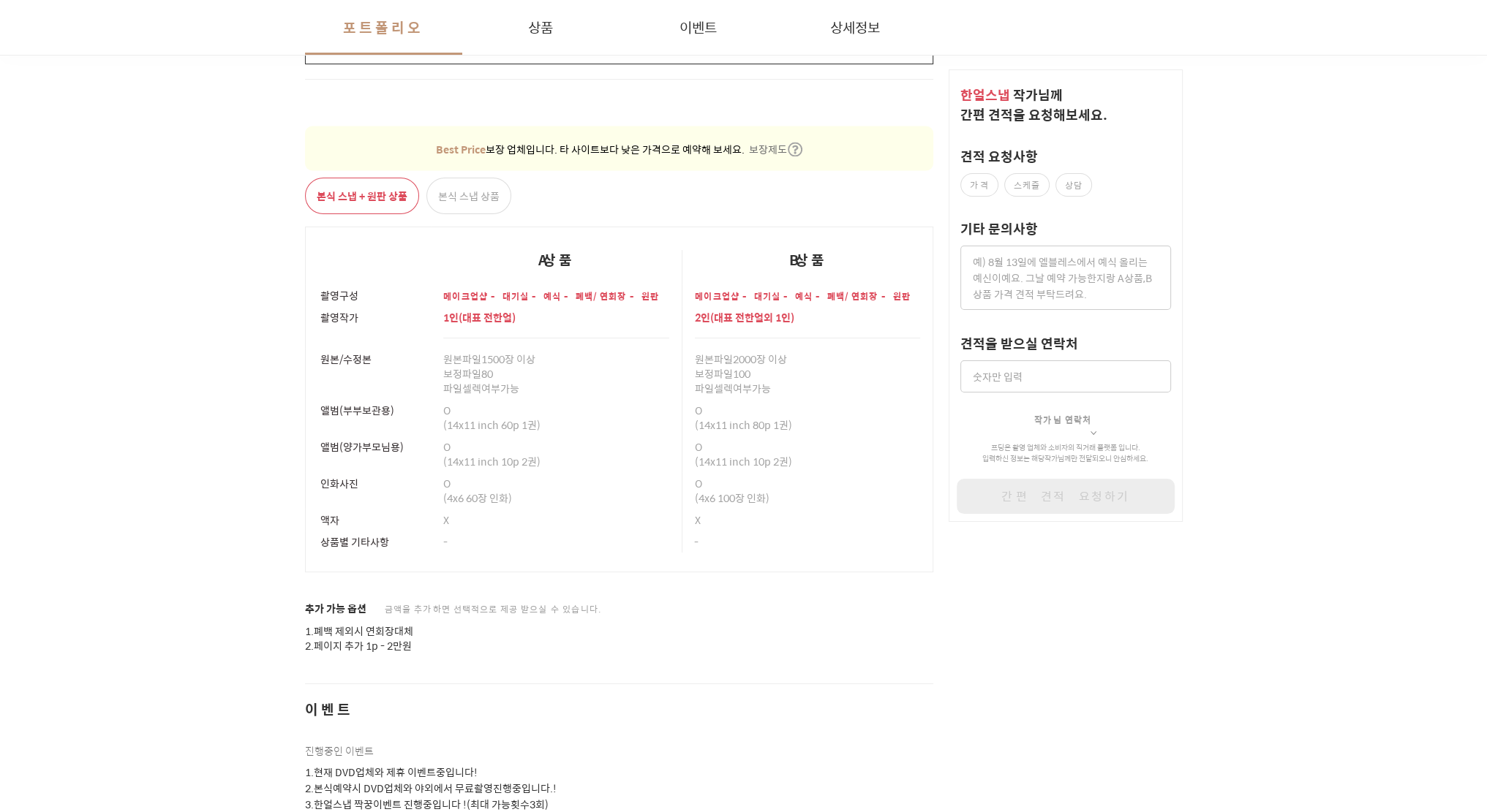
click at [468, 198] on button "본식 스냅 상품" at bounding box center [469, 195] width 85 height 36
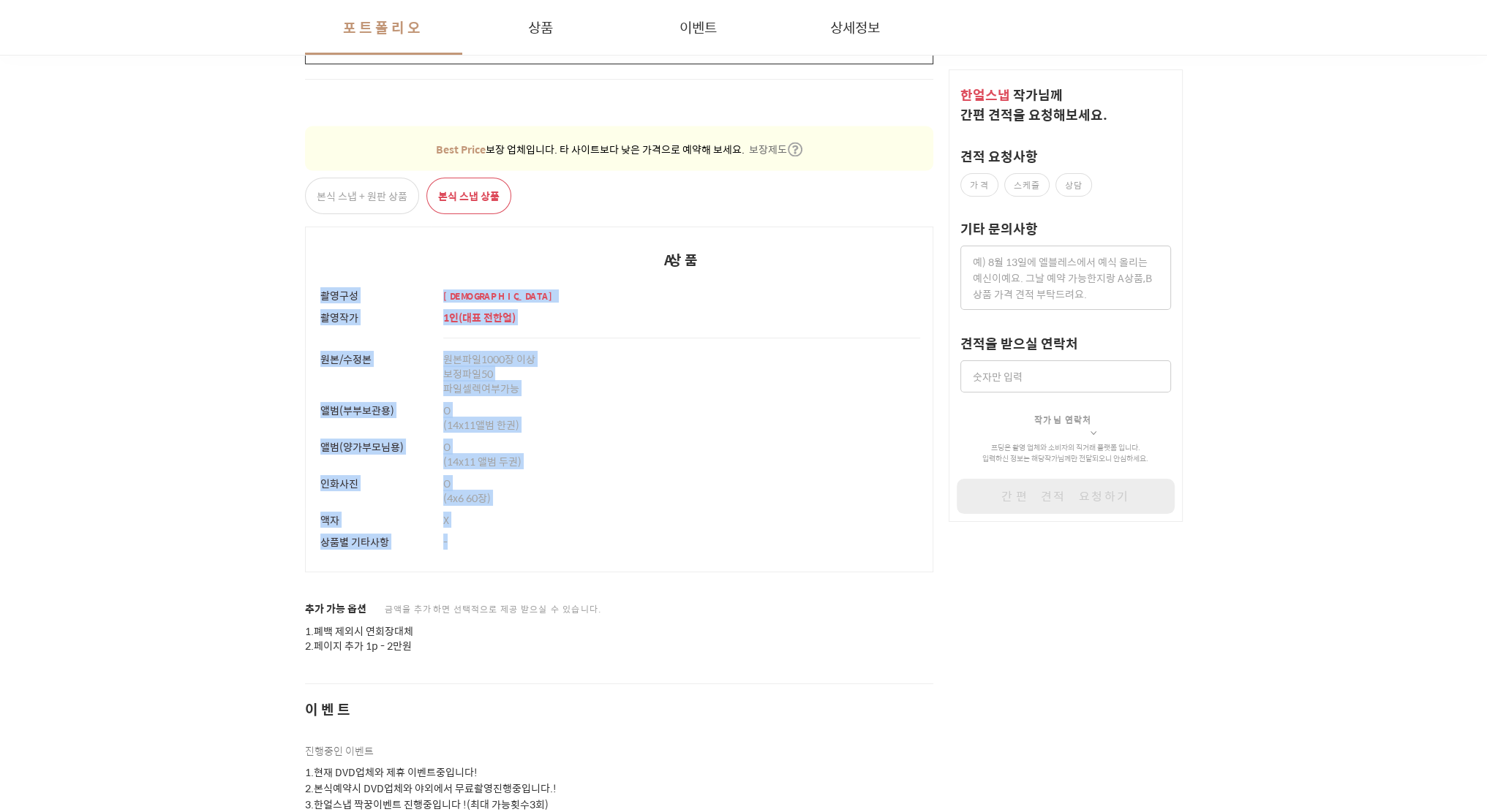
drag, startPoint x: 322, startPoint y: 292, endPoint x: 471, endPoint y: 532, distance: 282.5
click at [471, 532] on tbody "촬영구성 예식 촬영작가 1 인 ( 대표 전한얼 ) 원본/수정본 원본파일 1000장 이상 보정파일 50 파일셀렉여부 가능 앨범(부부보관용) O …" at bounding box center [619, 428] width 628 height 288
click at [497, 541] on p "-" at bounding box center [682, 541] width 477 height 14
drag, startPoint x: 544, startPoint y: 545, endPoint x: 317, endPoint y: 295, distance: 337.7
click at [317, 295] on tbody "촬영구성 예식 촬영작가 1 인 ( 대표 전한얼 ) 원본/수정본 원본파일 1000장 이상 보정파일 50 파일셀렉여부 가능 앨범(부부보관용) O …" at bounding box center [619, 428] width 628 height 288
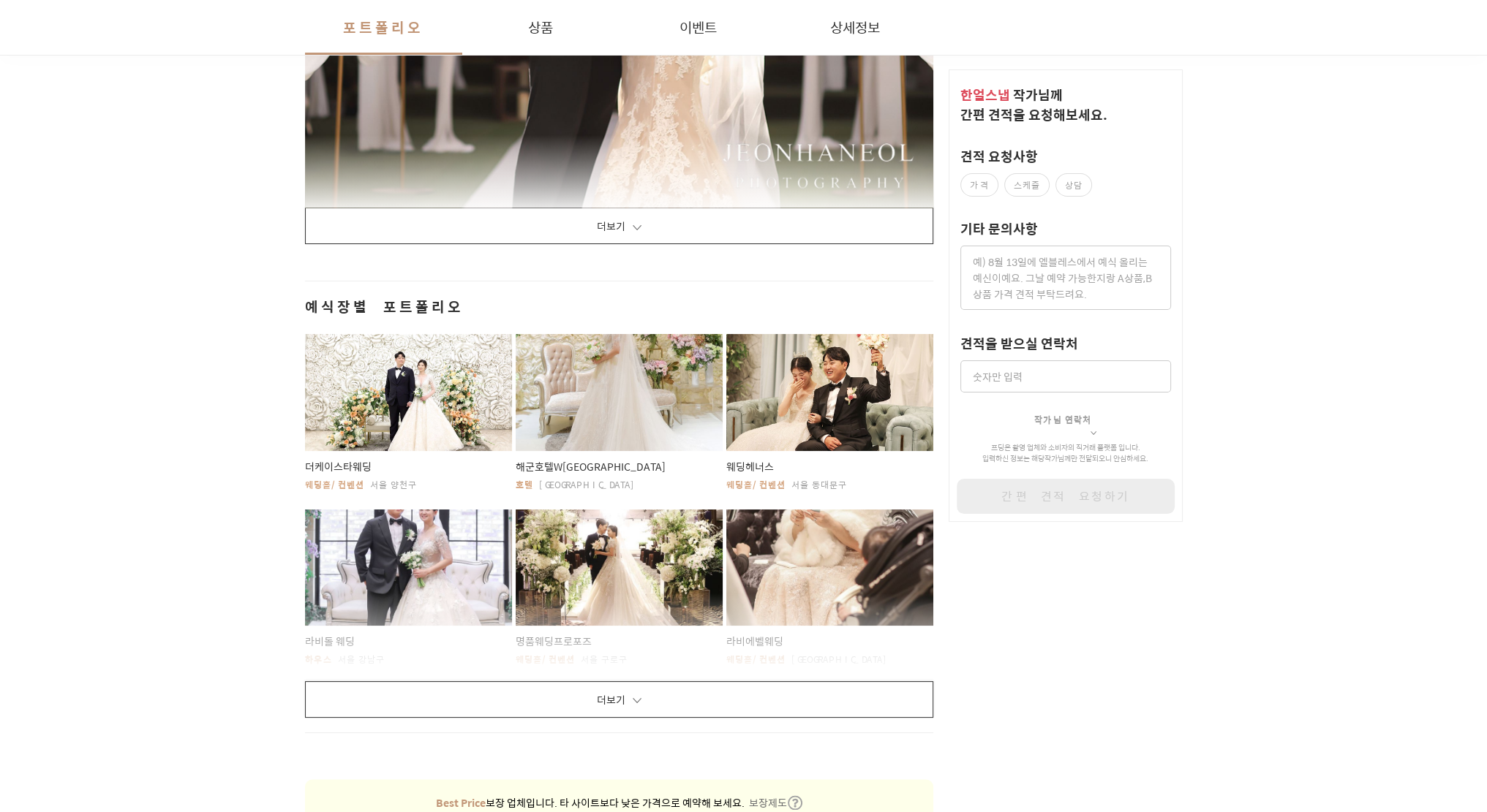
scroll to position [2541, 0]
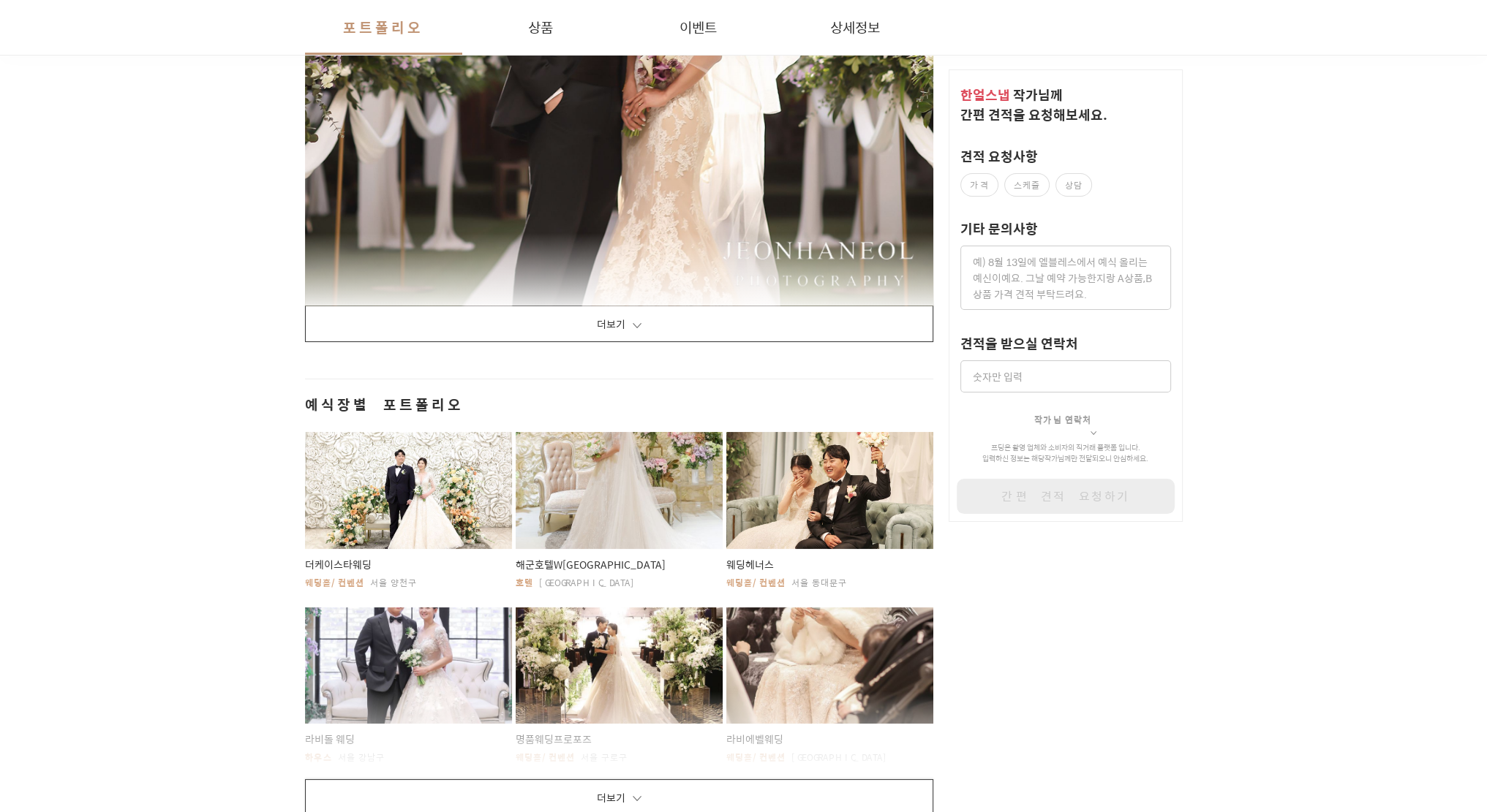
click at [693, 326] on button "더보기" at bounding box center [619, 323] width 629 height 36
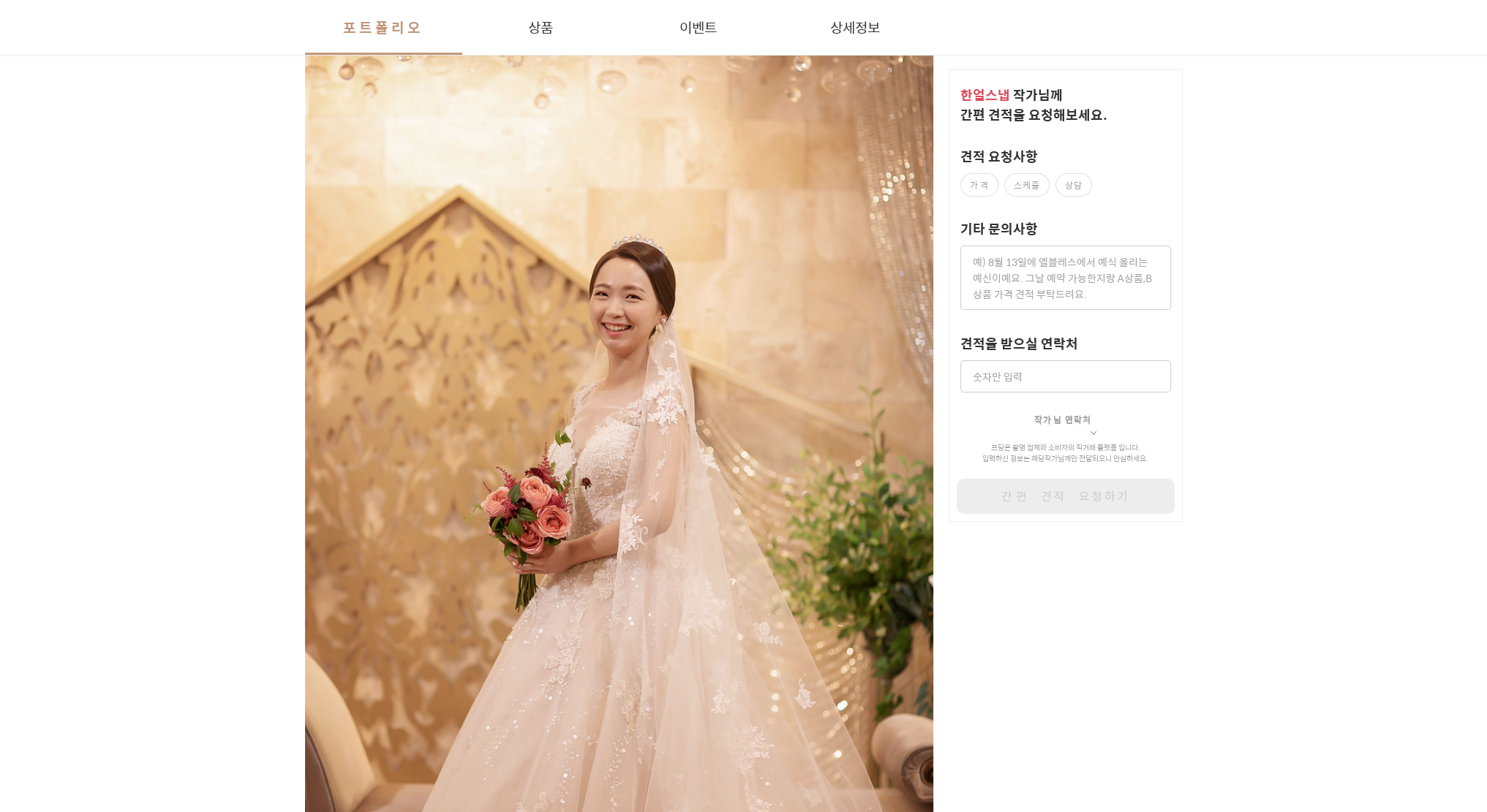
scroll to position [8404, 0]
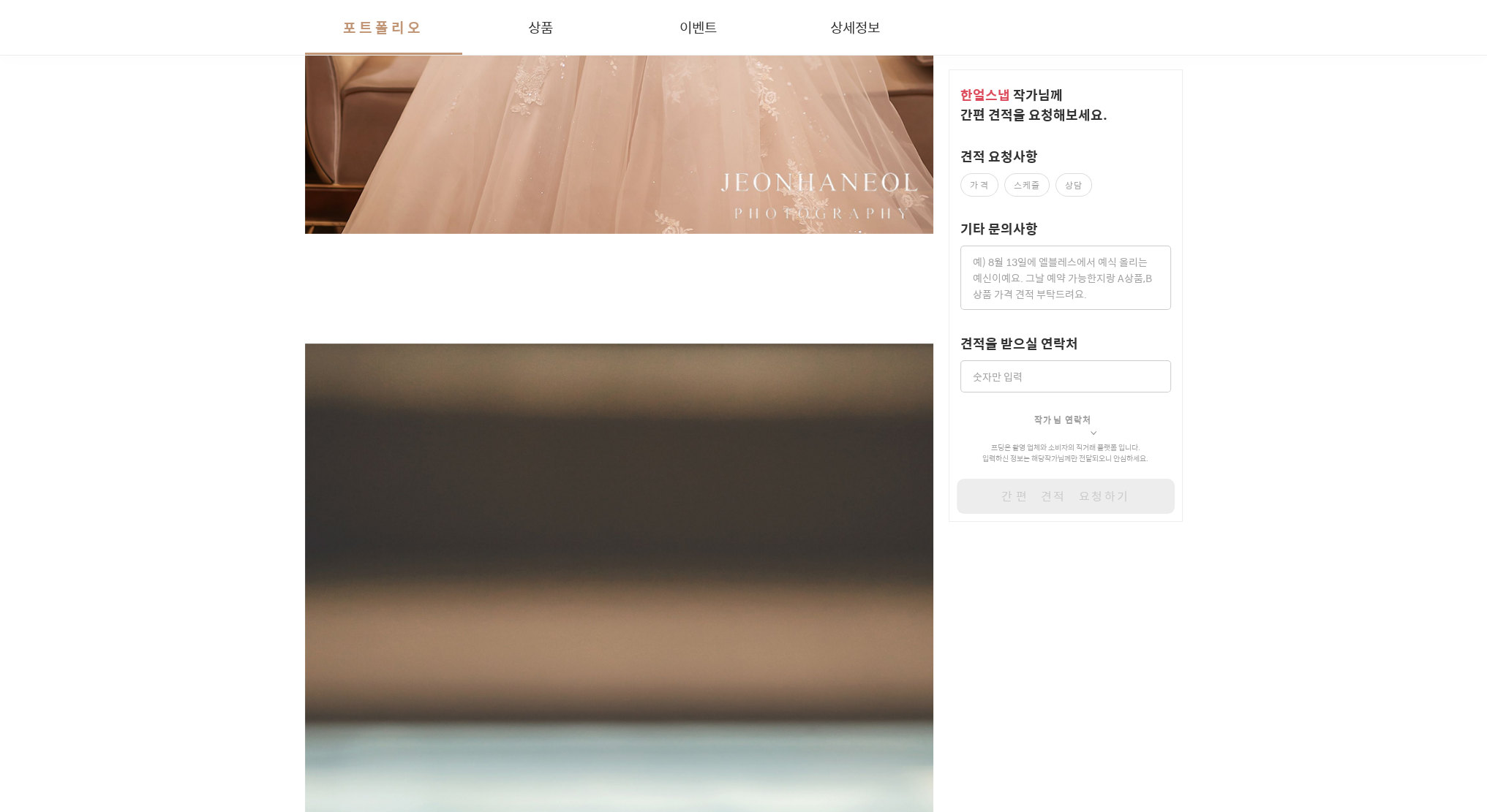
drag, startPoint x: 1255, startPoint y: 256, endPoint x: 1184, endPoint y: 283, distance: 76.0
